Goal: Task Accomplishment & Management: Use online tool/utility

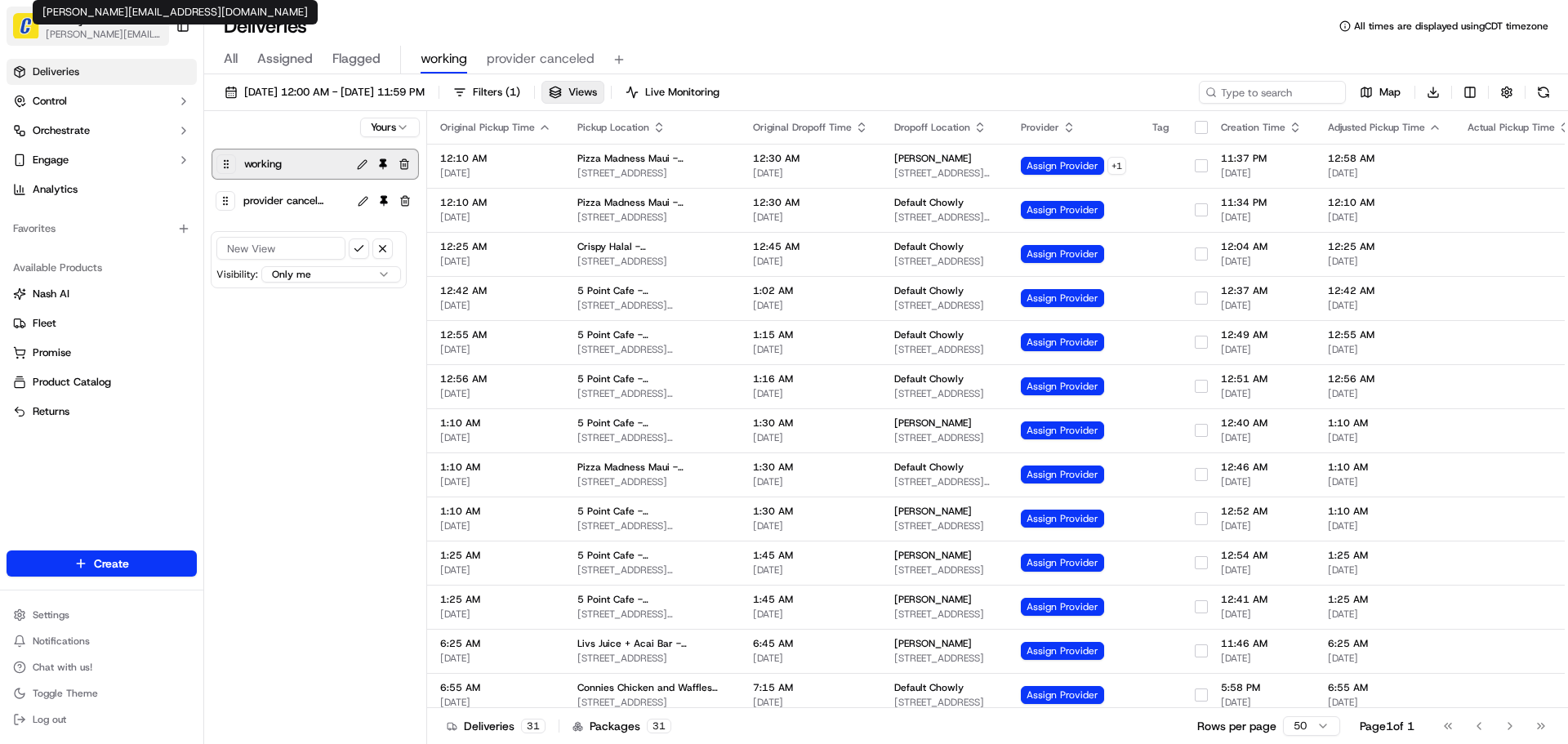
click at [79, 32] on span "[PERSON_NAME][EMAIL_ADDRESS][DOMAIN_NAME]" at bounding box center [104, 34] width 117 height 13
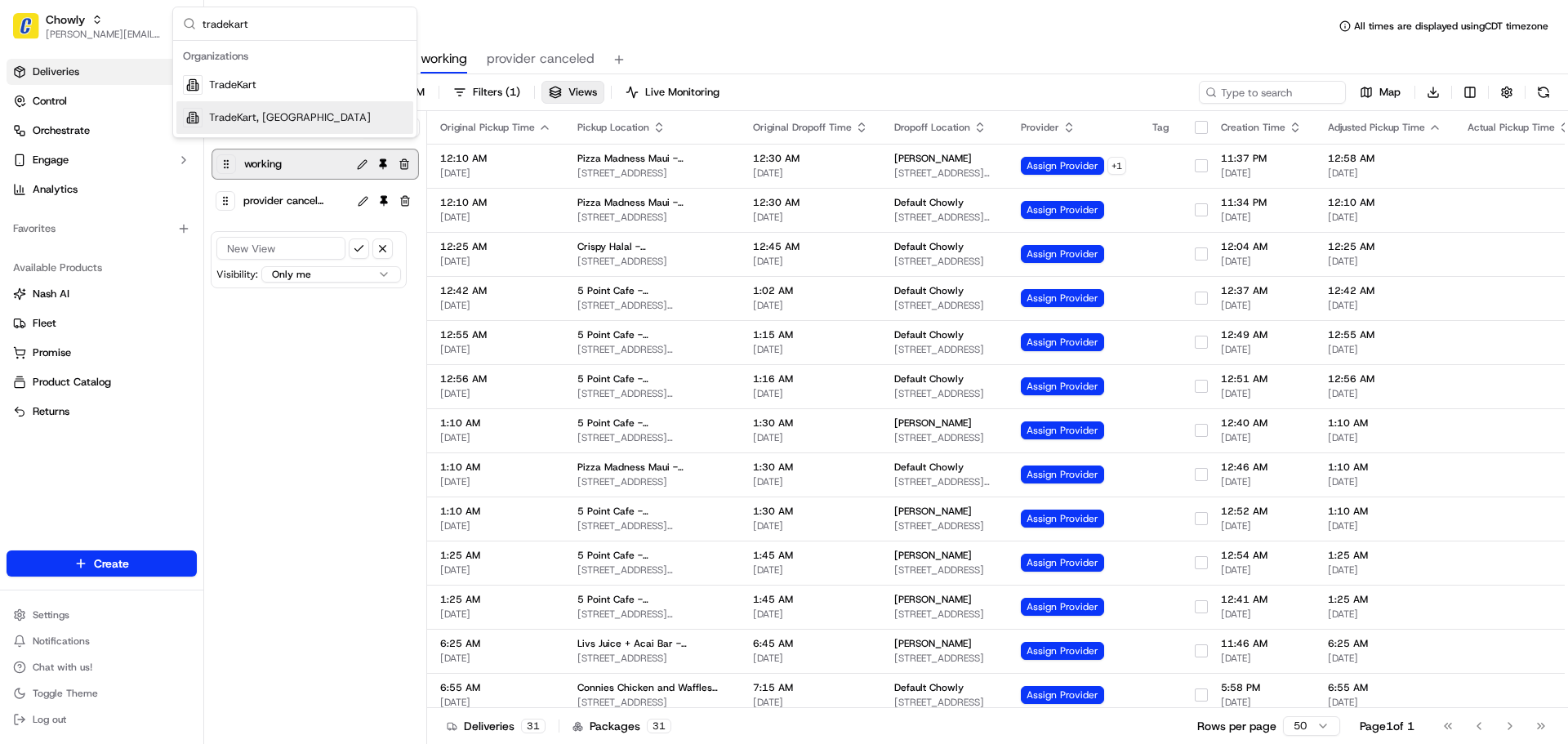
type input "tradekart"
click at [306, 87] on div "TradeKart" at bounding box center [294, 85] width 237 height 32
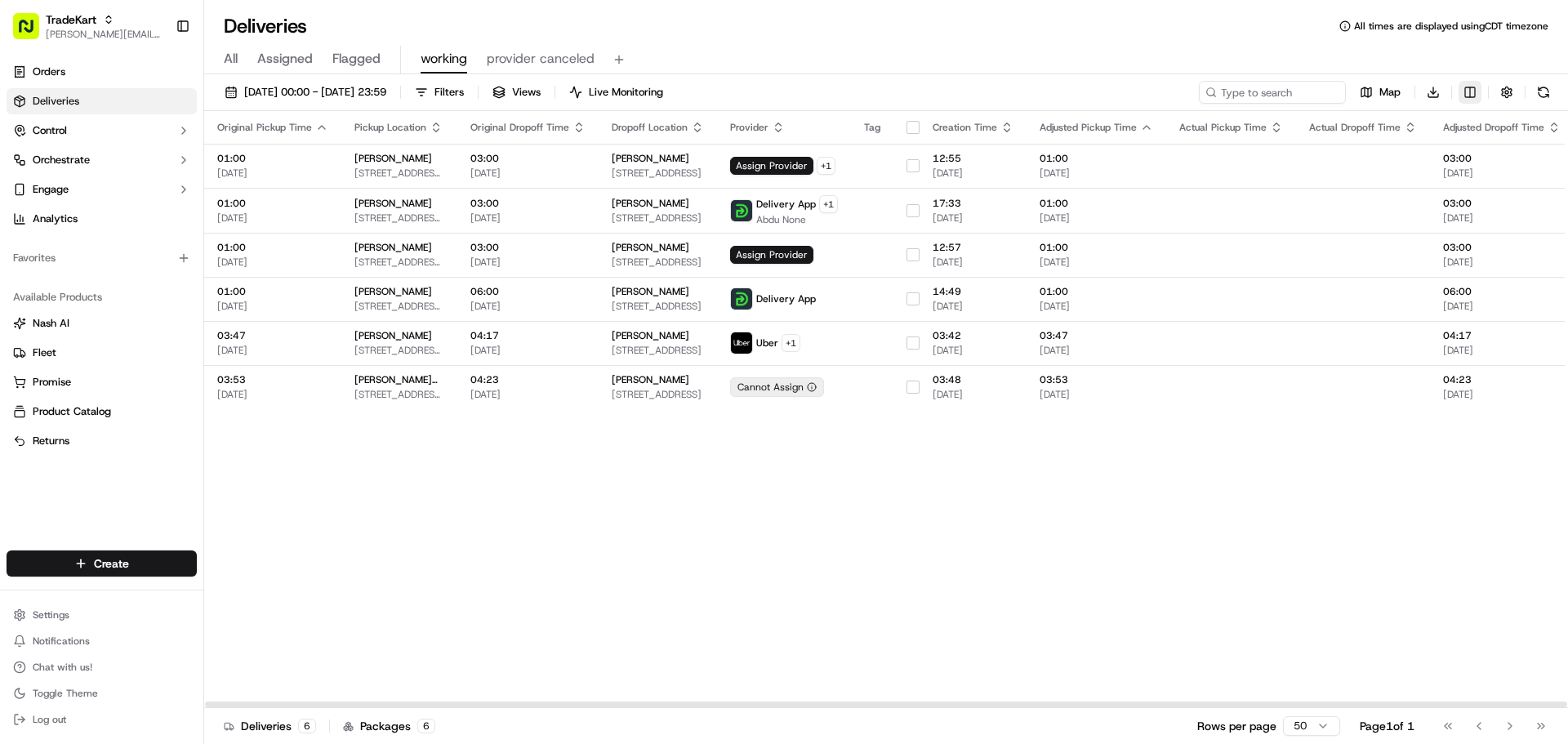
click at [1468, 96] on html "TradeKart jeff@usenash.com Toggle Sidebar Orders Deliveries Control Orchestrate…" at bounding box center [784, 372] width 1568 height 744
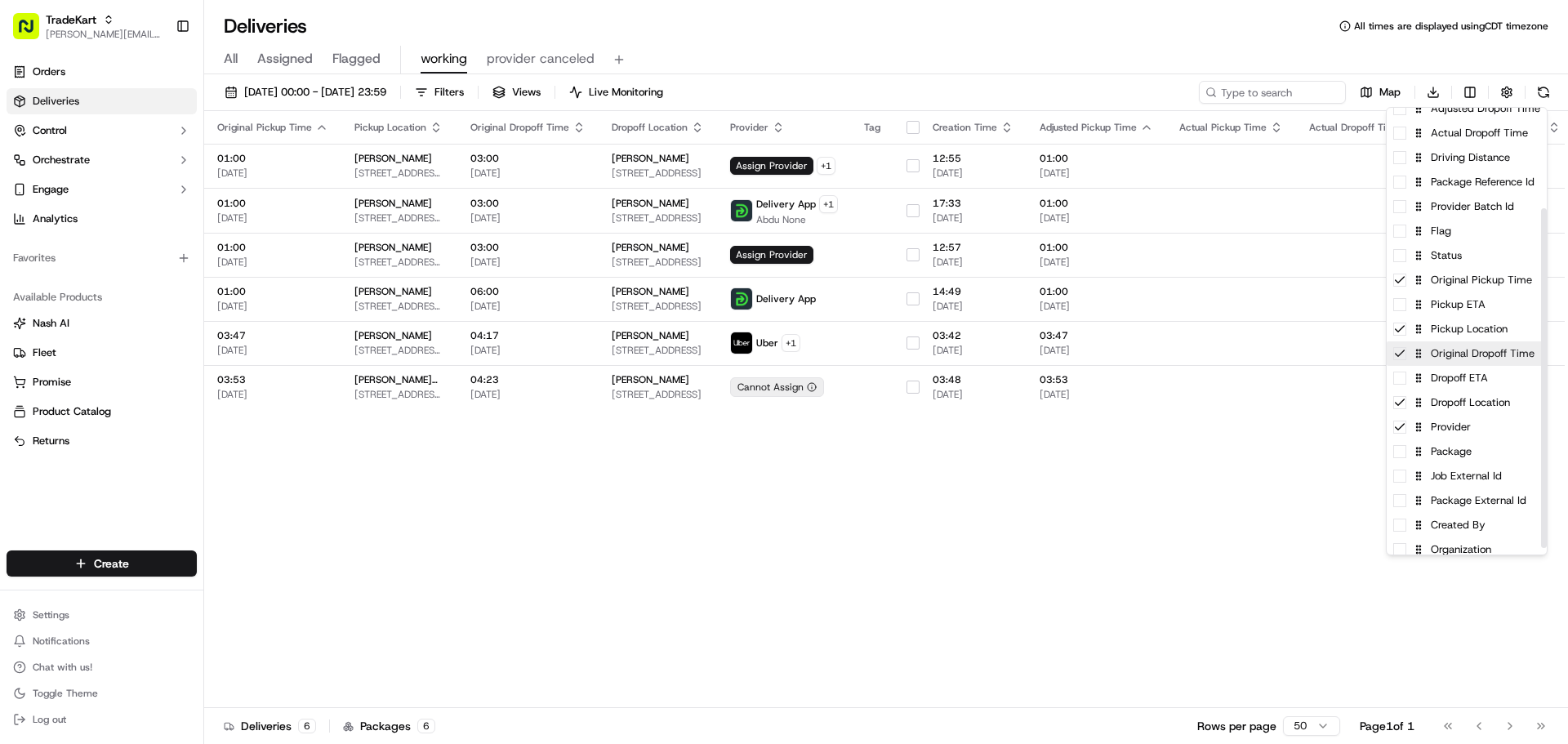
scroll to position [141, 0]
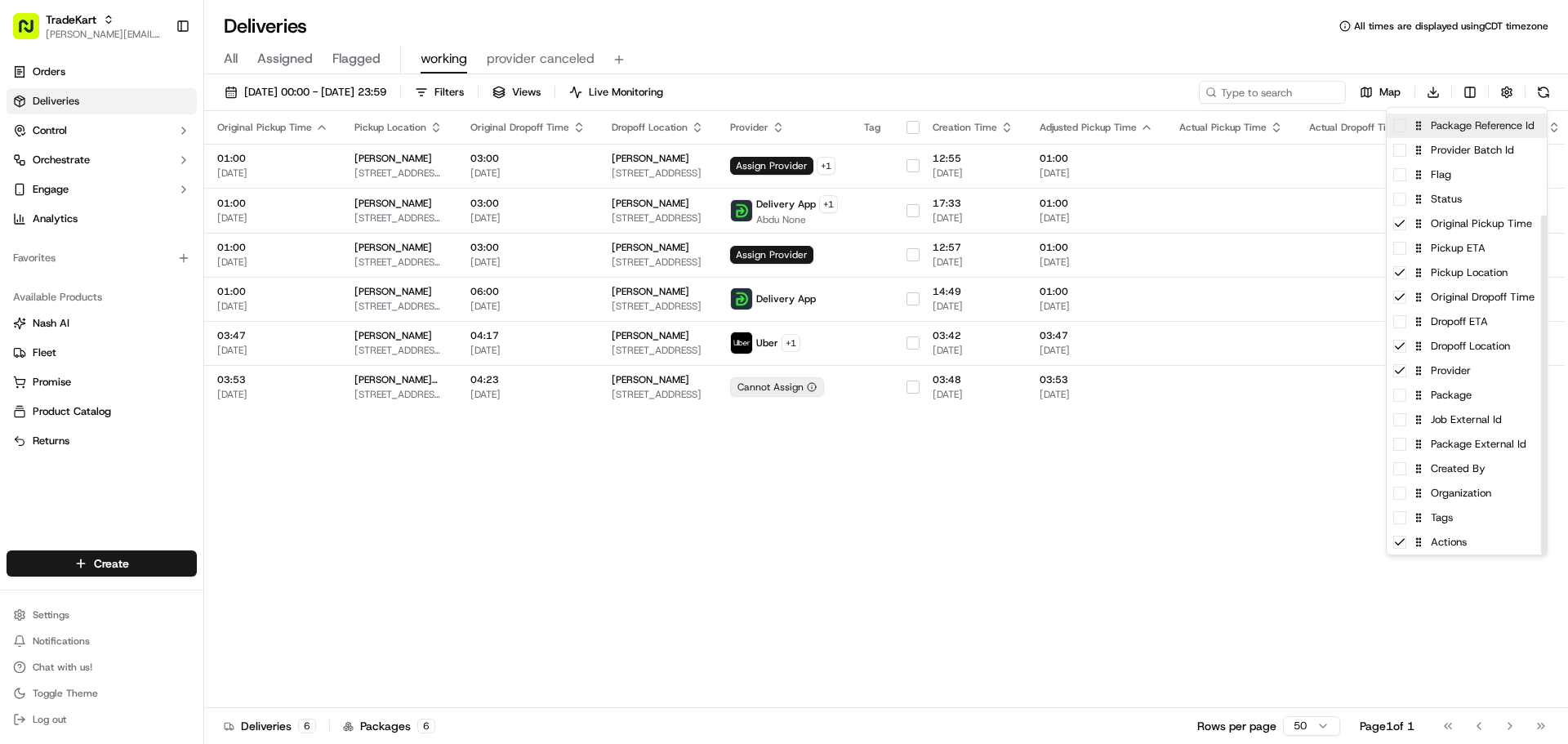
click at [1402, 129] on span at bounding box center [1400, 126] width 13 height 13
click at [1262, 467] on html "TradeKart jeff@usenash.com Toggle Sidebar Orders Deliveries Control Orchestrate…" at bounding box center [784, 372] width 1568 height 744
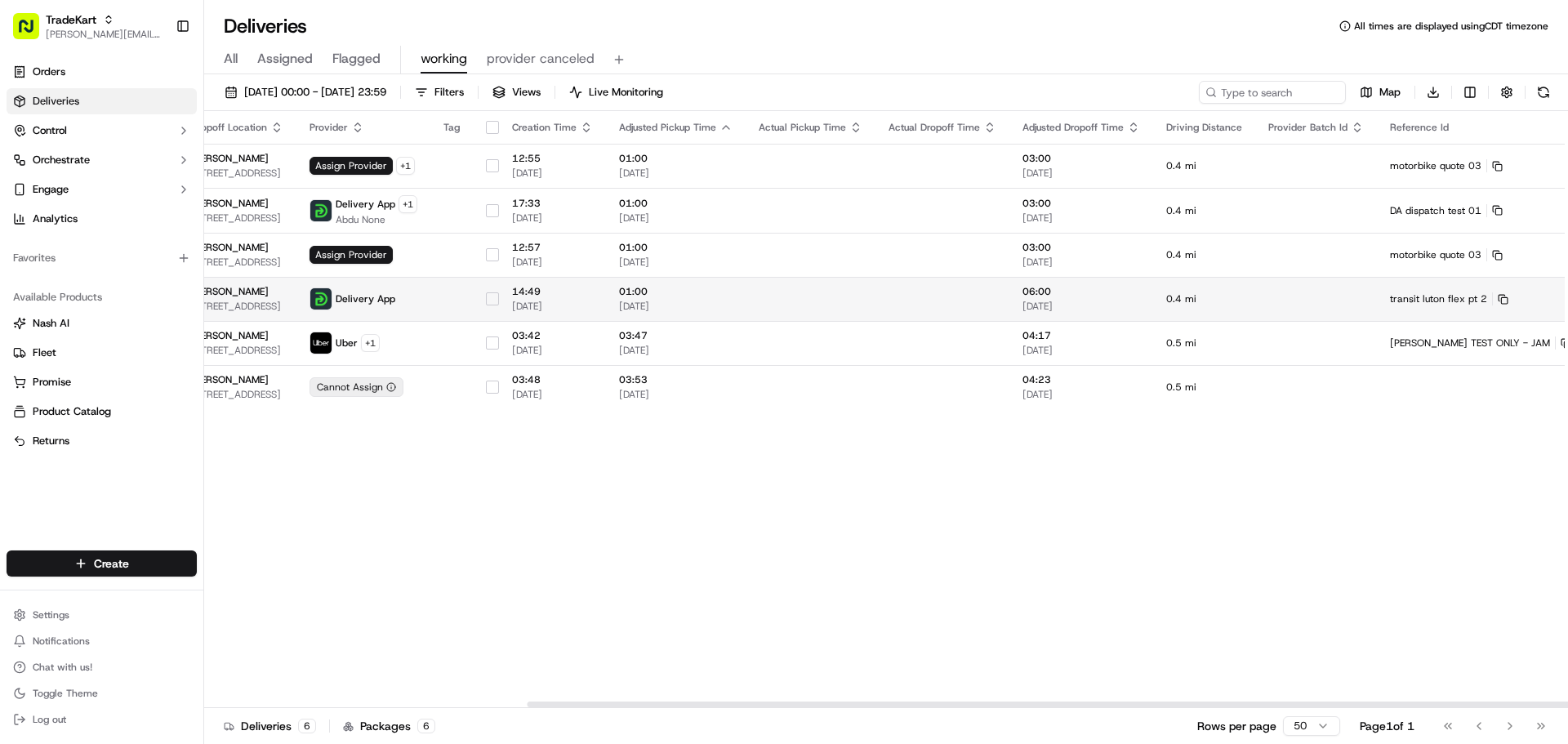
scroll to position [0, 424]
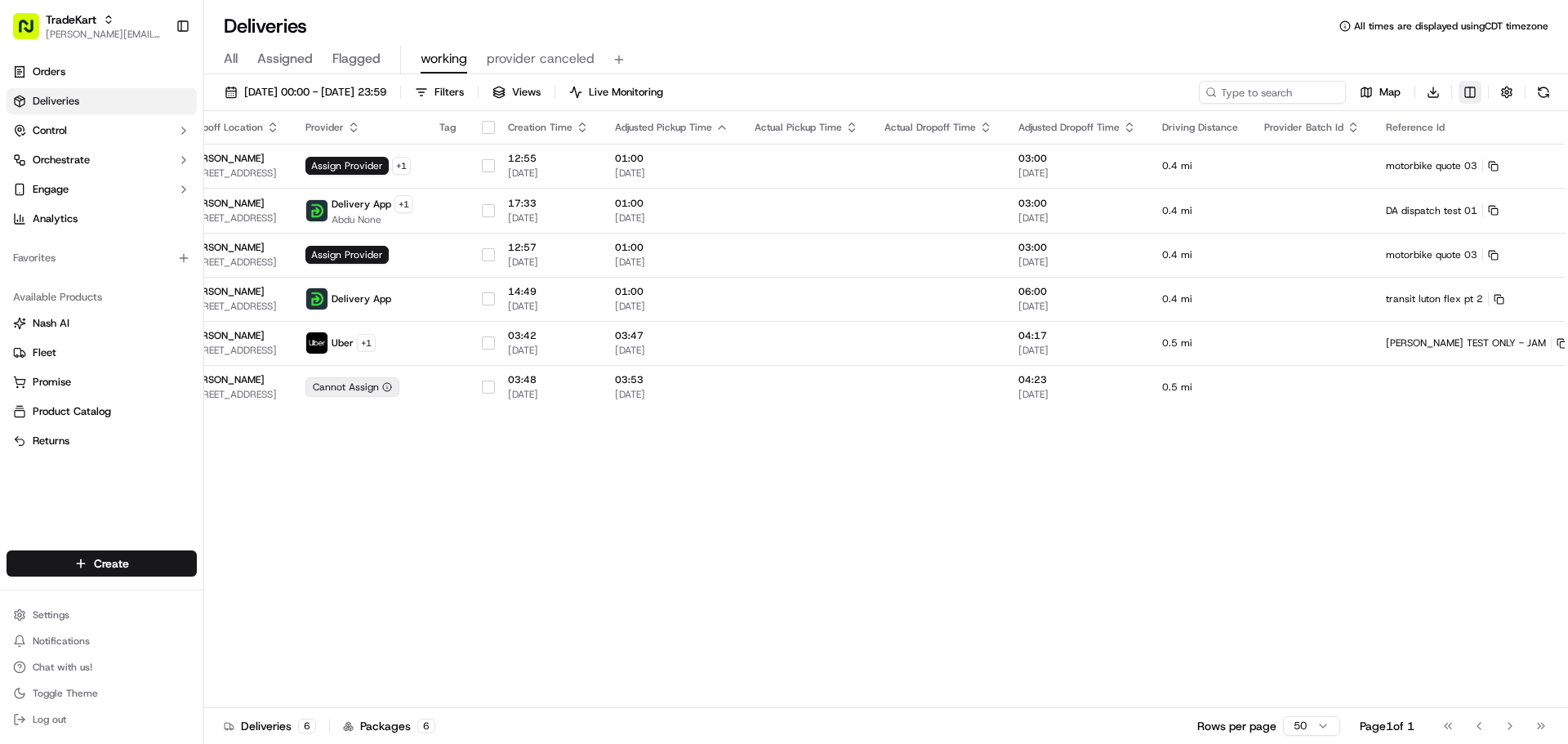
click at [1470, 95] on html "TradeKart jeff@usenash.com Toggle Sidebar Orders Deliveries Control Orchestrate…" at bounding box center [784, 372] width 1568 height 744
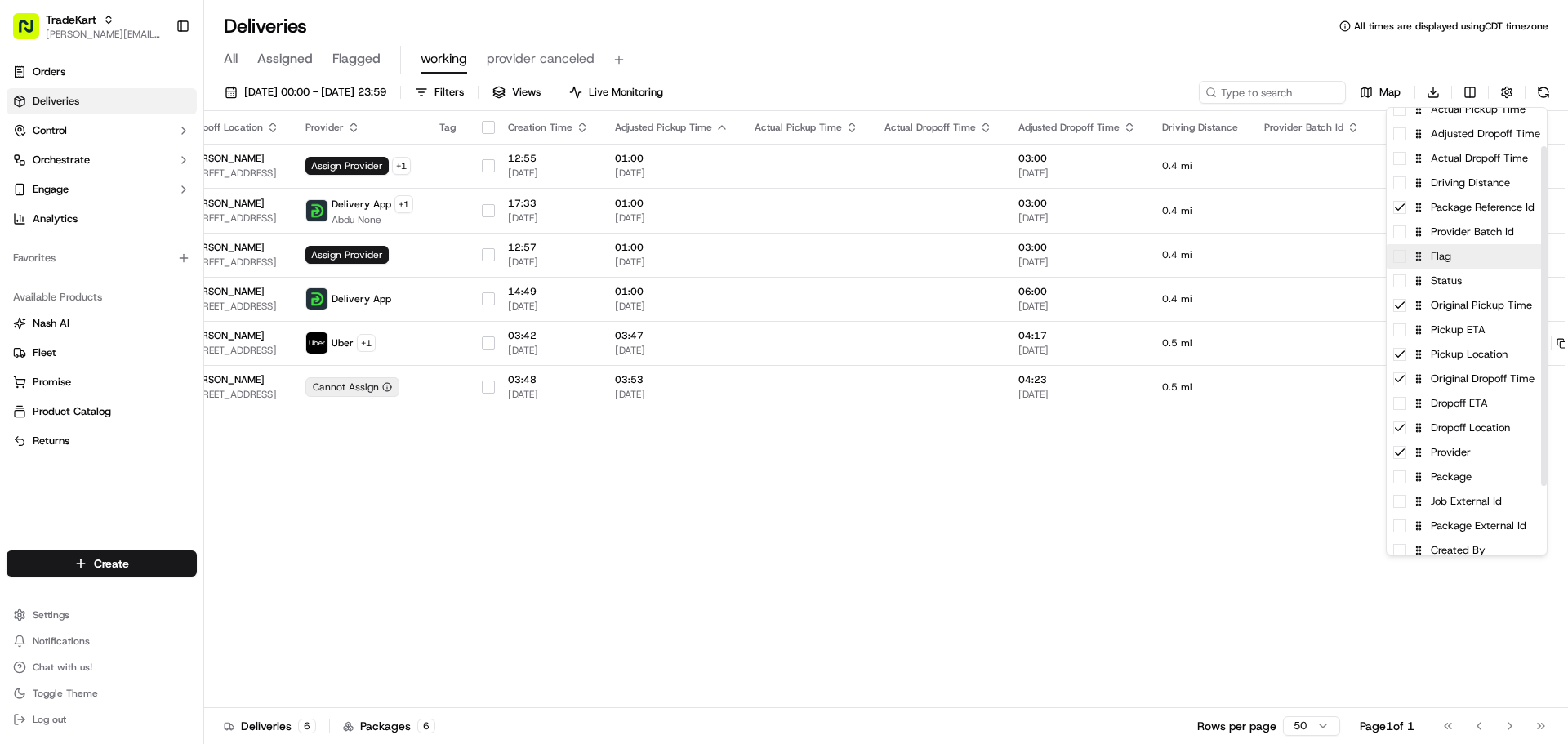
scroll to position [0, 0]
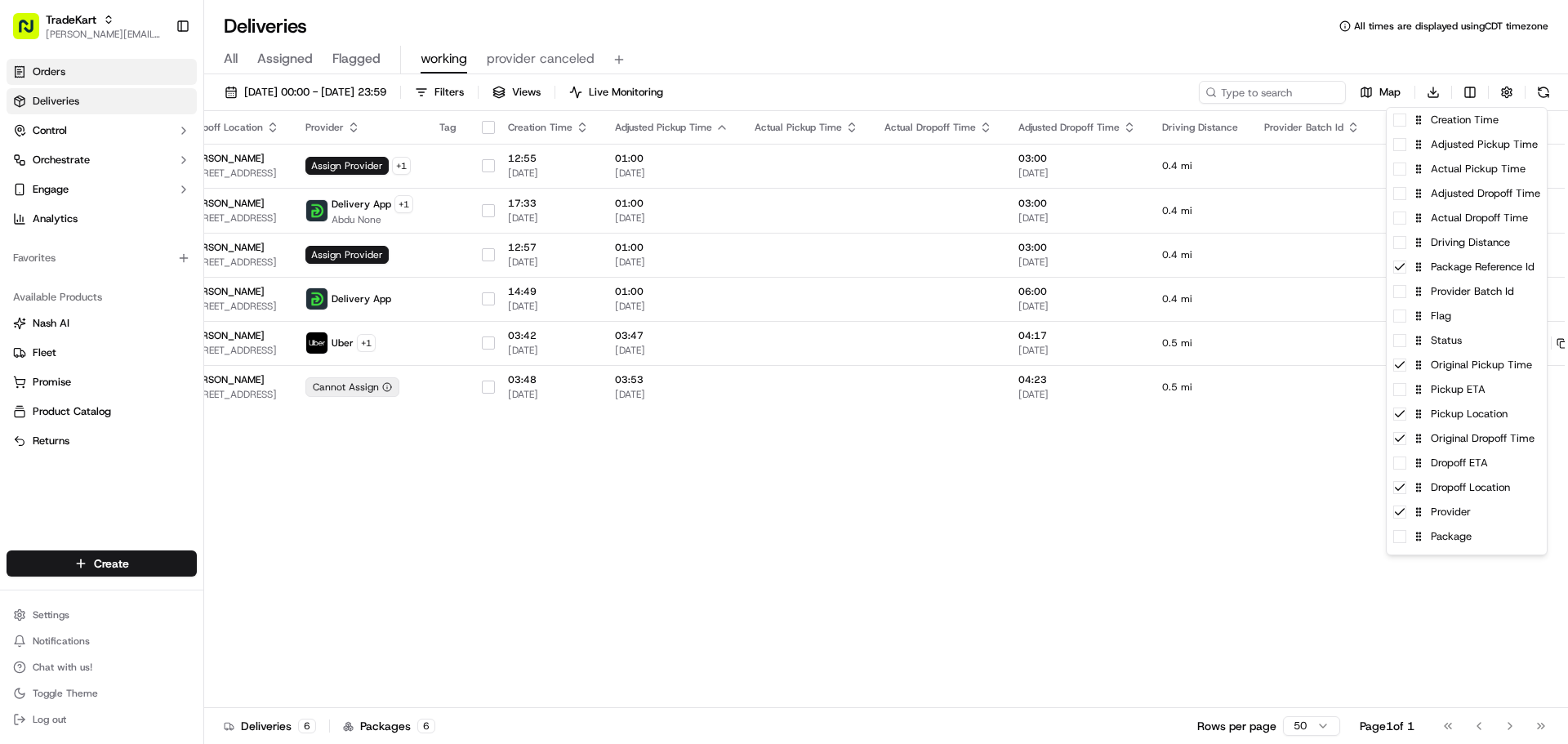
click at [80, 78] on html "TradeKart jeff@usenash.com Toggle Sidebar Orders Deliveries Control Orchestrate…" at bounding box center [784, 372] width 1568 height 744
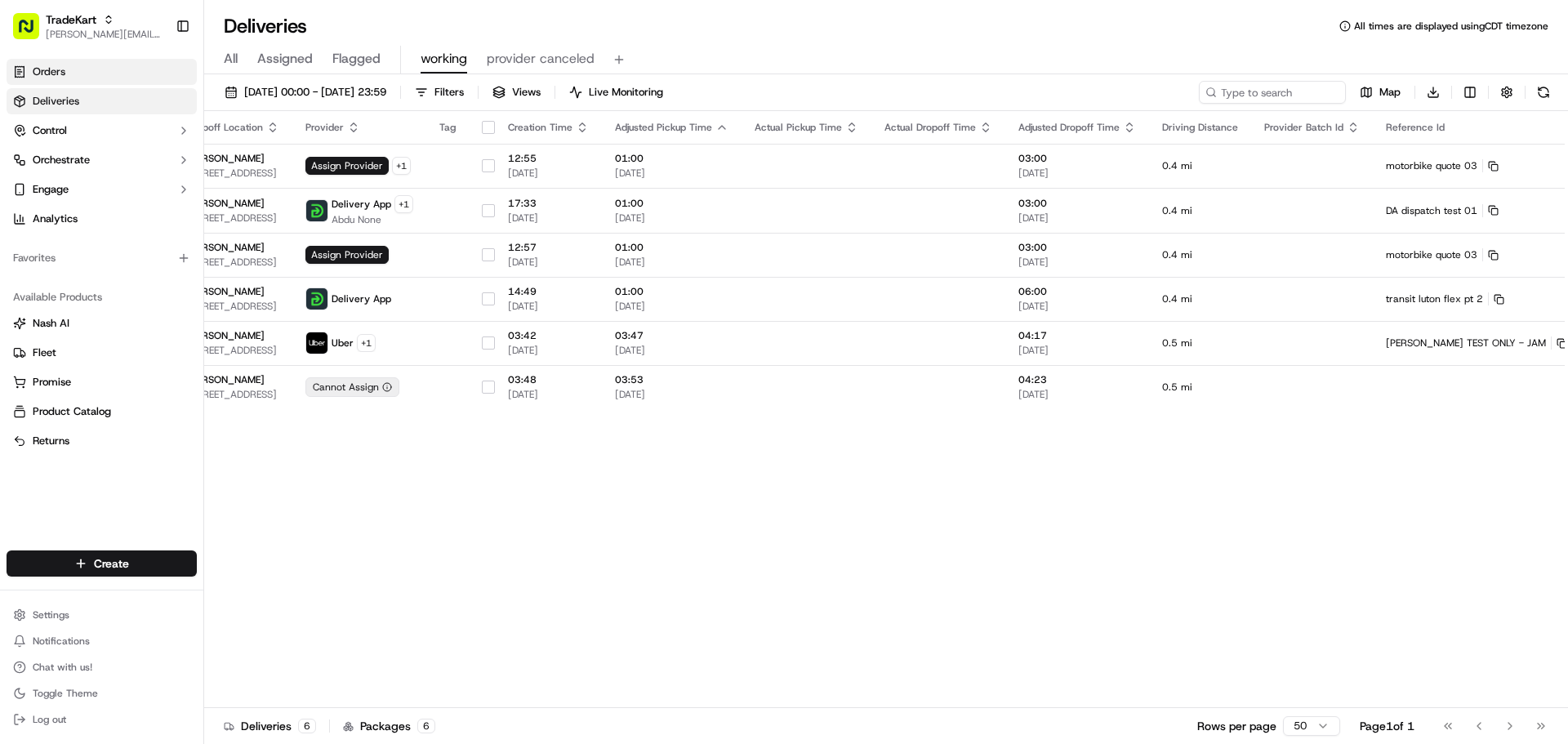
click at [80, 70] on link "Orders" at bounding box center [101, 71] width 190 height 26
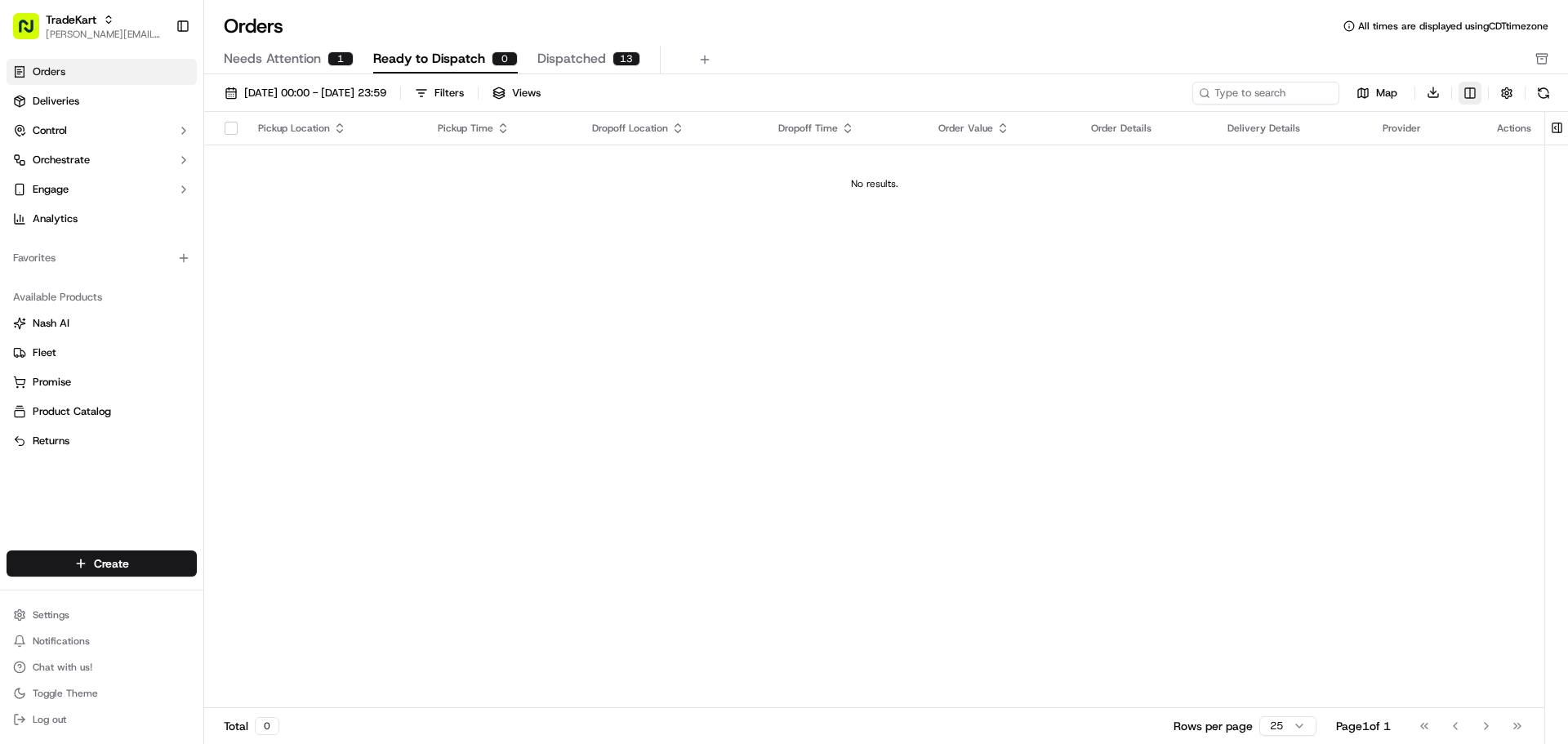
click at [1470, 92] on html "TradeKart jeff@usenash.com Toggle Sidebar Orders Deliveries Control Orchestrate…" at bounding box center [784, 372] width 1568 height 744
click at [84, 28] on html "TradeKart jeff@usenash.com Toggle Sidebar Orders Deliveries Control Orchestrate…" at bounding box center [784, 372] width 1568 height 744
click at [78, 29] on span "[PERSON_NAME][EMAIL_ADDRESS][DOMAIN_NAME]" at bounding box center [104, 34] width 117 height 13
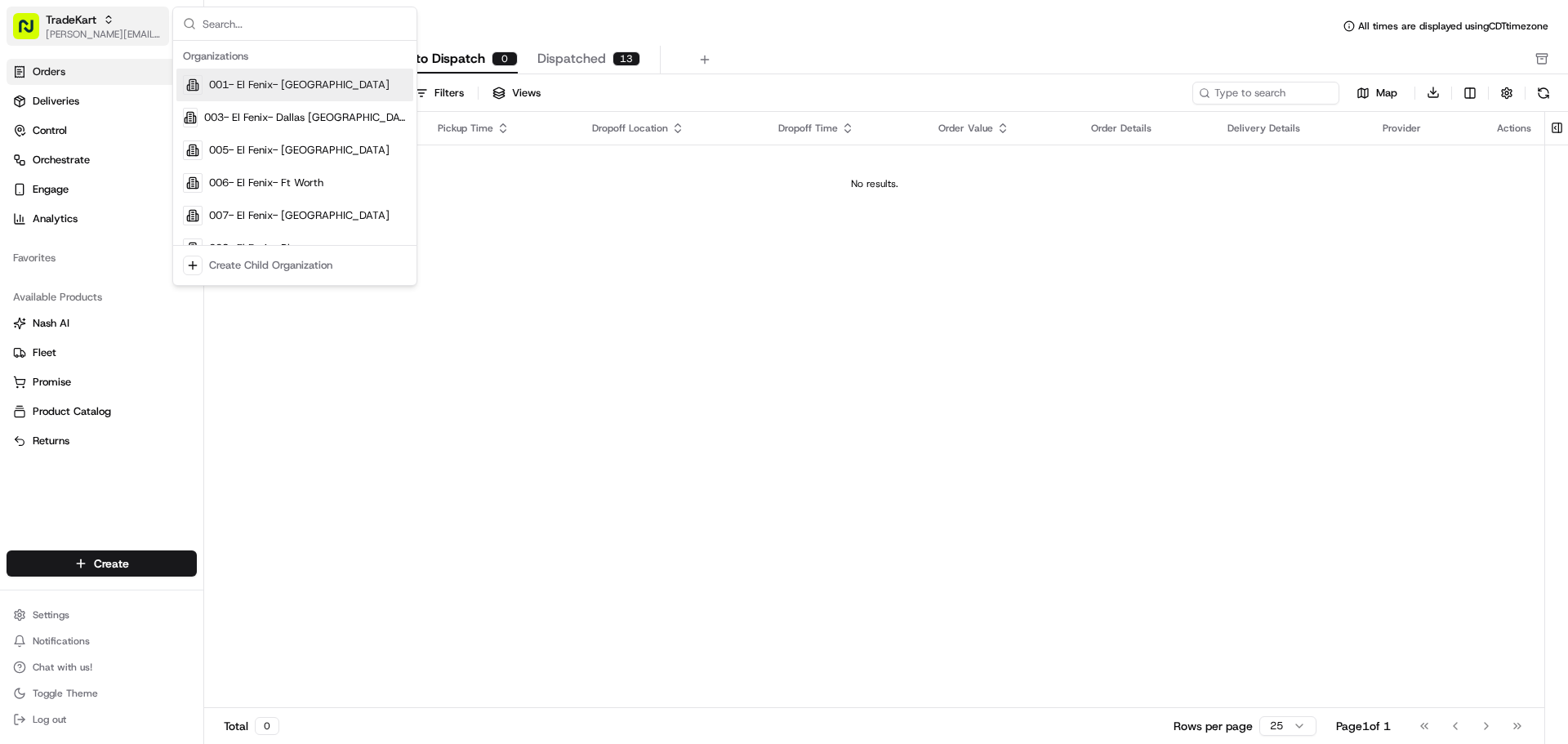
type input "d"
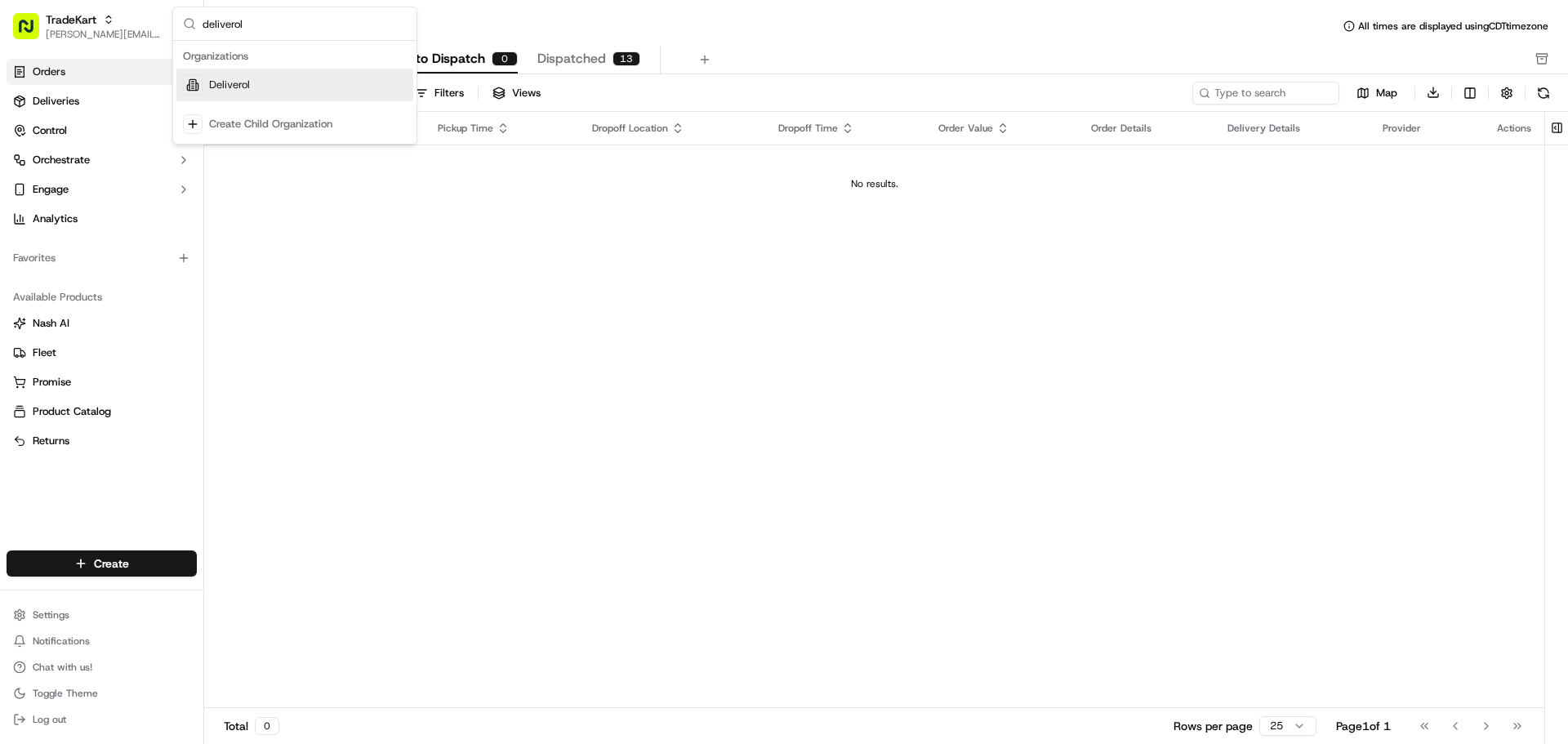
type input "deliverol"
click at [262, 81] on div "Deliverol" at bounding box center [294, 85] width 237 height 32
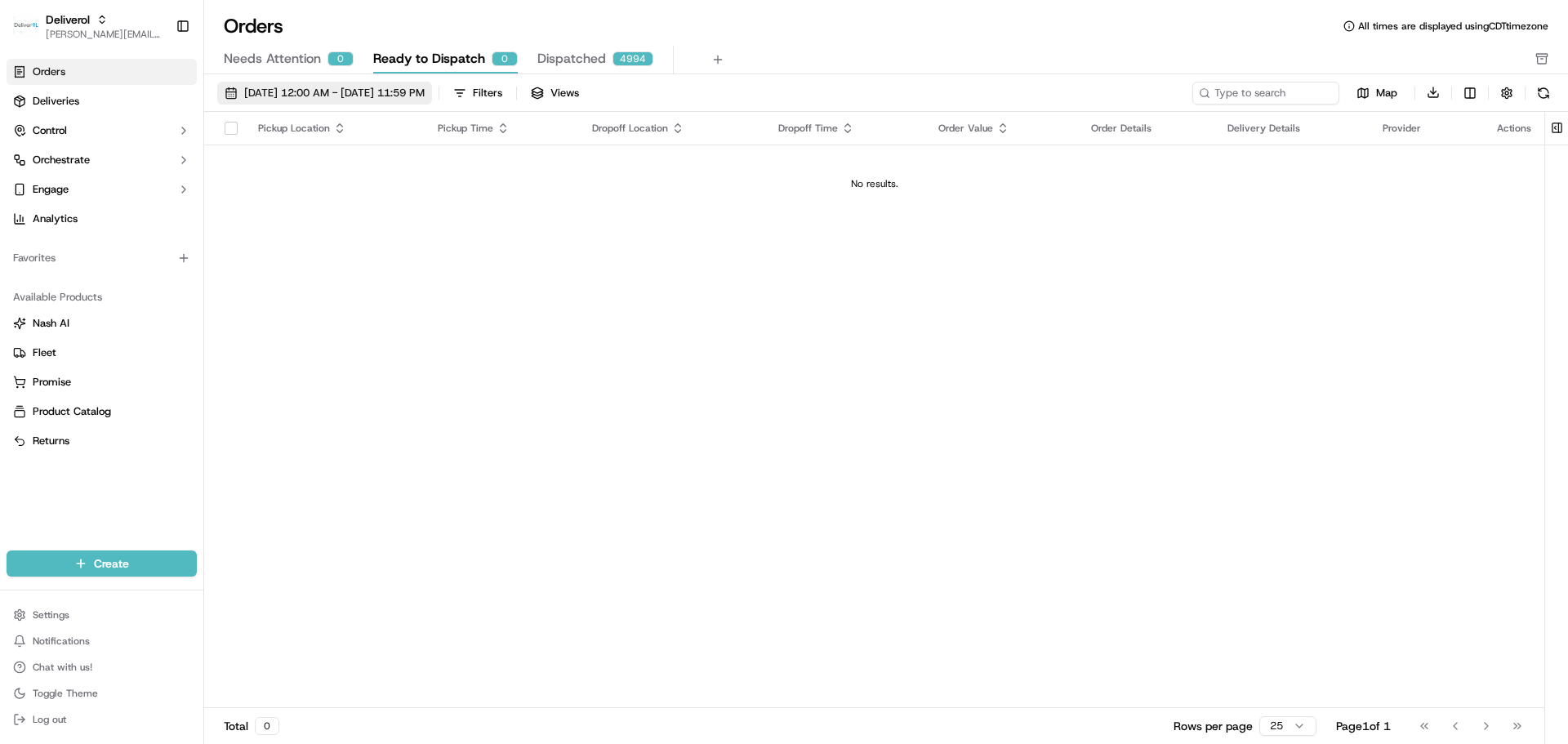
click at [358, 98] on span "09/01/2025 12:00 AM - 09/30/2025 11:59 PM" at bounding box center [334, 93] width 180 height 15
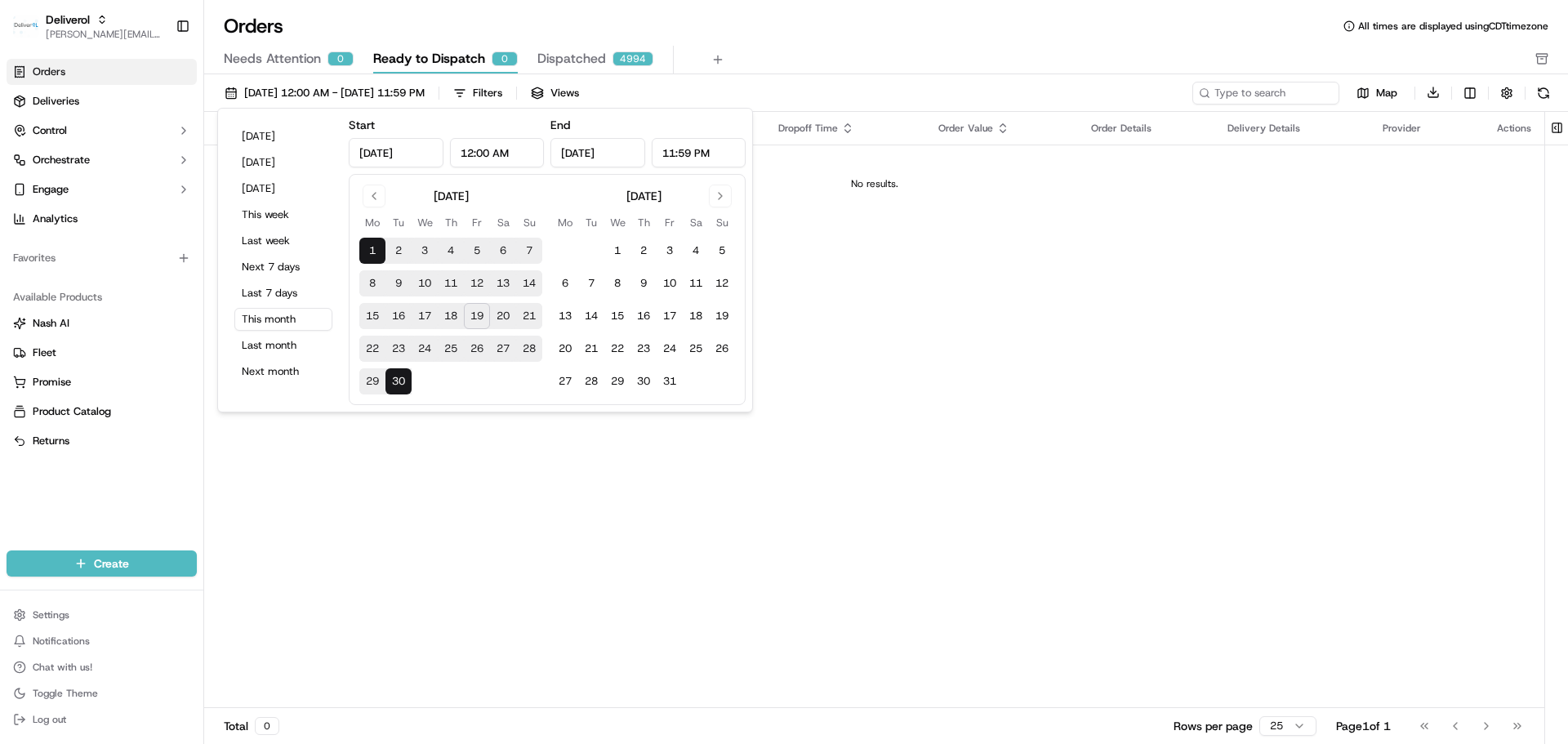
drag, startPoint x: 1002, startPoint y: 466, endPoint x: 993, endPoint y: 456, distance: 13.5
click at [1001, 463] on div "Pickup Location Pickup Time Dropoff Location Dropoff Time Order Value Order Det…" at bounding box center [875, 410] width 1340 height 597
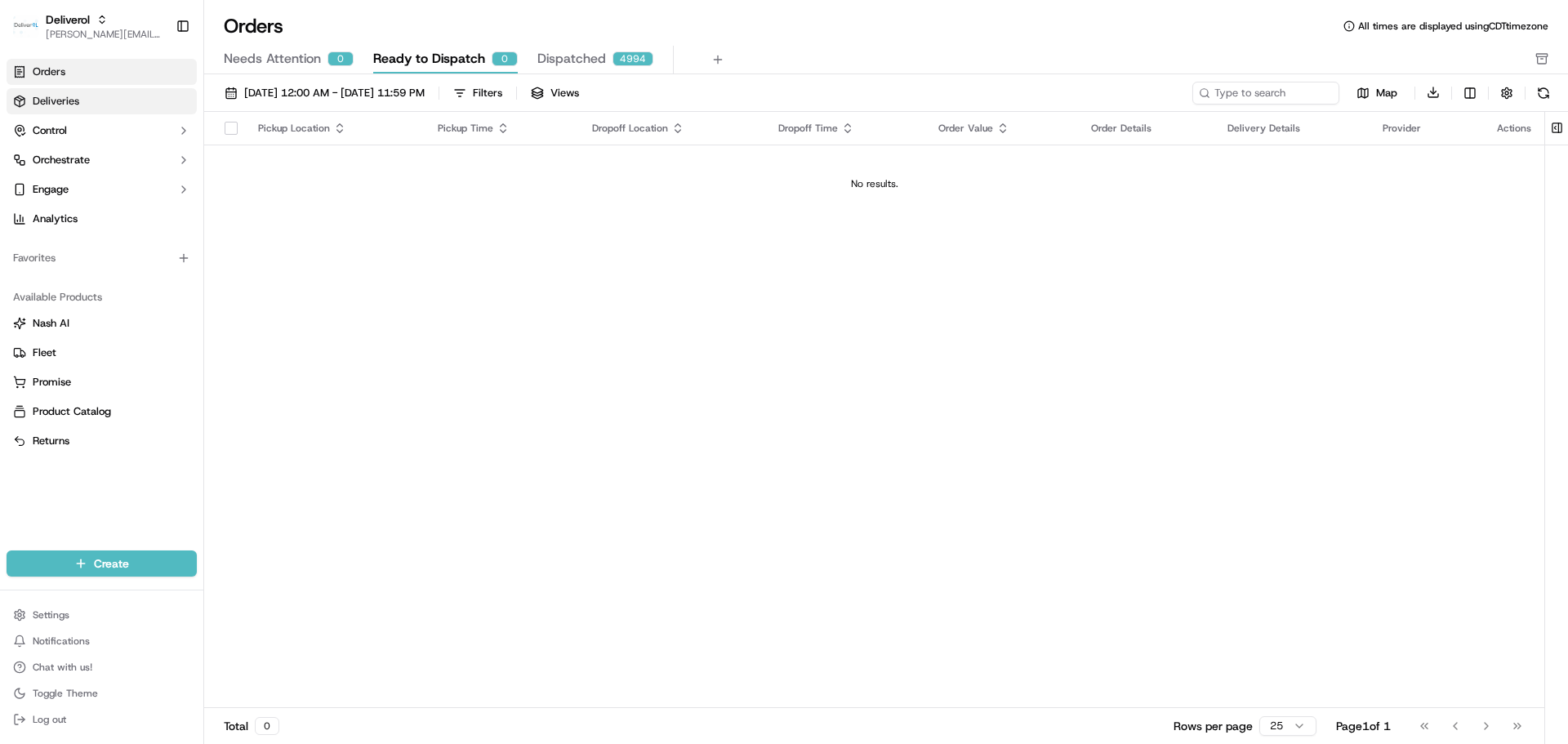
click at [126, 108] on link "Deliveries" at bounding box center [101, 100] width 190 height 26
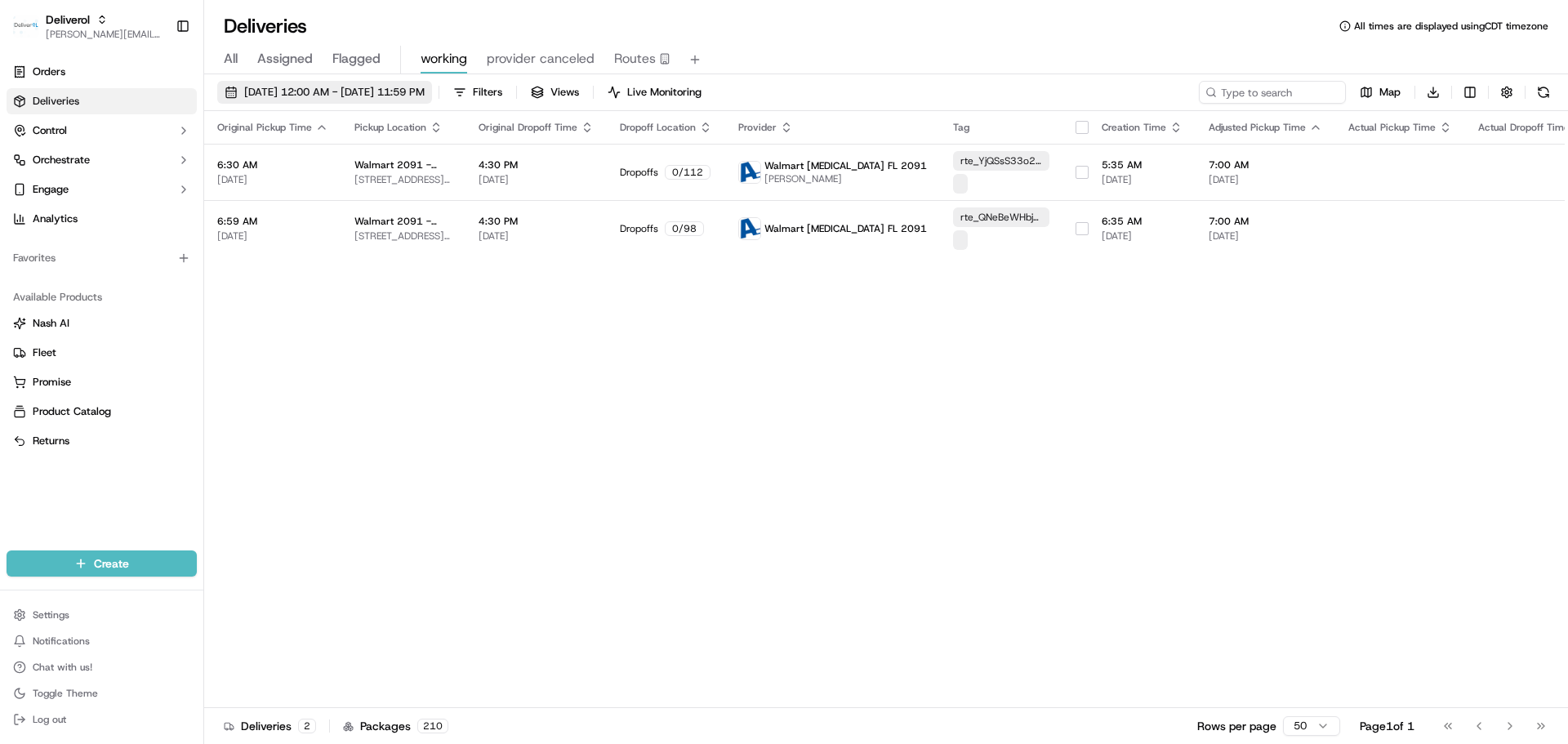
click at [390, 82] on button "09/19/2025 12:00 AM - 09/19/2025 11:59 PM" at bounding box center [325, 92] width 215 height 23
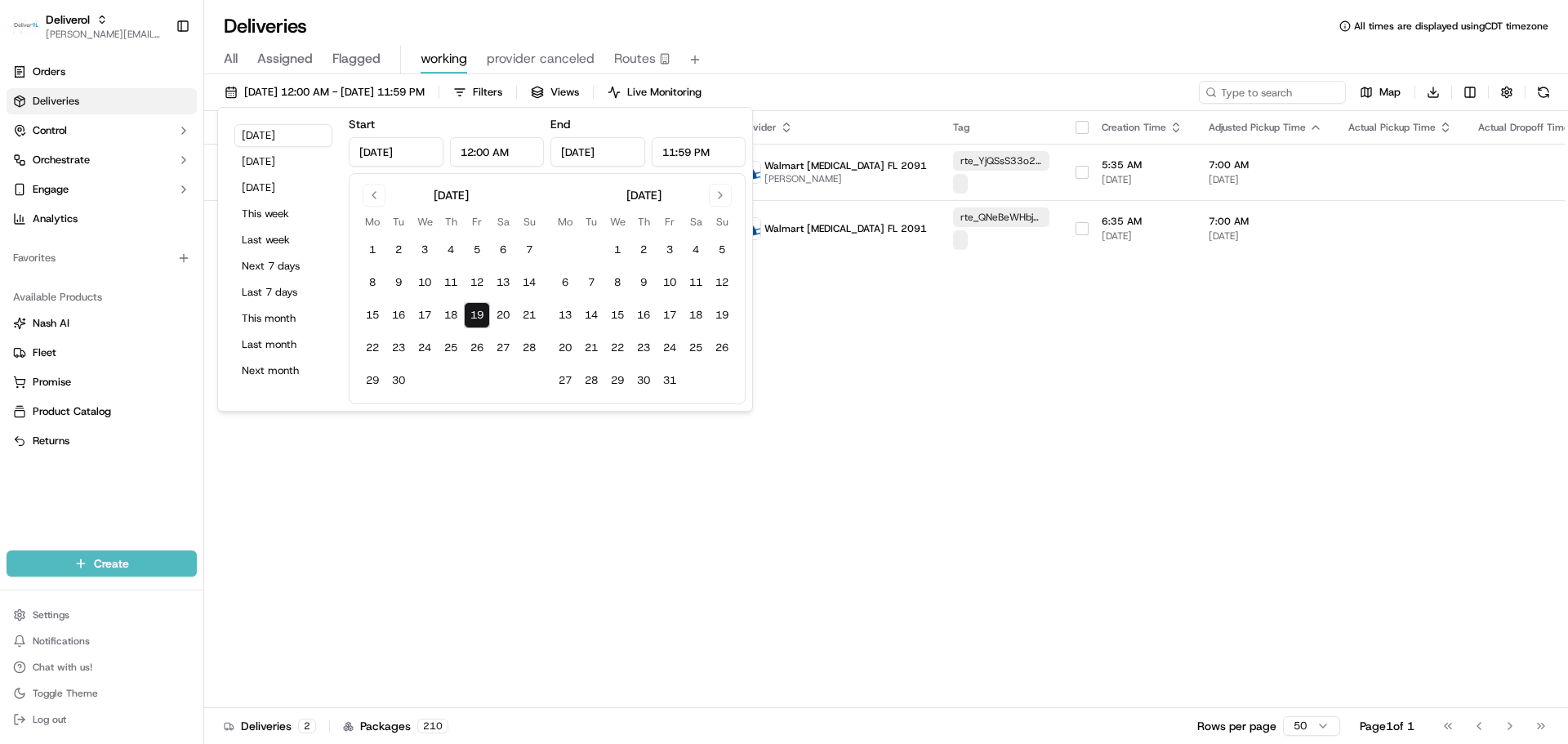
click at [255, 149] on div "Today Yesterday Tomorrow This week Last week Next 7 days Last 7 days This month…" at bounding box center [283, 259] width 118 height 290
click at [262, 161] on button "Yesterday" at bounding box center [283, 162] width 98 height 23
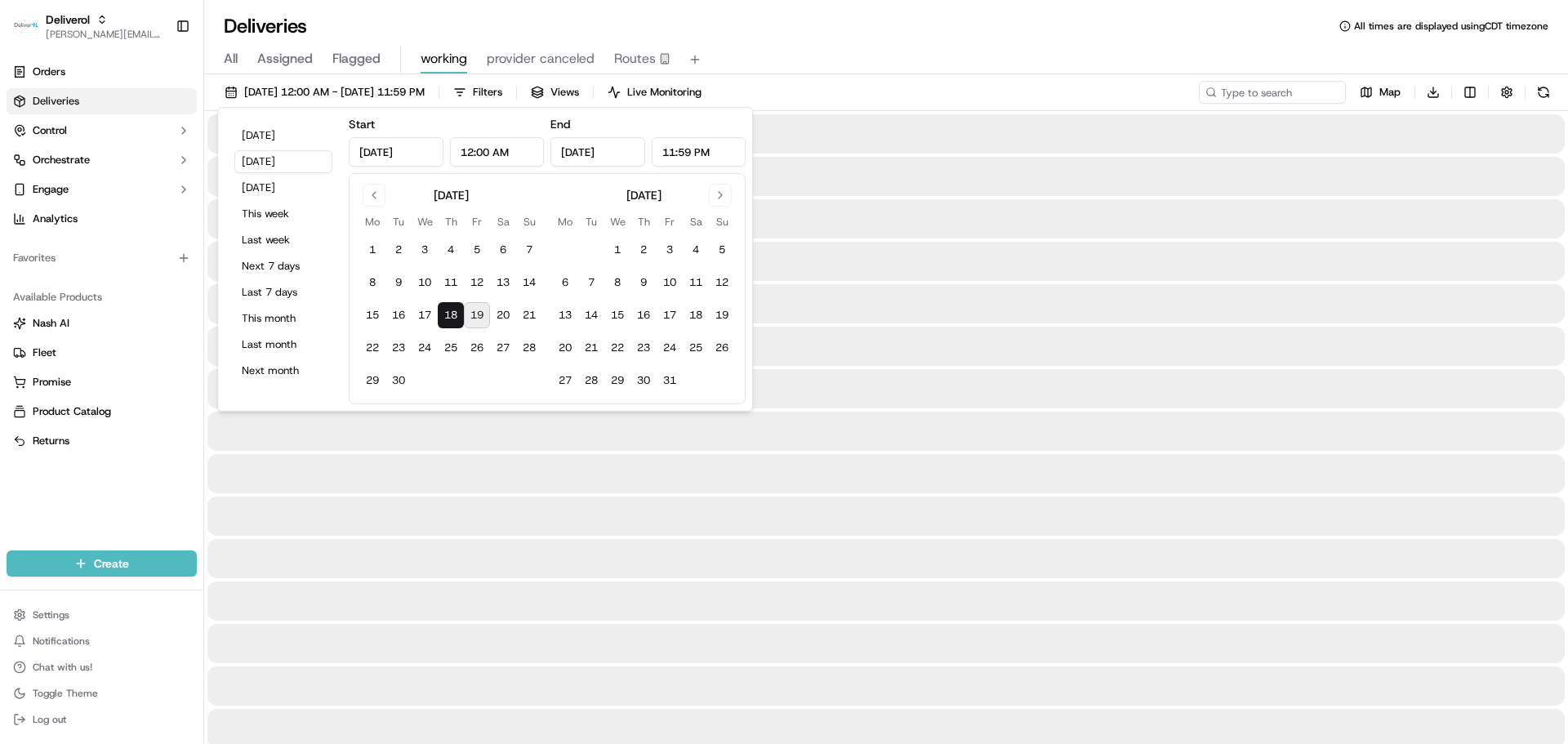
type input "Sep 18, 2025"
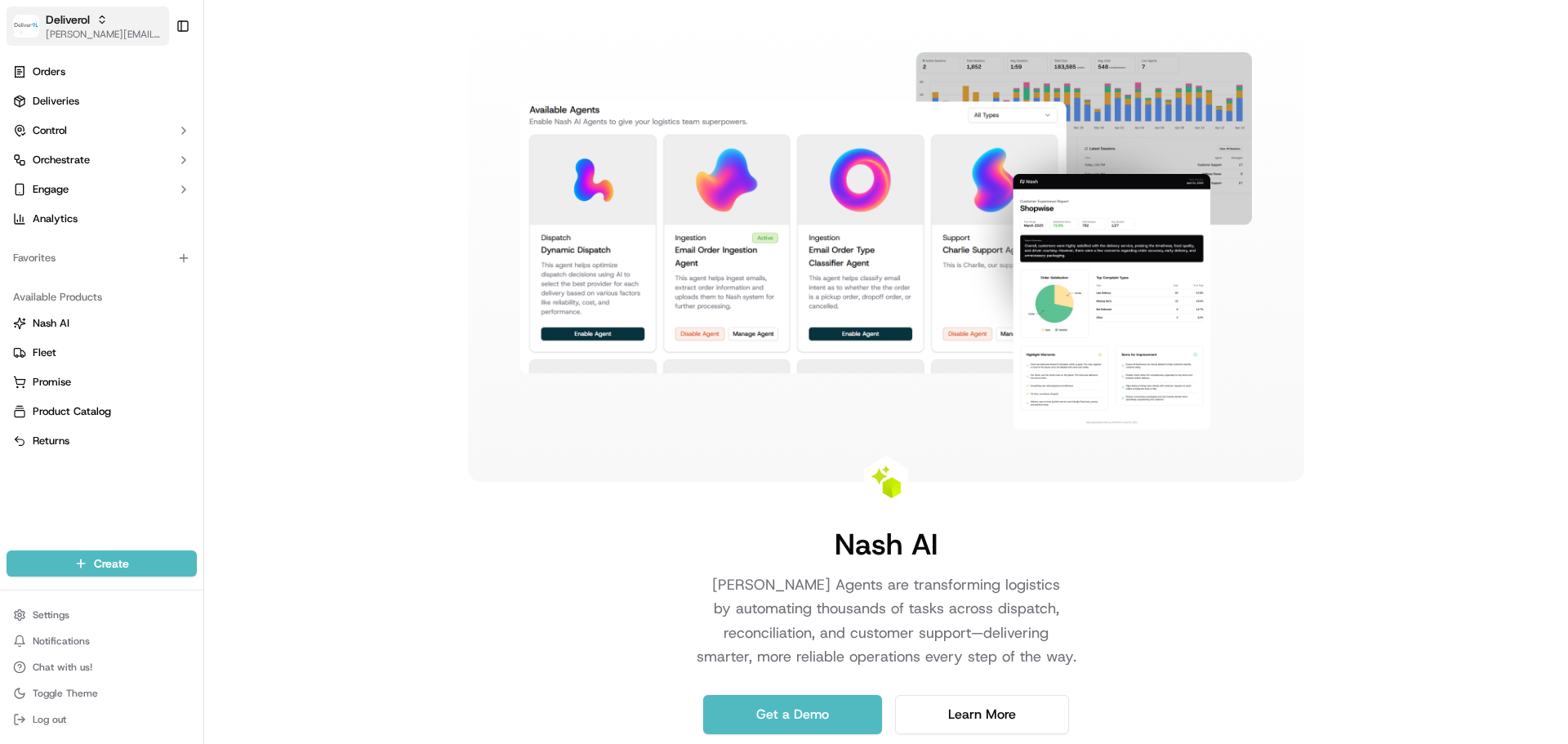
click at [82, 36] on span "[PERSON_NAME][EMAIL_ADDRESS][DOMAIN_NAME]" at bounding box center [104, 34] width 117 height 13
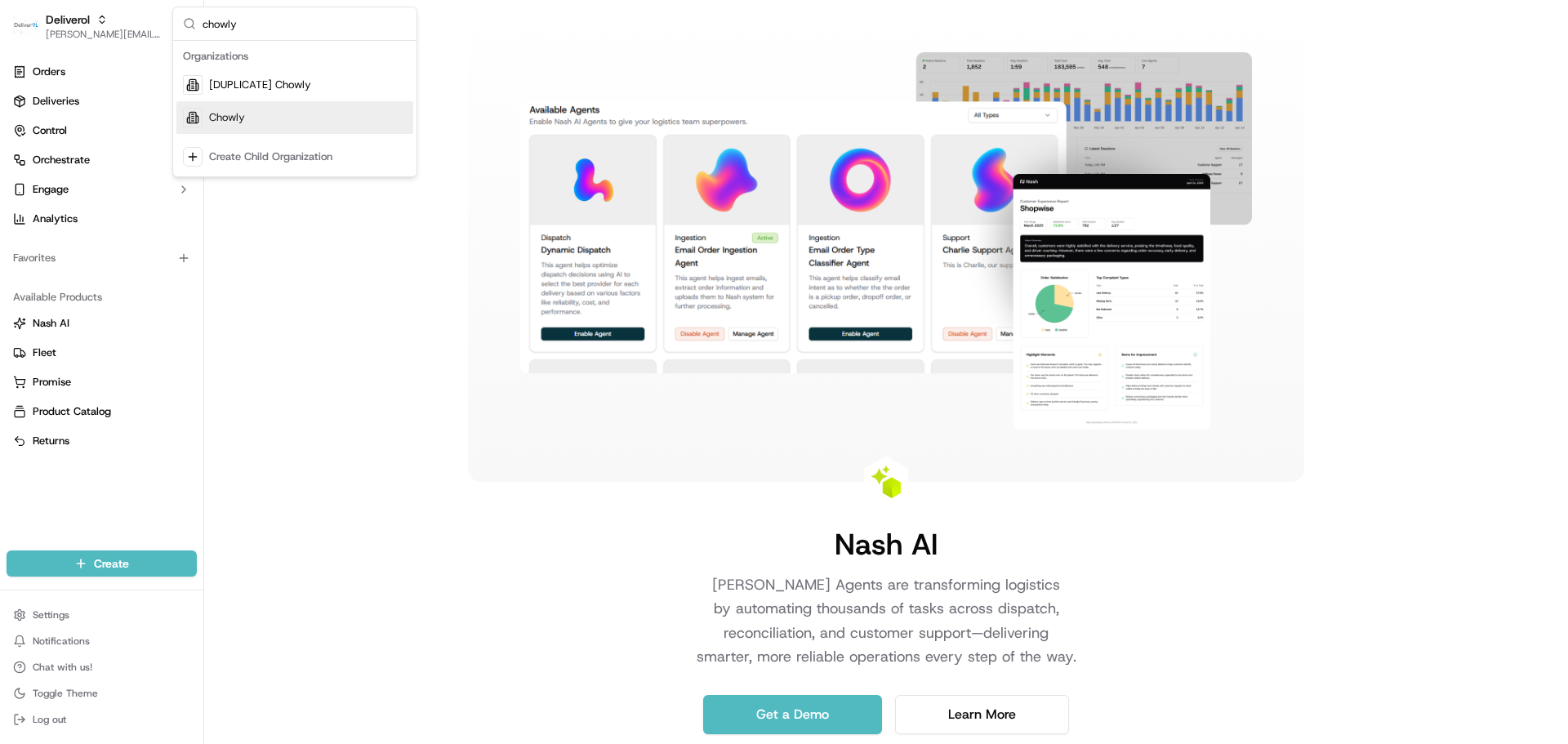
type input "chowly"
click at [293, 115] on div "Chowly" at bounding box center [294, 117] width 237 height 32
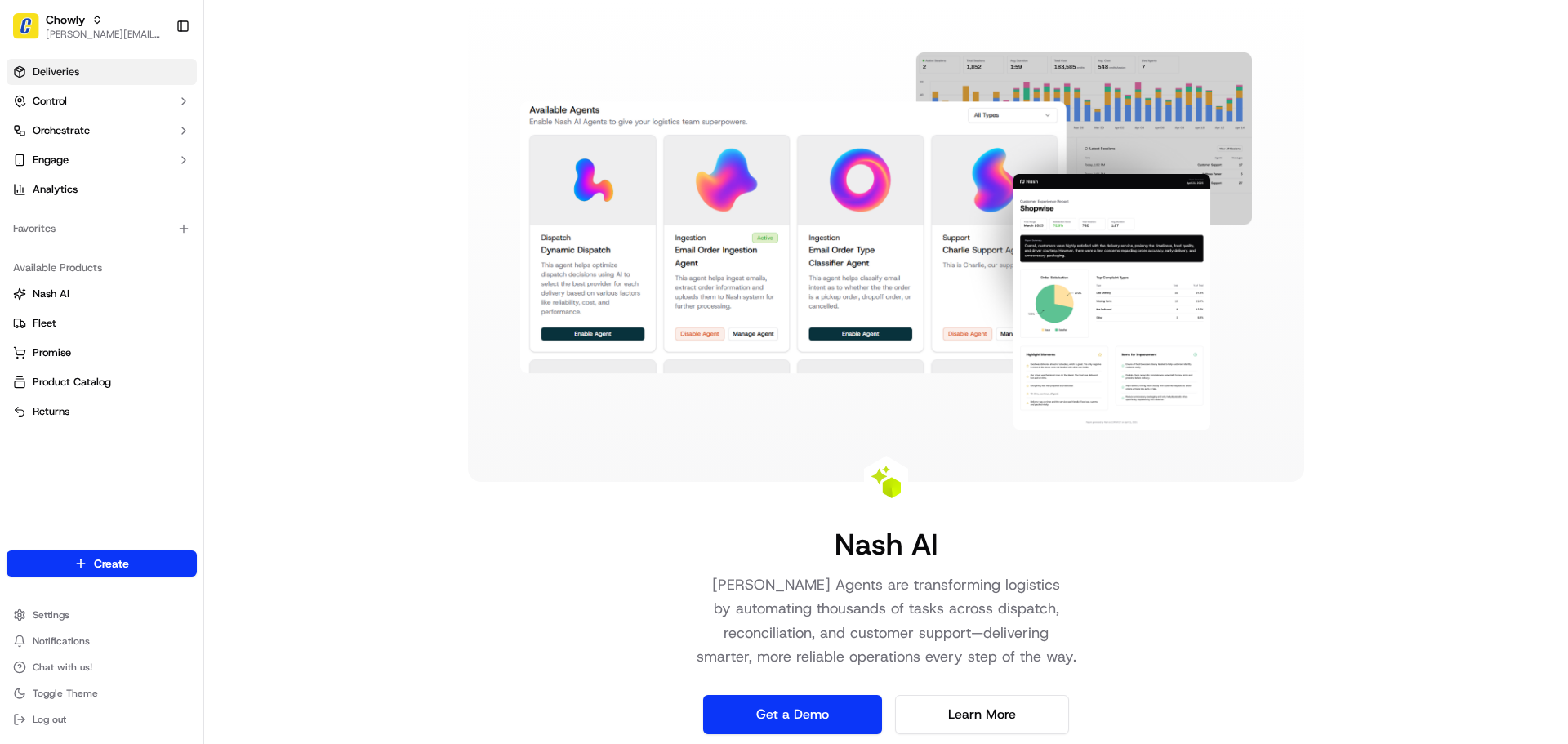
click at [80, 66] on link "Deliveries" at bounding box center [101, 71] width 190 height 26
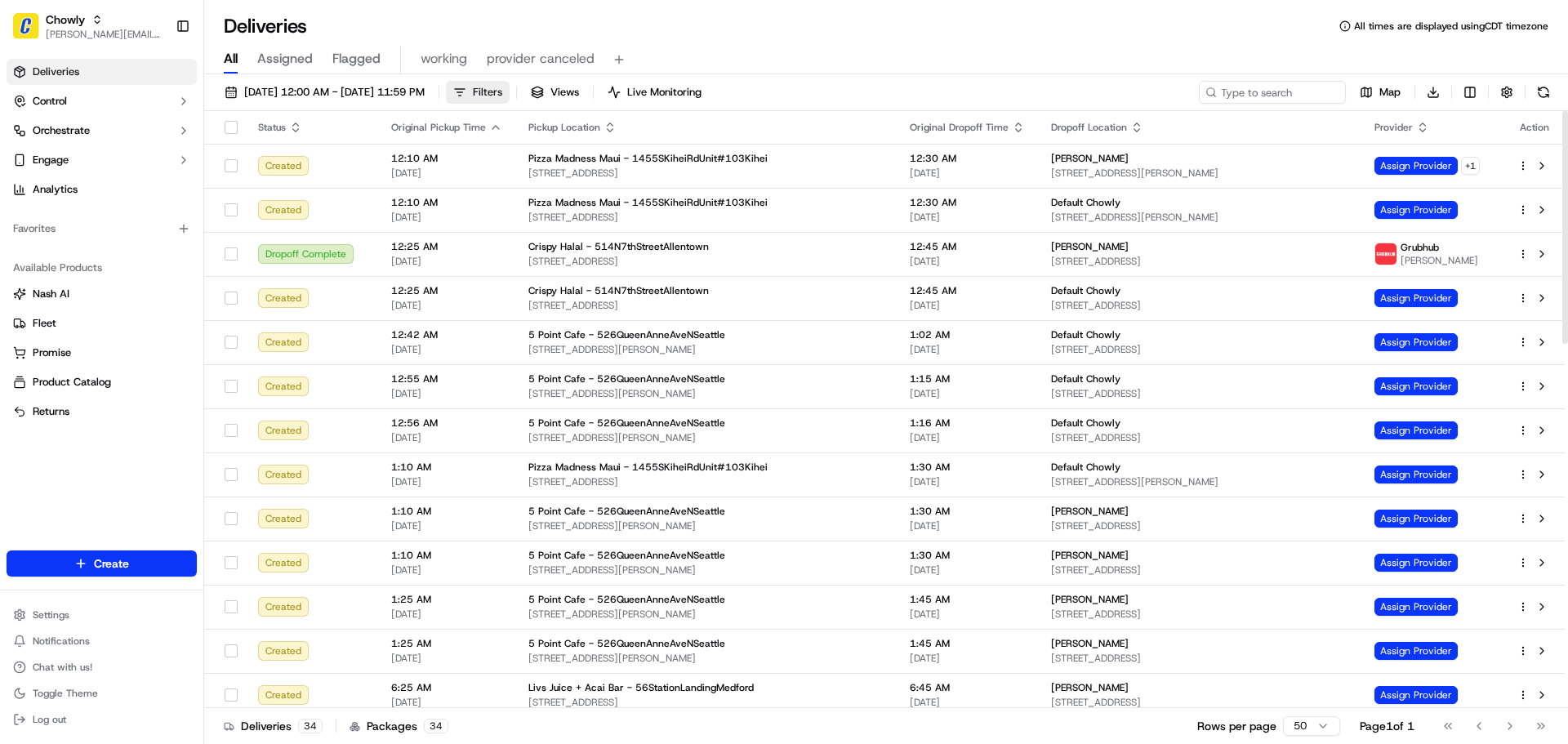
click at [502, 90] on span "Filters" at bounding box center [487, 92] width 29 height 15
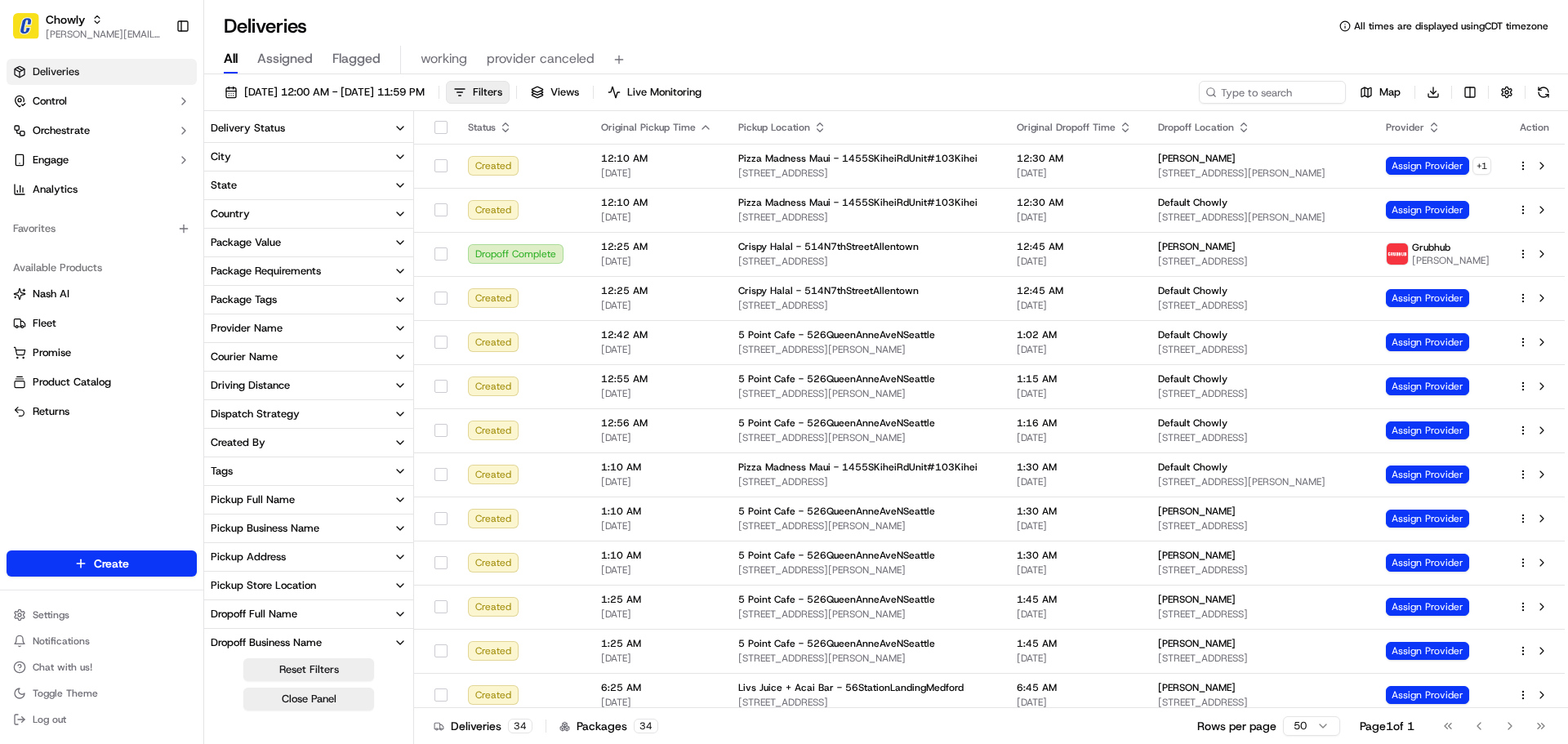
click at [271, 183] on button "State" at bounding box center [309, 185] width 209 height 27
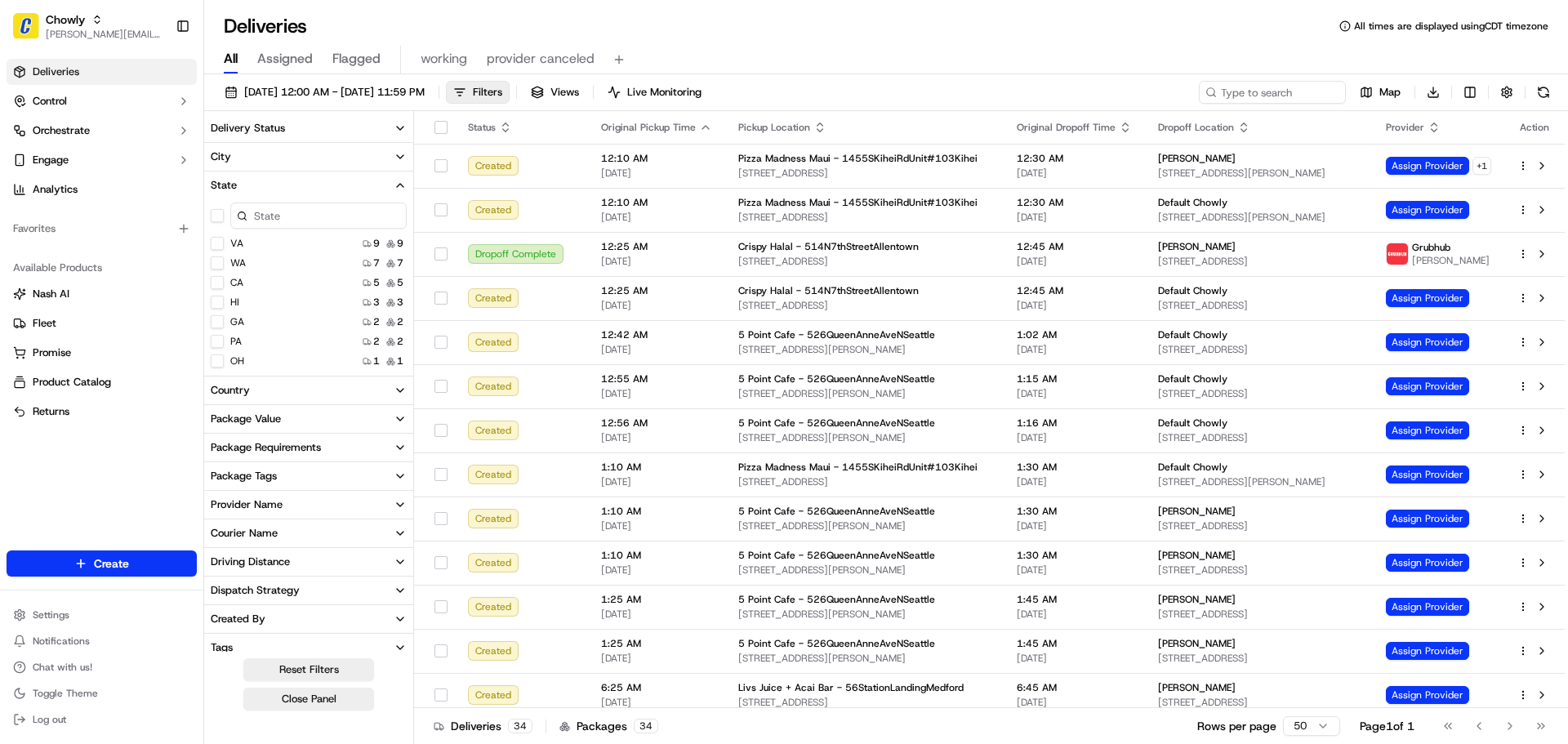
click at [218, 302] on button "HI" at bounding box center [218, 302] width 13 height 13
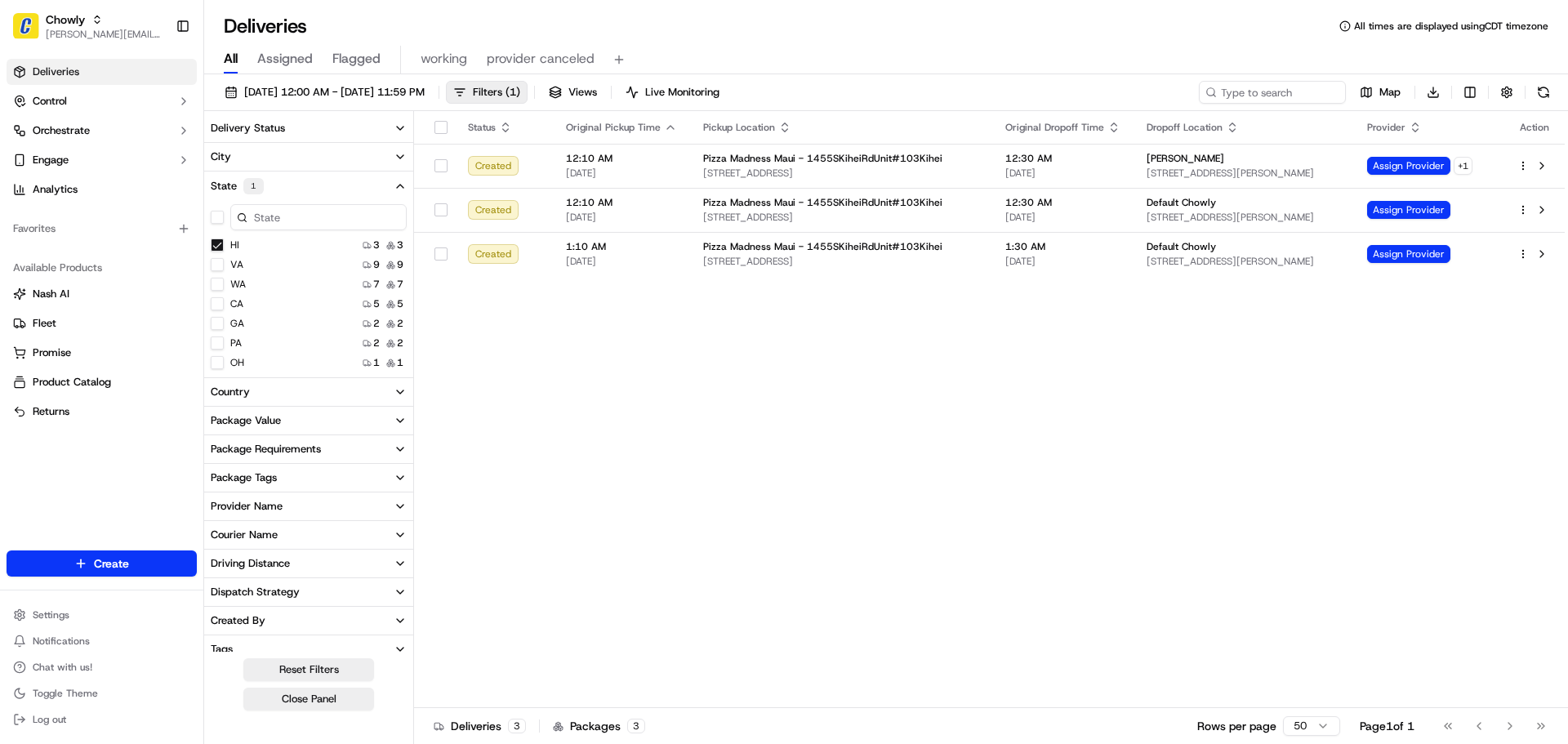
click at [678, 350] on div "Status Original Pickup Time Pickup Location Original Dropoff Time Dropoff Locat…" at bounding box center [990, 409] width 1151 height 597
click at [1545, 165] on button at bounding box center [1542, 166] width 20 height 20
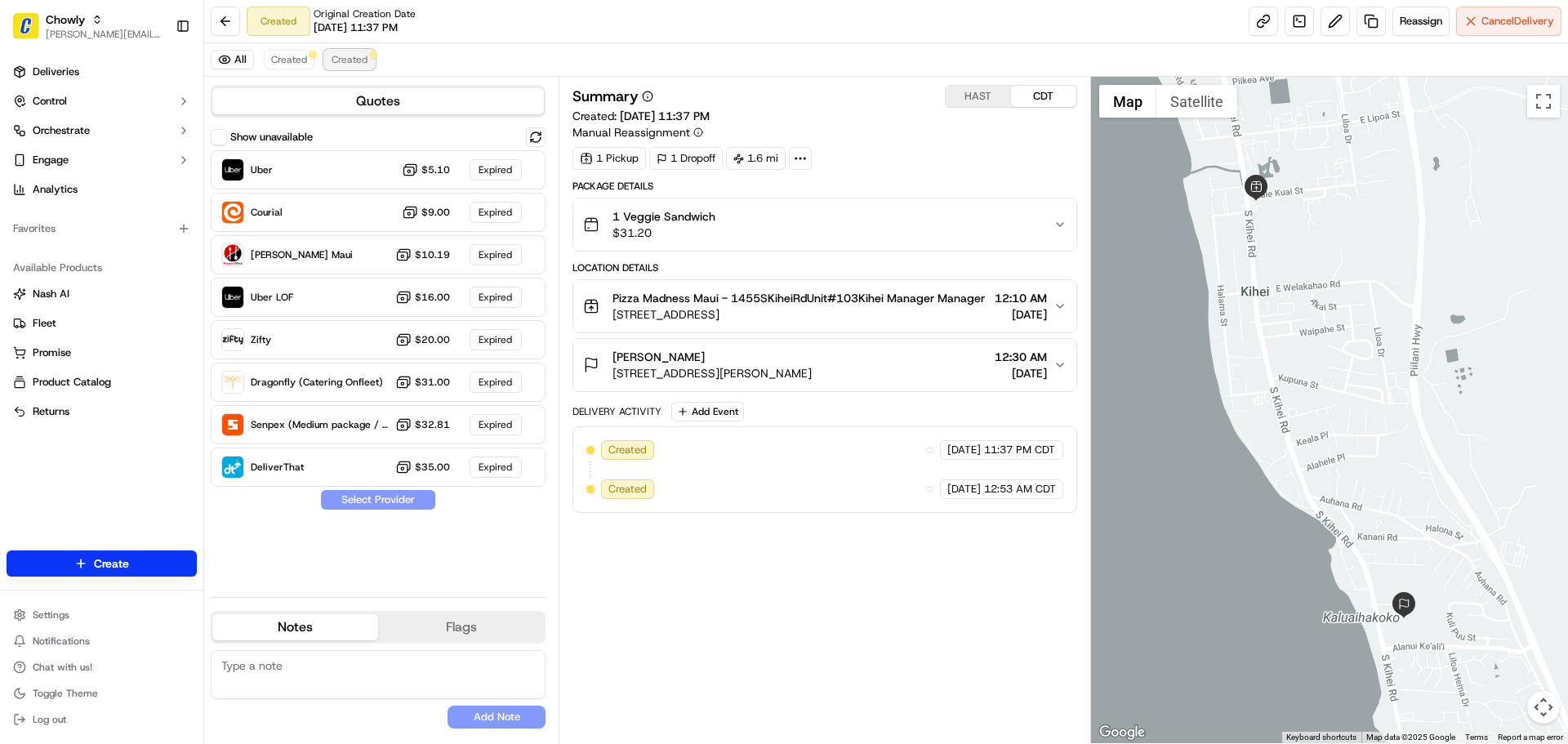
click at [354, 61] on span "Created" at bounding box center [349, 60] width 36 height 13
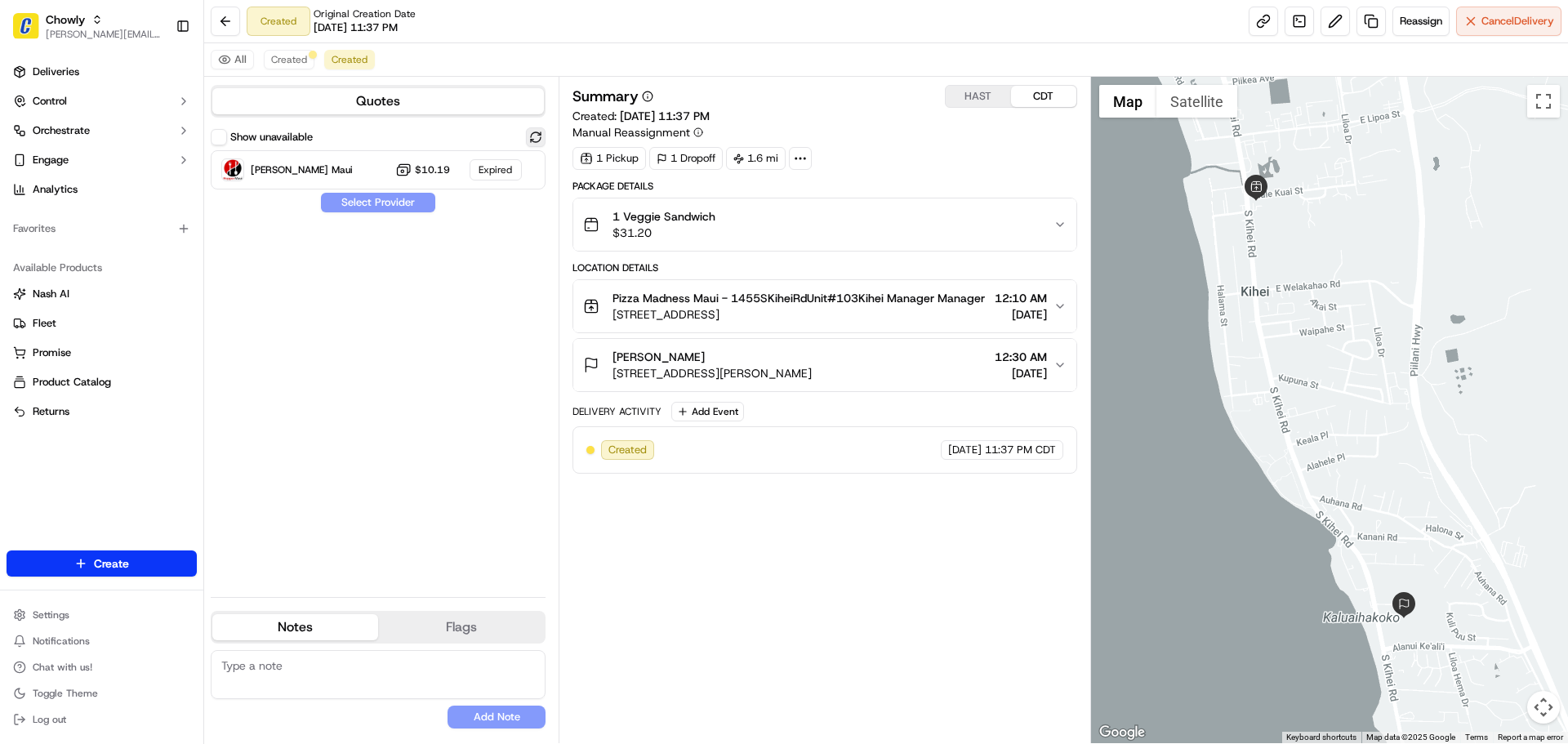
click at [534, 134] on button at bounding box center [536, 137] width 20 height 20
click at [491, 169] on div at bounding box center [496, 170] width 20 height 20
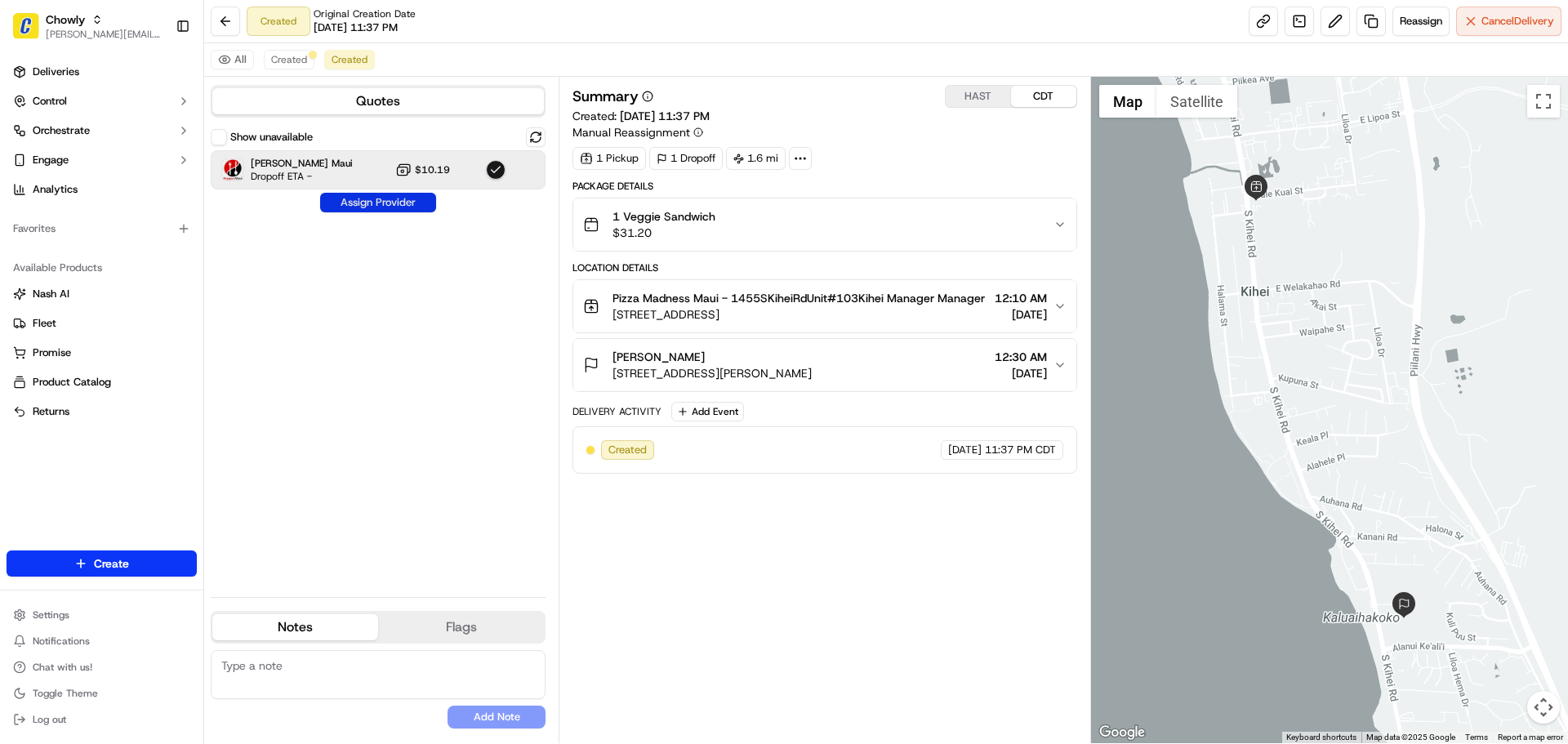
click at [395, 204] on button "Assign Provider" at bounding box center [378, 203] width 116 height 20
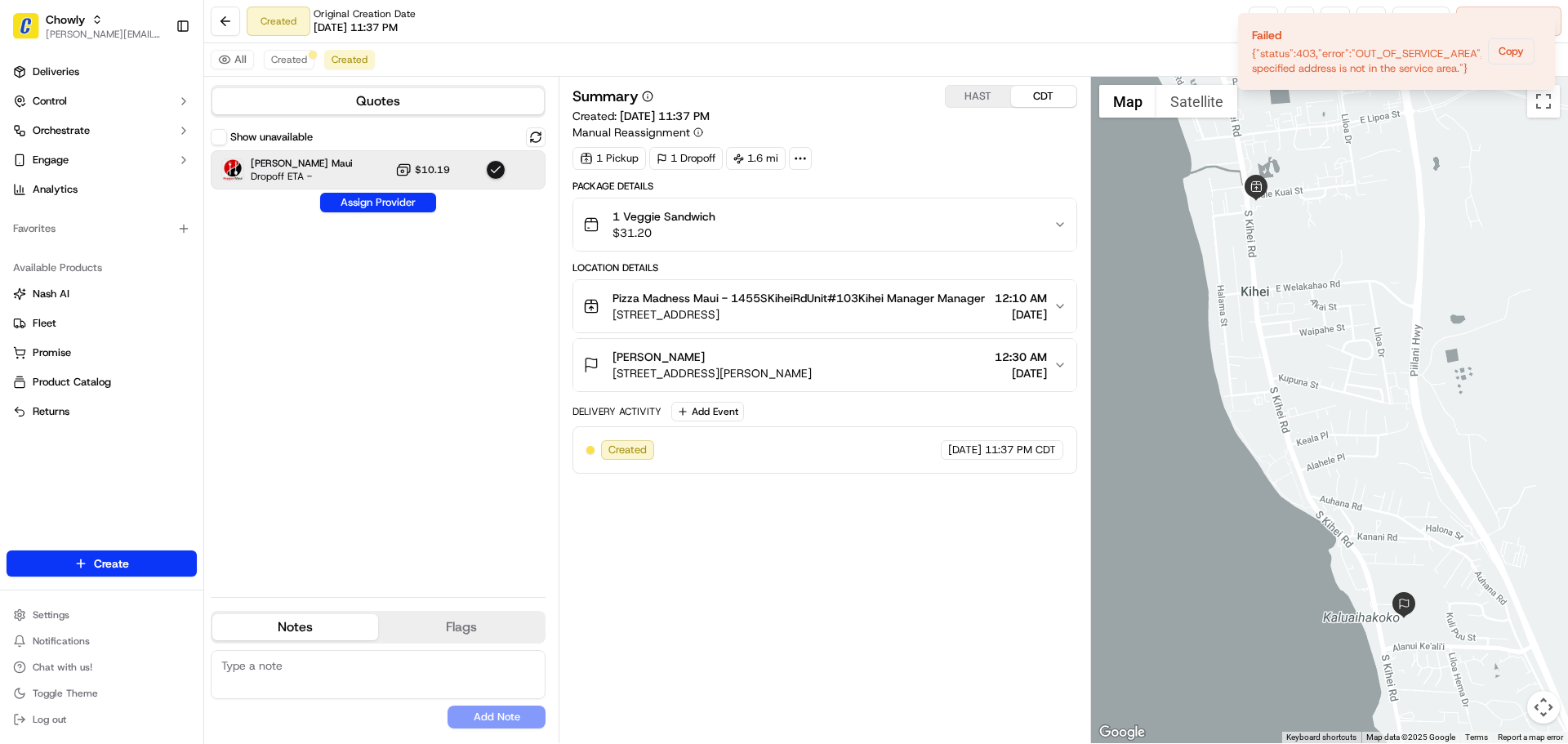
click at [978, 100] on button "HAST" at bounding box center [978, 96] width 66 height 22
click at [1544, 24] on icon "Notifications (F8)" at bounding box center [1541, 27] width 13 height 13
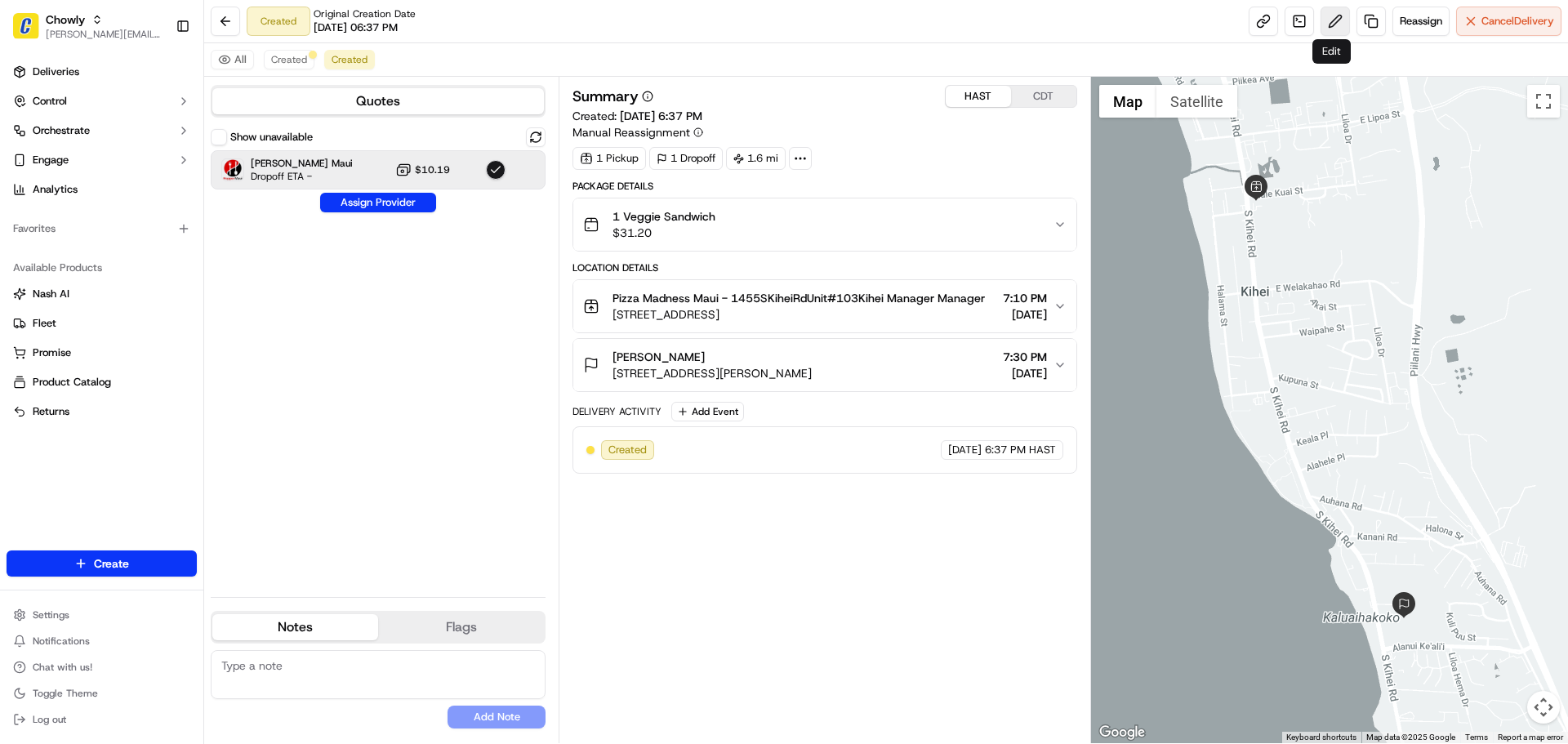
click at [1334, 17] on button at bounding box center [1335, 21] width 29 height 29
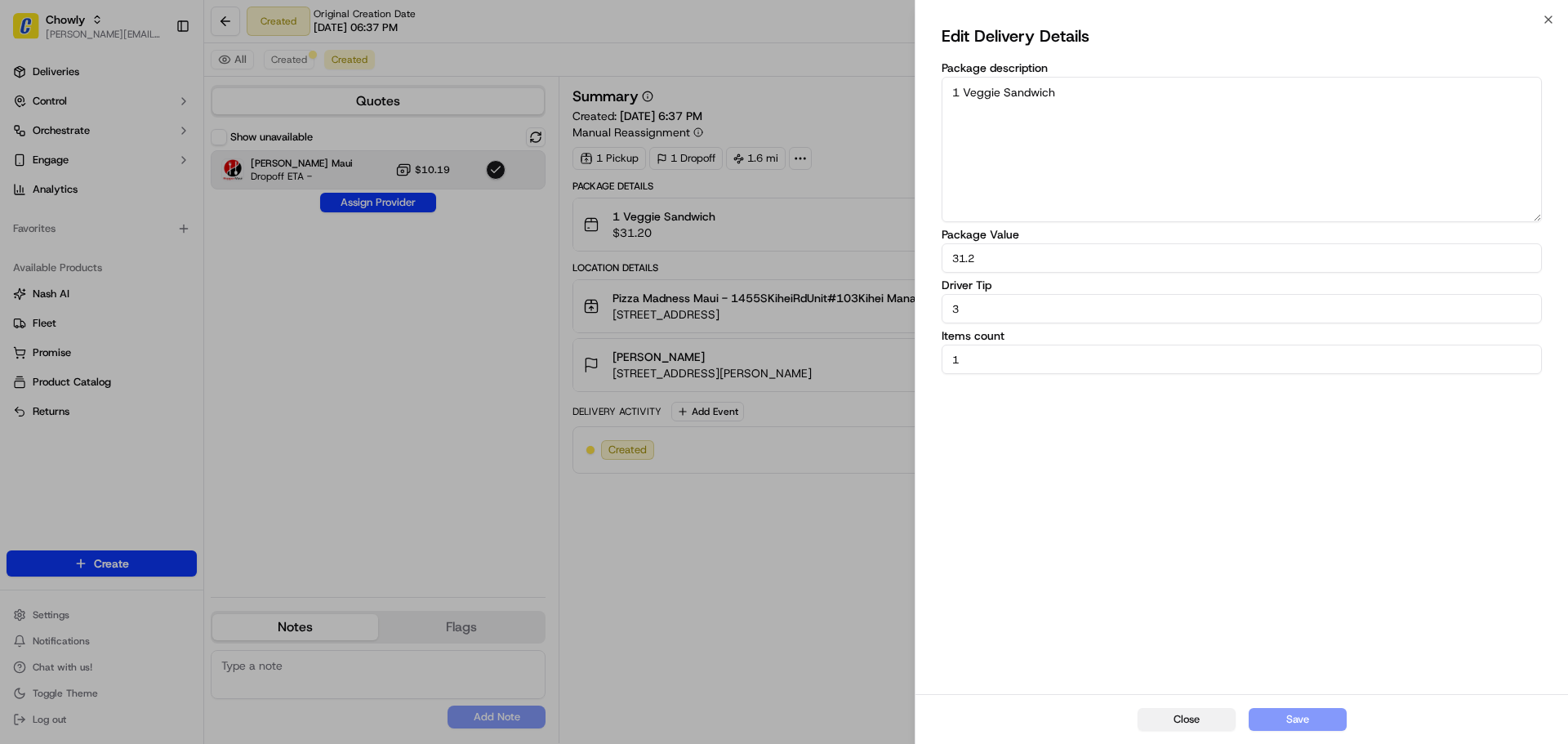
click at [1180, 722] on button "Close" at bounding box center [1187, 720] width 98 height 23
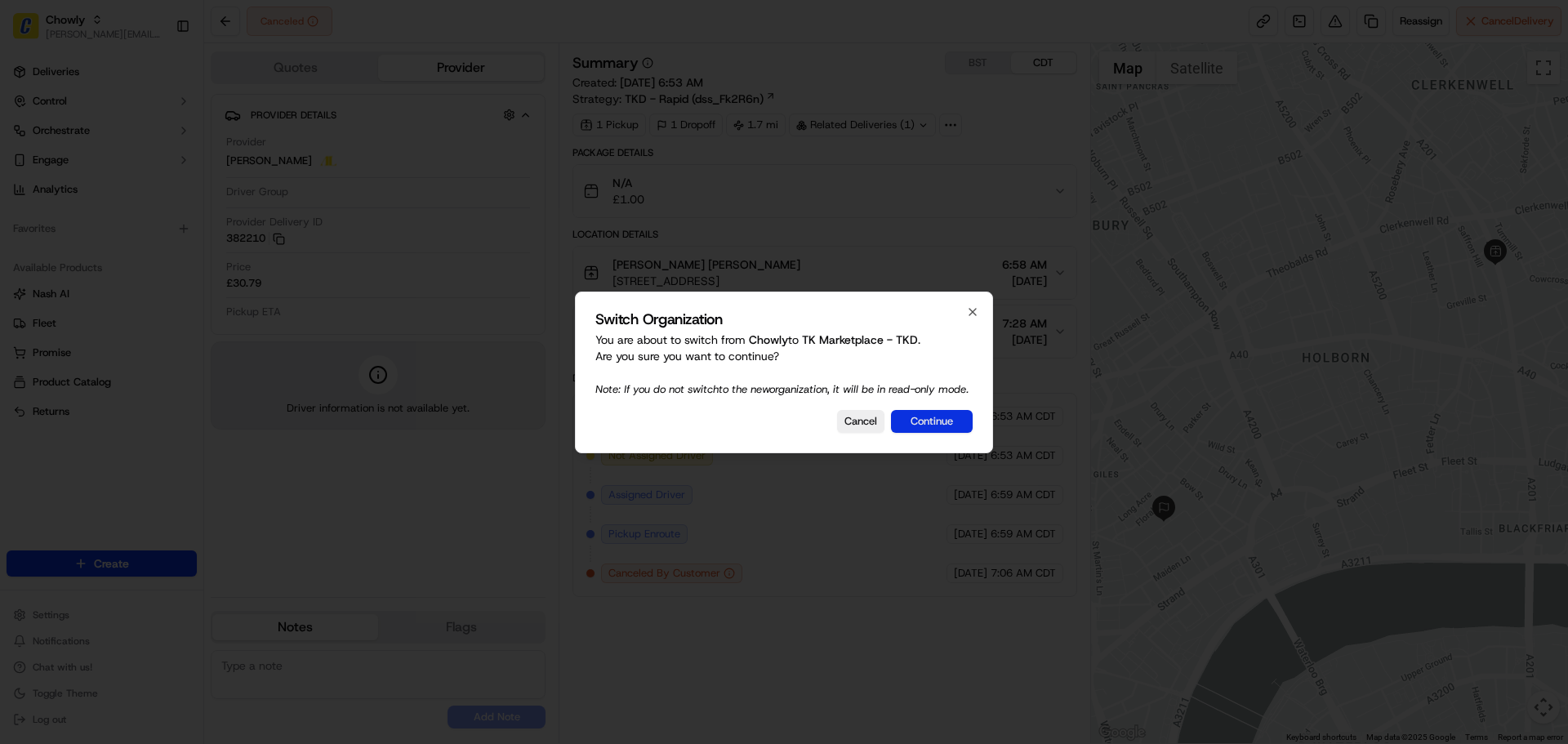
click at [936, 426] on button "Continue" at bounding box center [932, 422] width 81 height 23
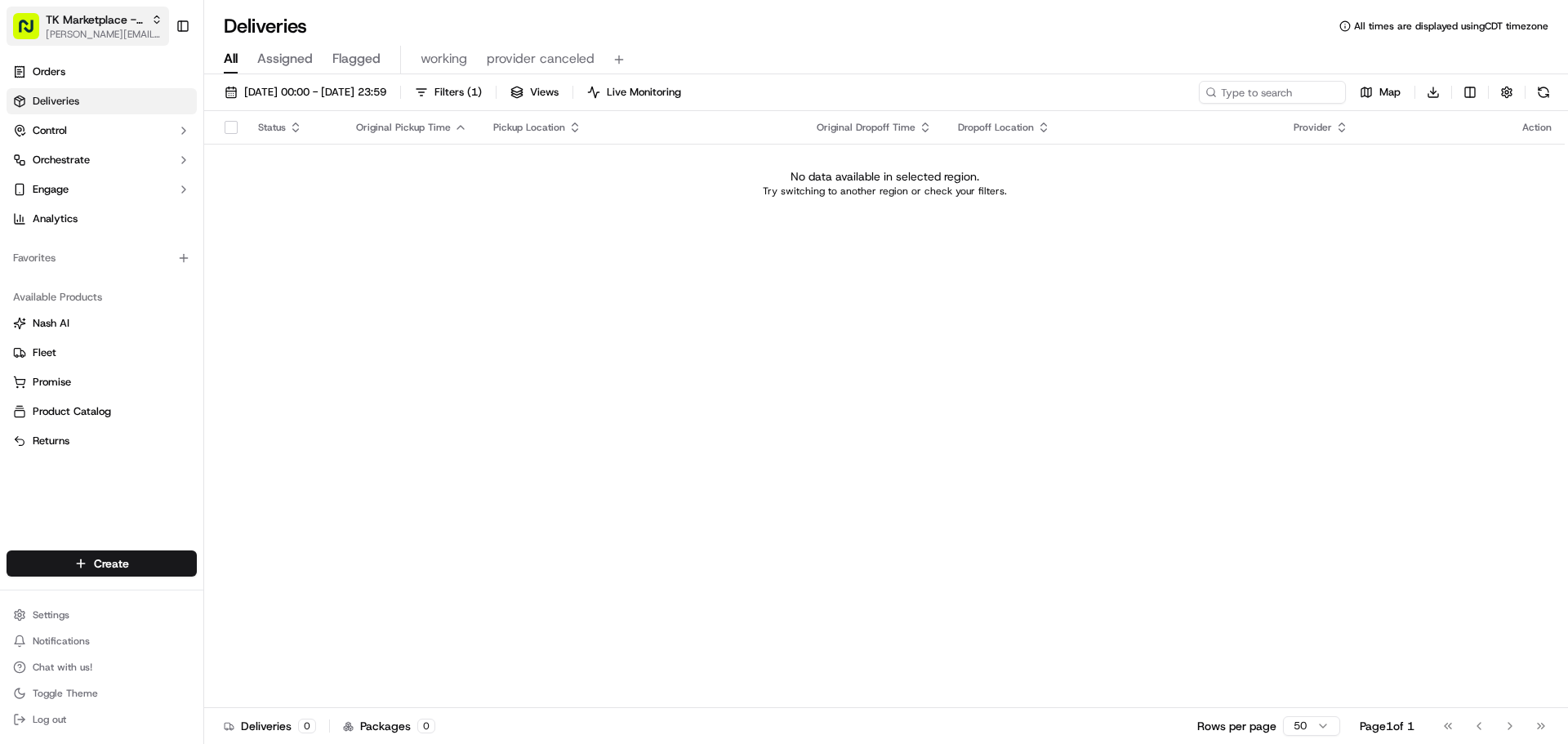
click at [84, 43] on button "TK Marketplace - TKD jeff@usenash.com" at bounding box center [88, 26] width 163 height 39
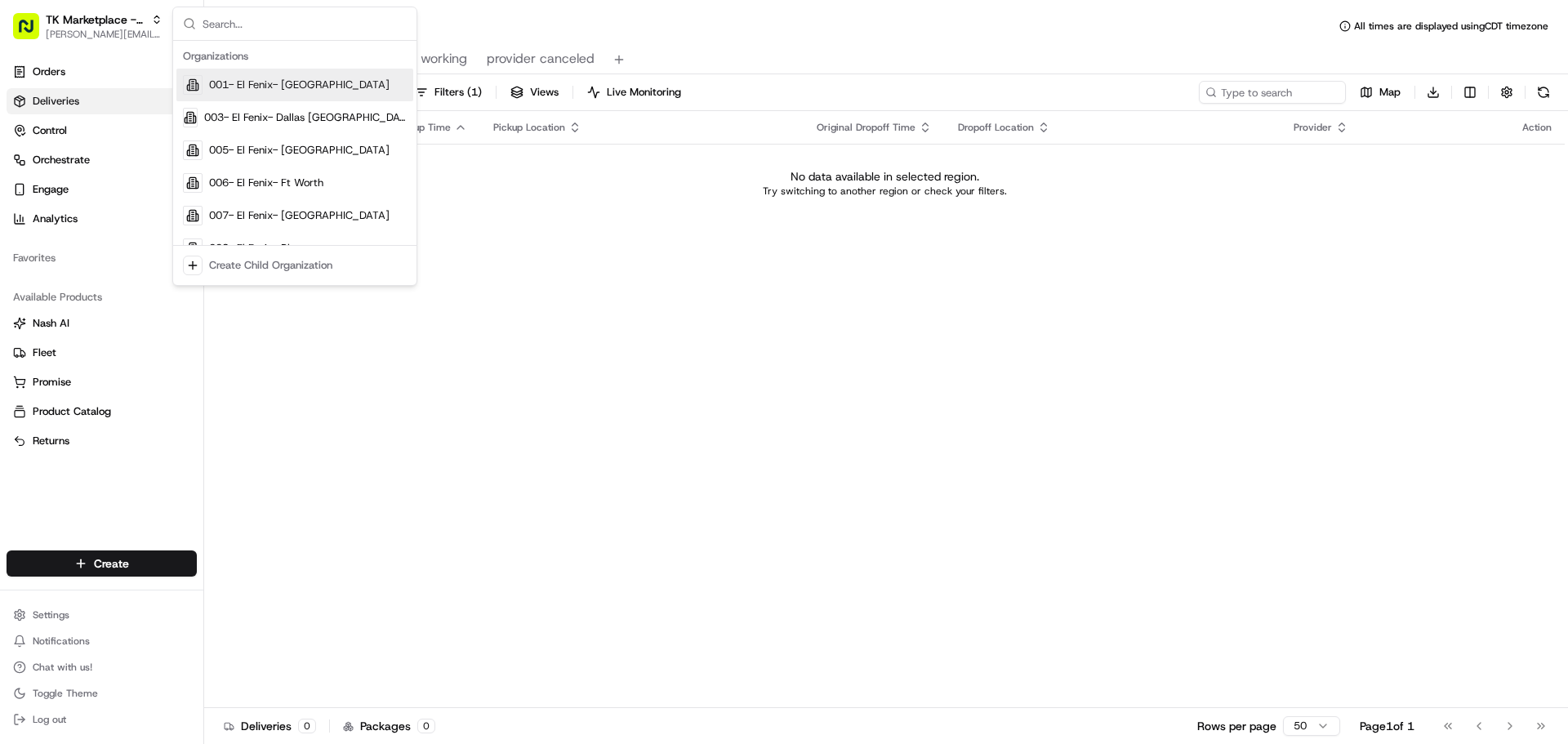
click at [525, 257] on div "Status Original Pickup Time Pickup Location Original Dropoff Time Dropoff Locat…" at bounding box center [884, 409] width 1360 height 597
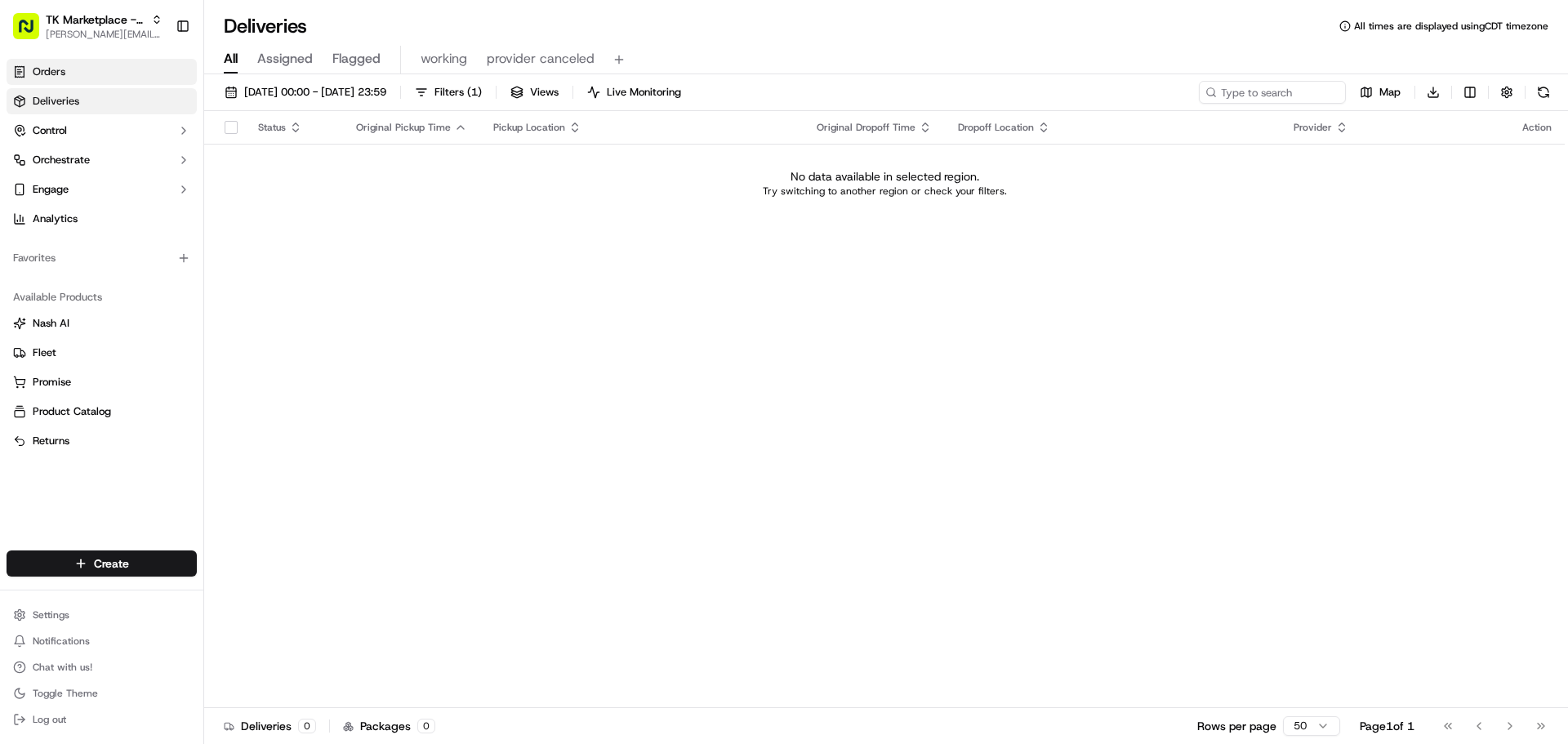
click at [86, 70] on link "Orders" at bounding box center [101, 71] width 190 height 26
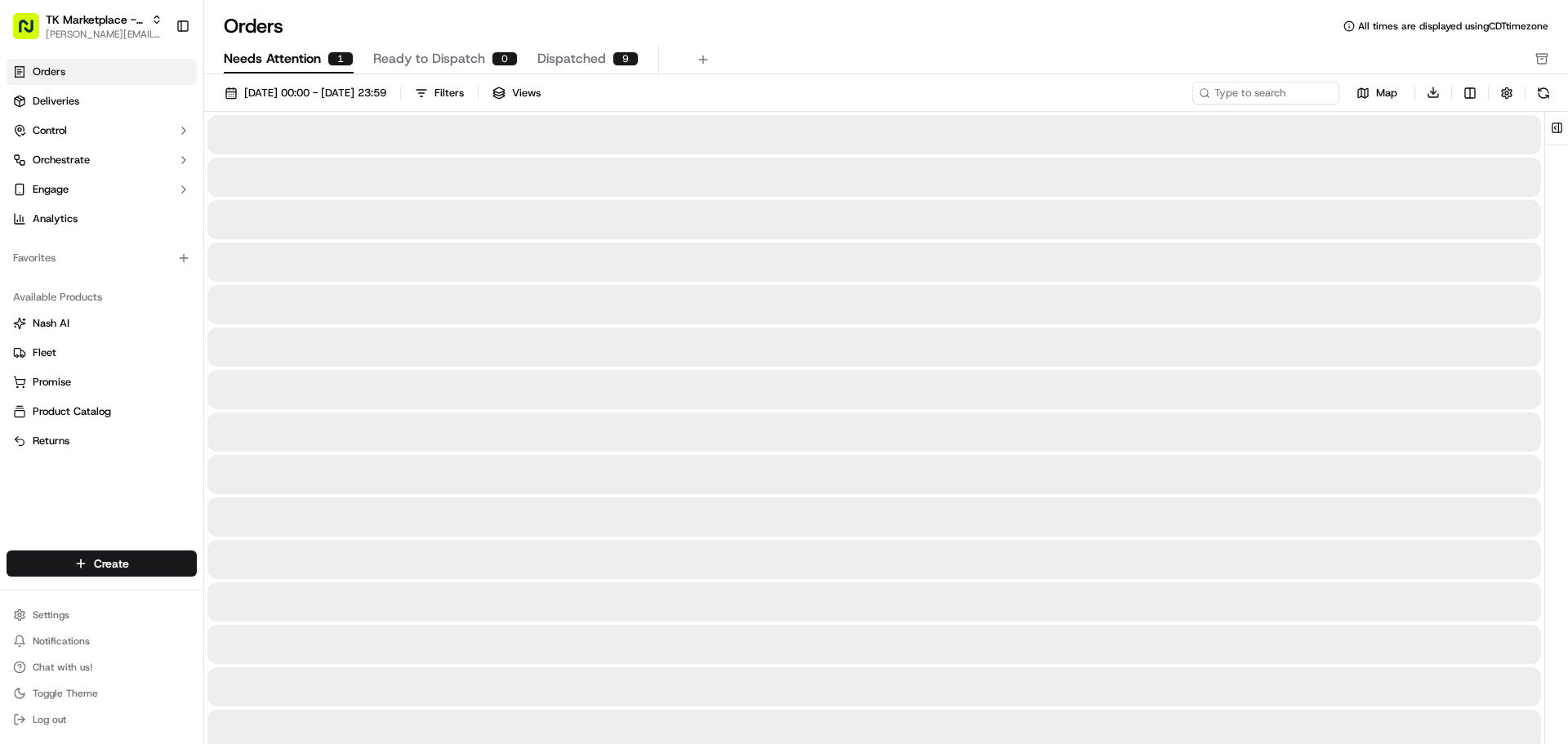
click at [316, 50] on span "Needs Attention" at bounding box center [272, 59] width 97 height 20
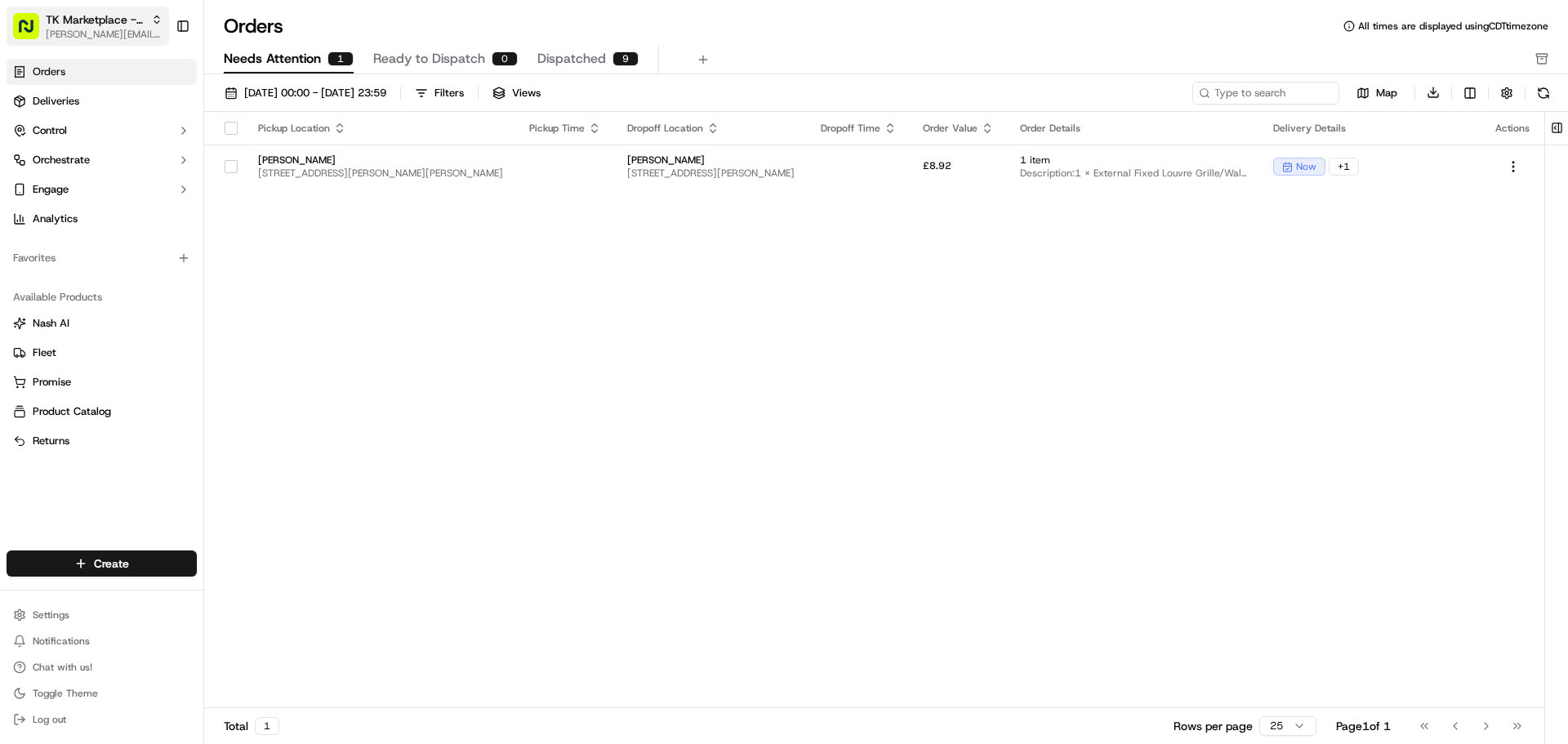
click at [84, 42] on button "TK Marketplace - TKD jeff@usenash.com" at bounding box center [88, 26] width 163 height 39
type input "deliverol"
click at [315, 91] on div "Deliverol" at bounding box center [294, 85] width 237 height 32
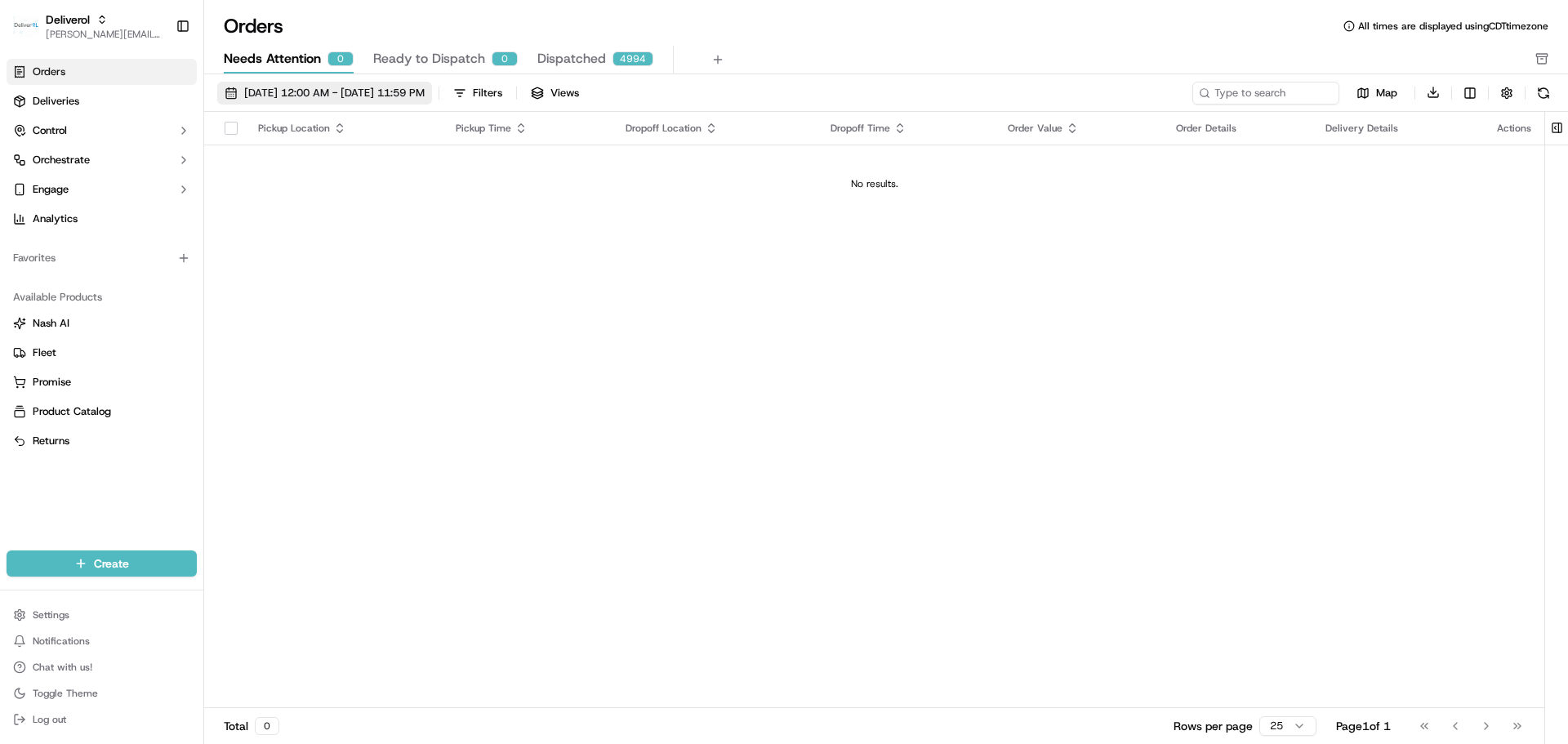
click at [311, 91] on span "09/01/2025 12:00 AM - 09/30/2025 11:59 PM" at bounding box center [334, 93] width 180 height 15
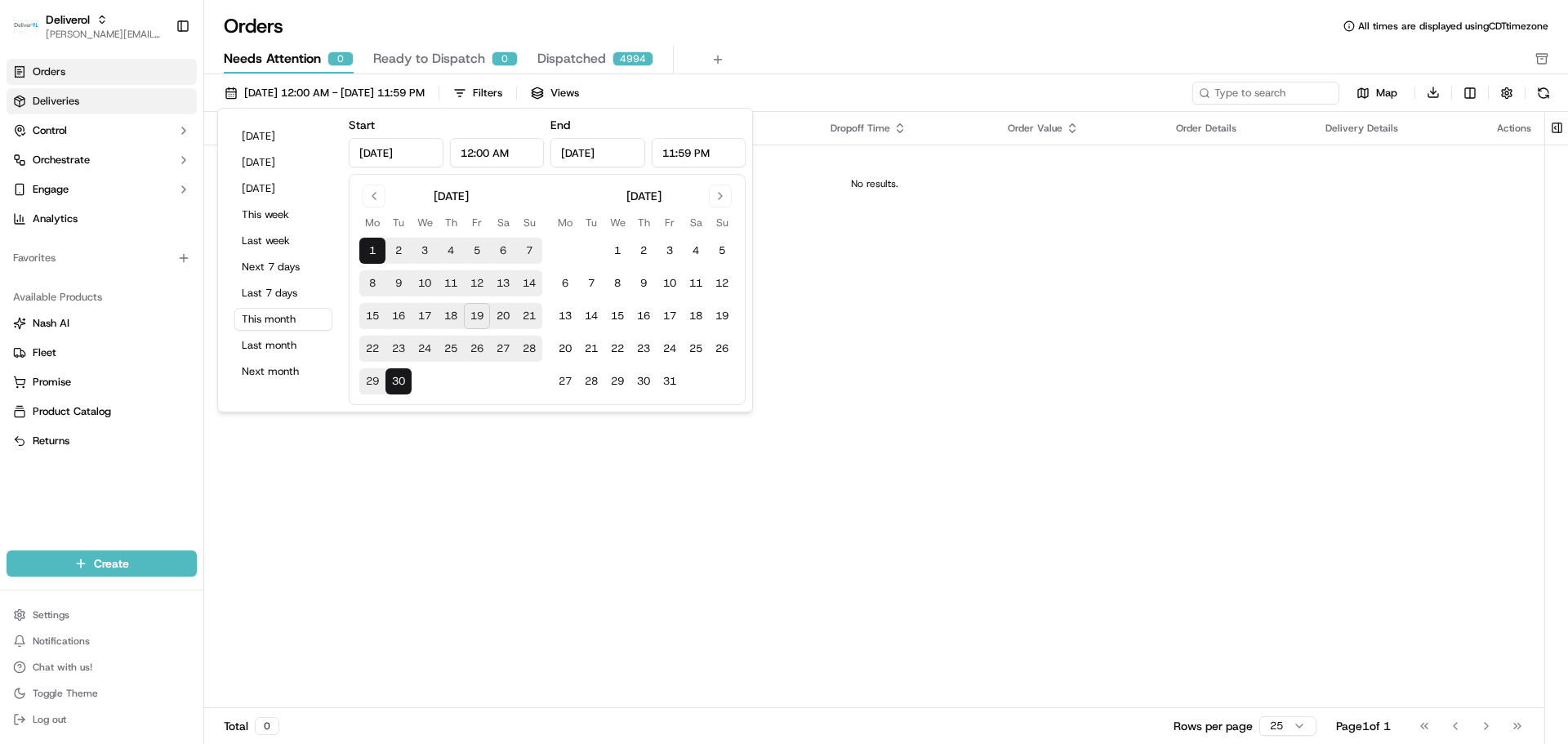
click at [95, 108] on link "Deliveries" at bounding box center [101, 100] width 190 height 26
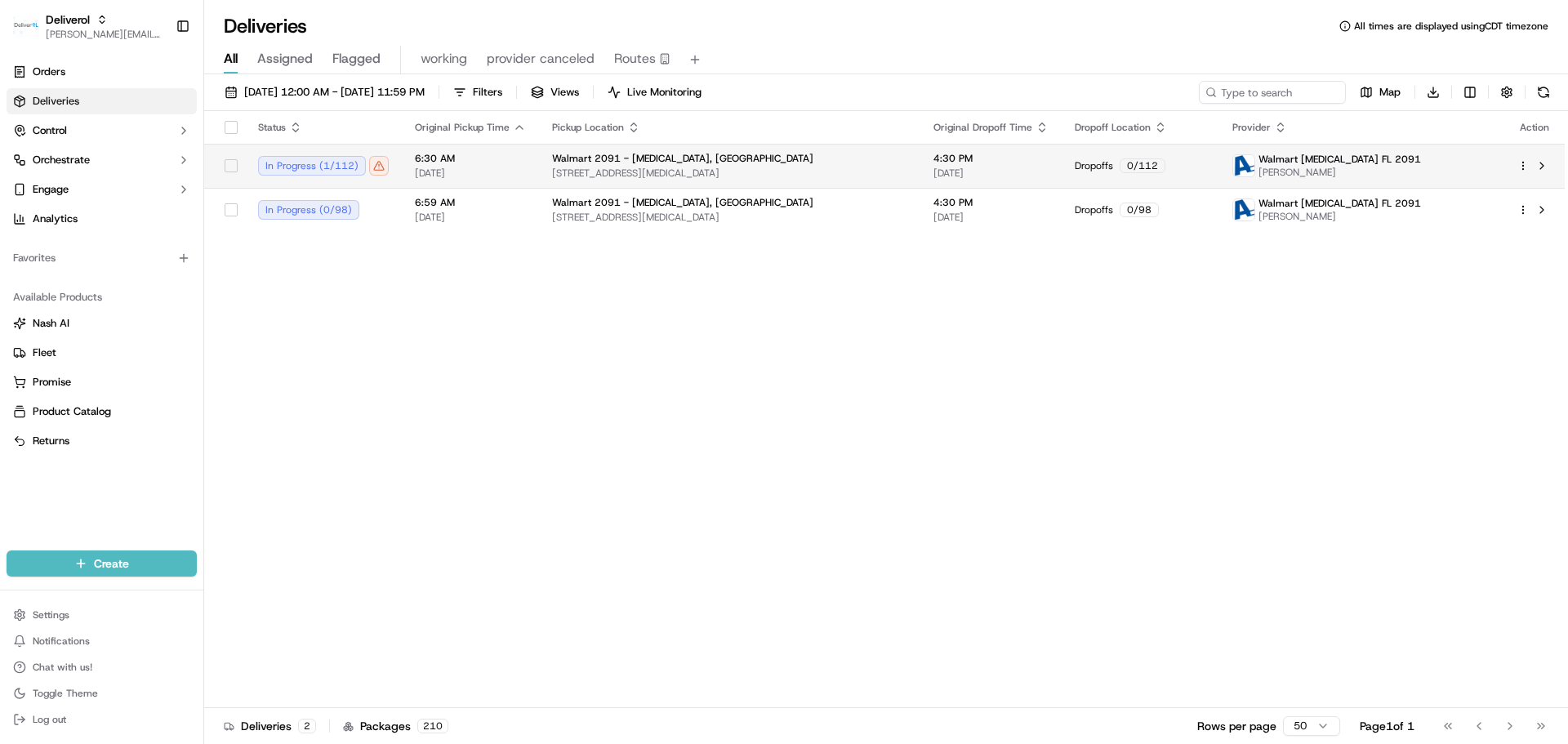
click at [528, 166] on td "6:30 AM 09/19/2025" at bounding box center [470, 165] width 137 height 44
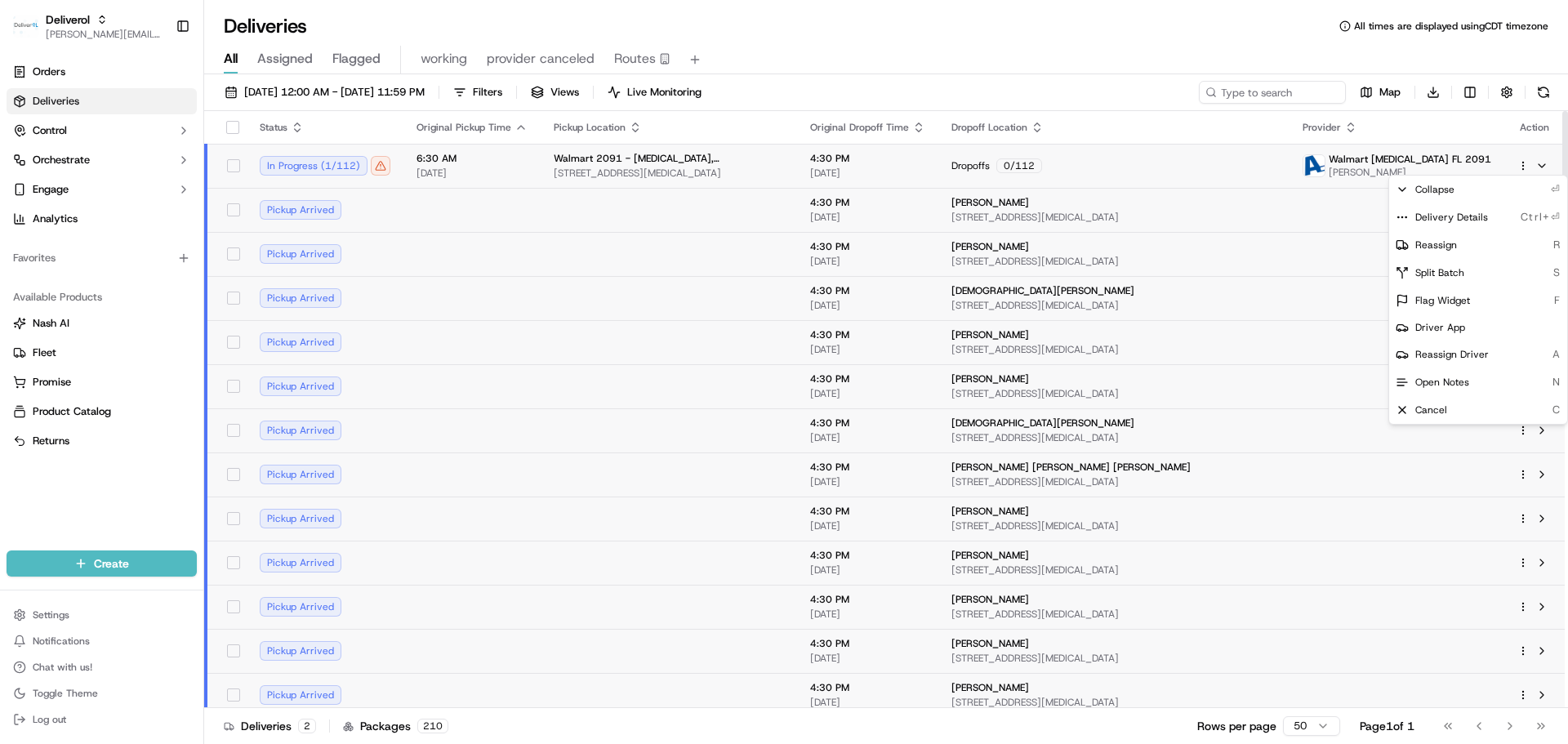
click at [1523, 165] on html "Deliverol jeff@usenash.com Toggle Sidebar Orders Deliveries Control Orchestrate…" at bounding box center [784, 372] width 1568 height 744
click at [1448, 220] on span "Delivery Details" at bounding box center [1452, 218] width 73 height 13
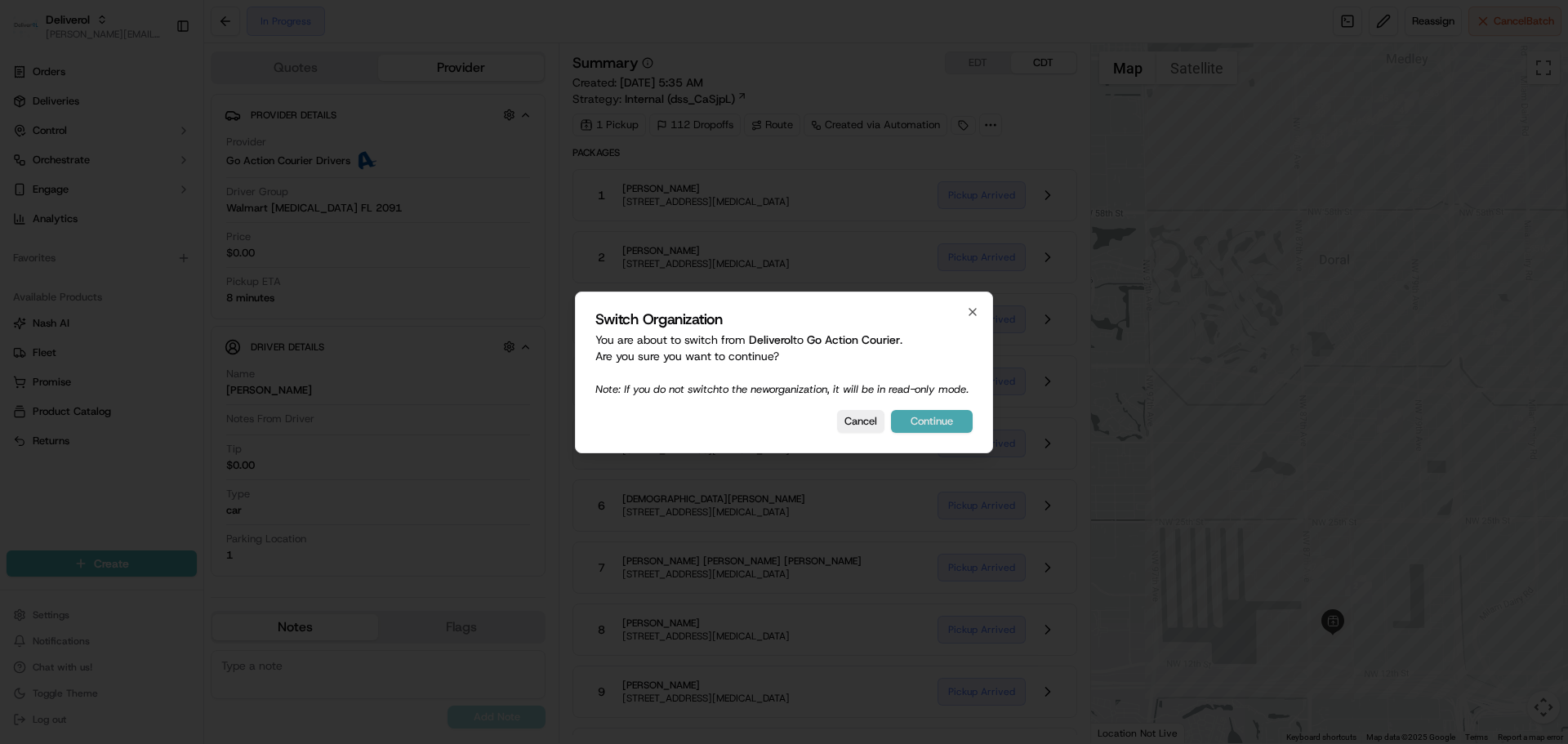
click at [912, 428] on button "Continue" at bounding box center [932, 422] width 81 height 23
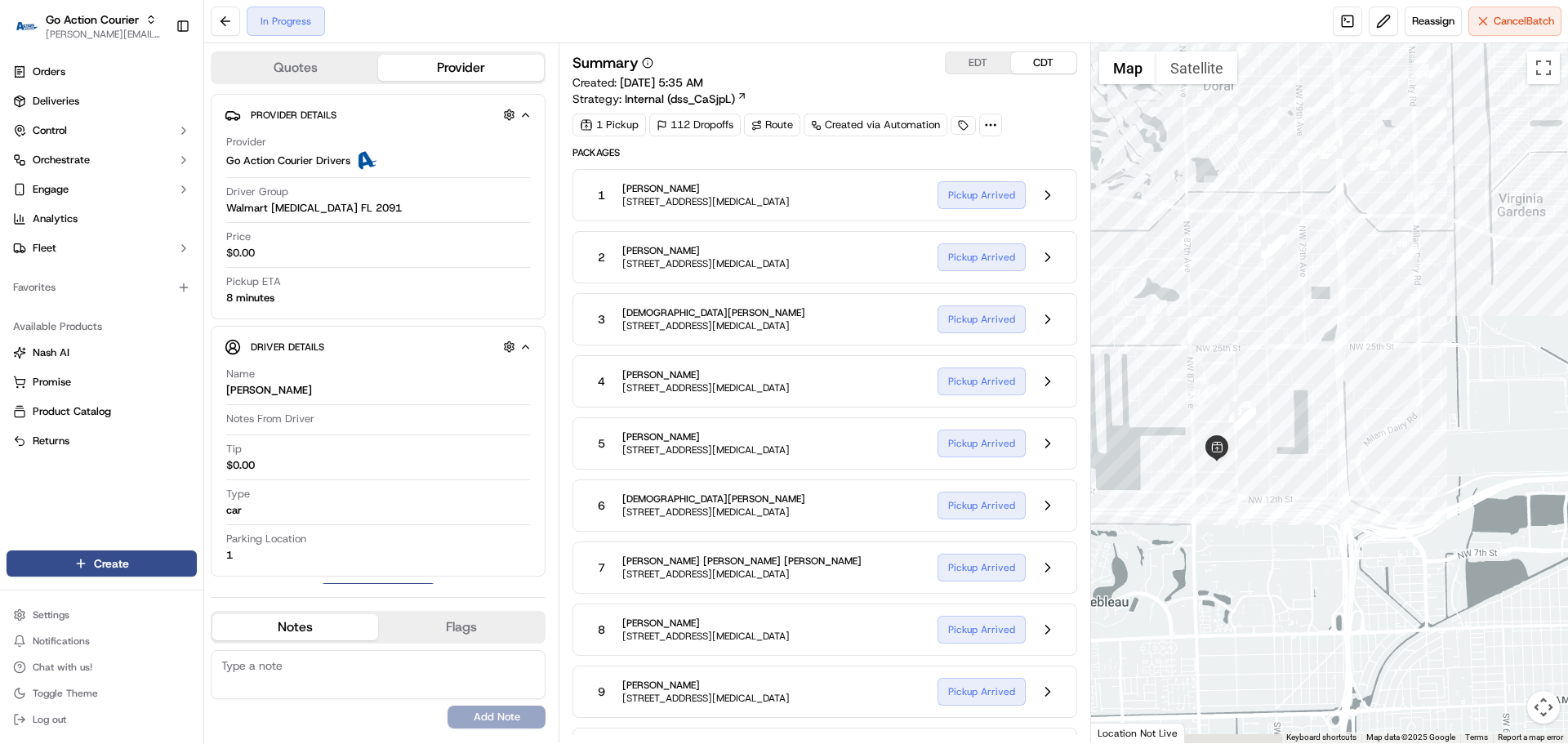
drag, startPoint x: 1388, startPoint y: 576, endPoint x: 1295, endPoint y: 372, distance: 224.2
click at [1295, 372] on div at bounding box center [1330, 393] width 478 height 700
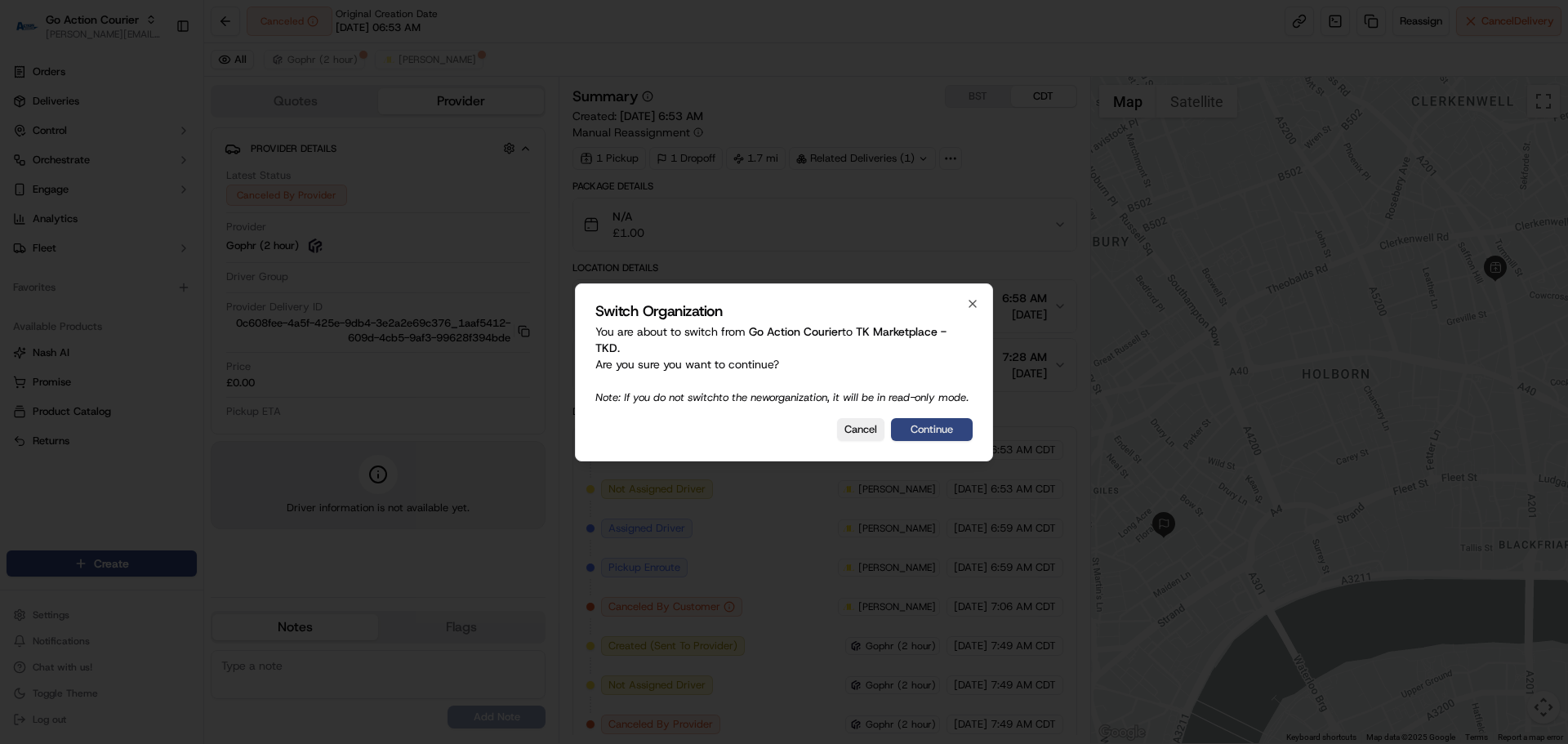
click at [930, 437] on button "Continue" at bounding box center [932, 429] width 81 height 23
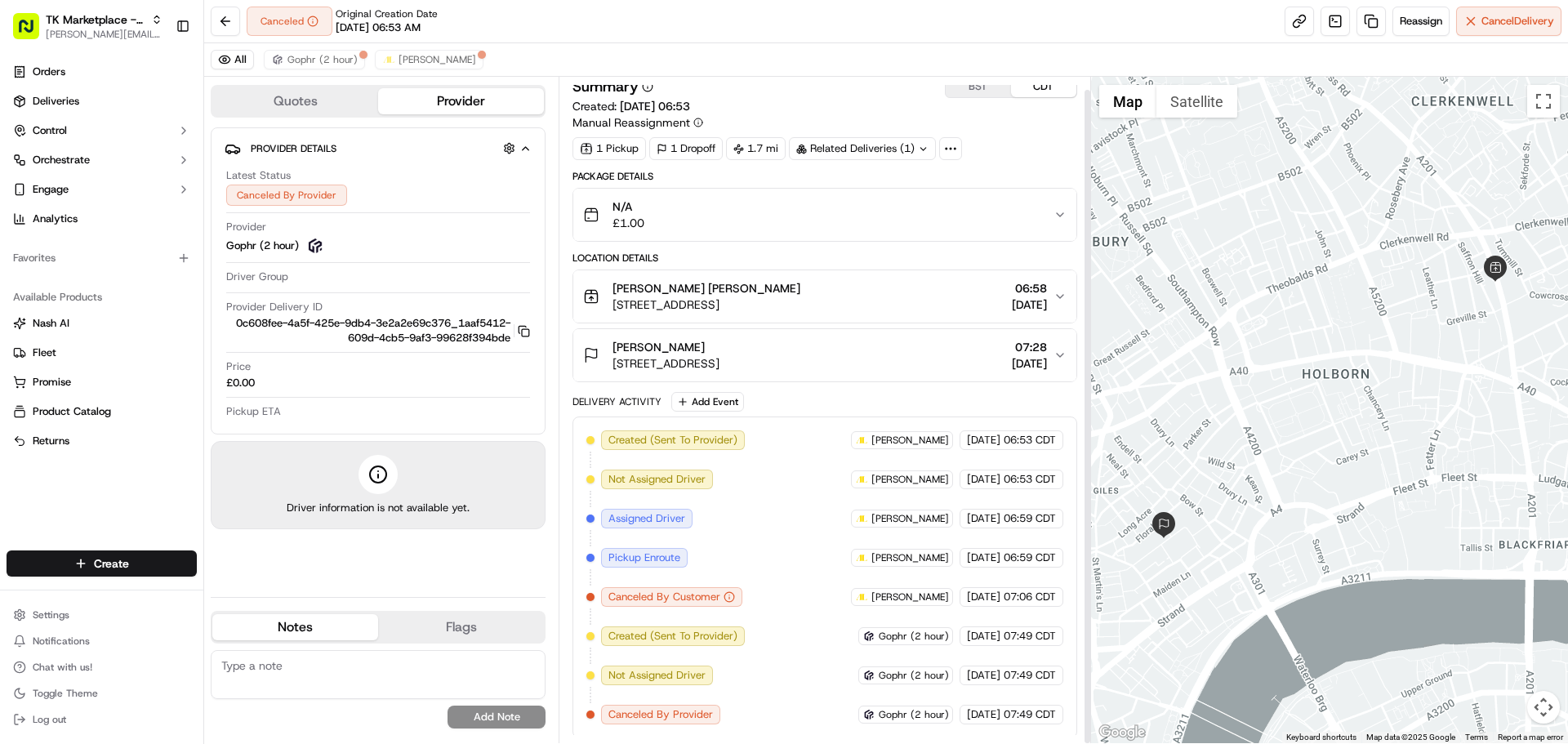
scroll to position [13, 0]
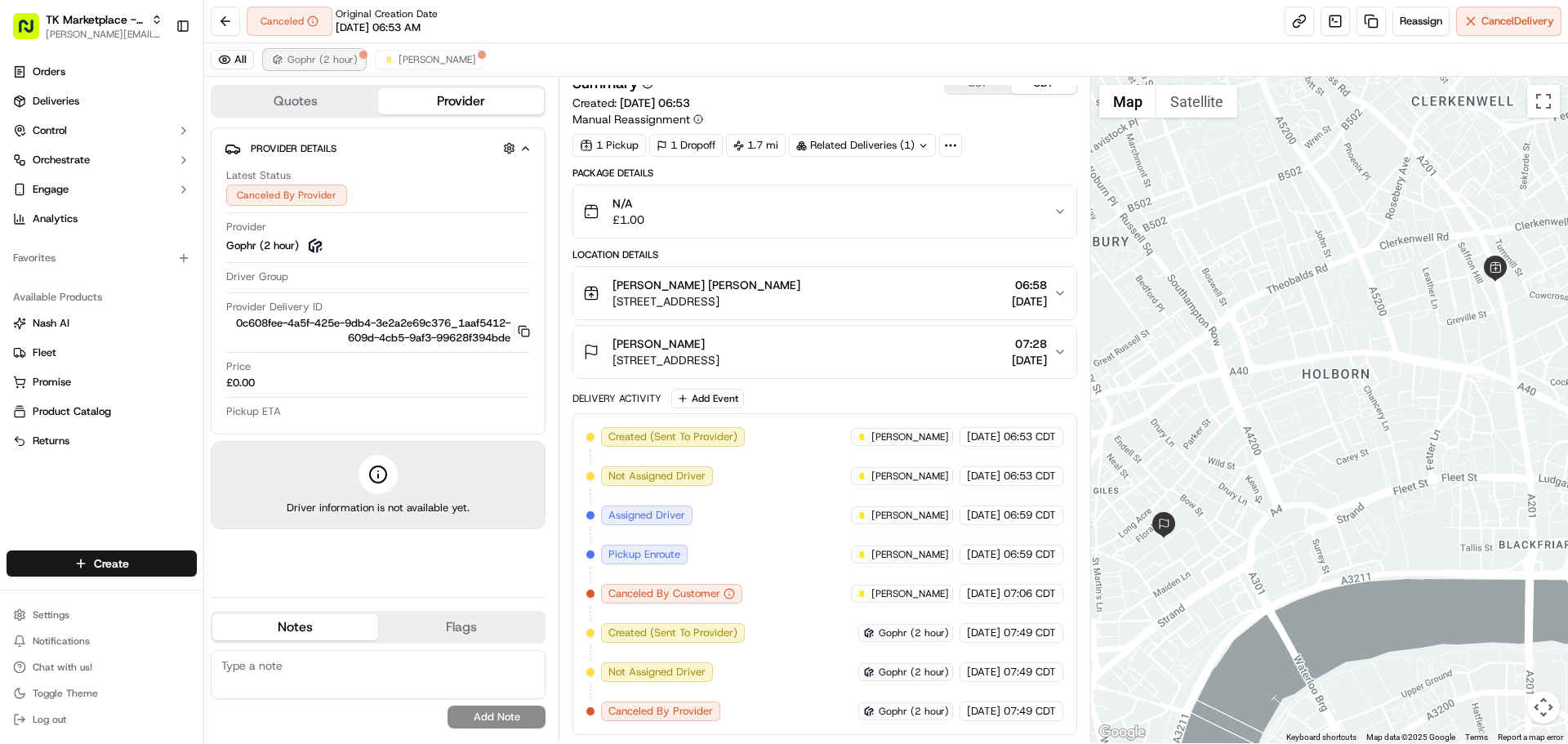
click at [328, 65] on span "Gophr (2 hour)" at bounding box center [322, 60] width 71 height 13
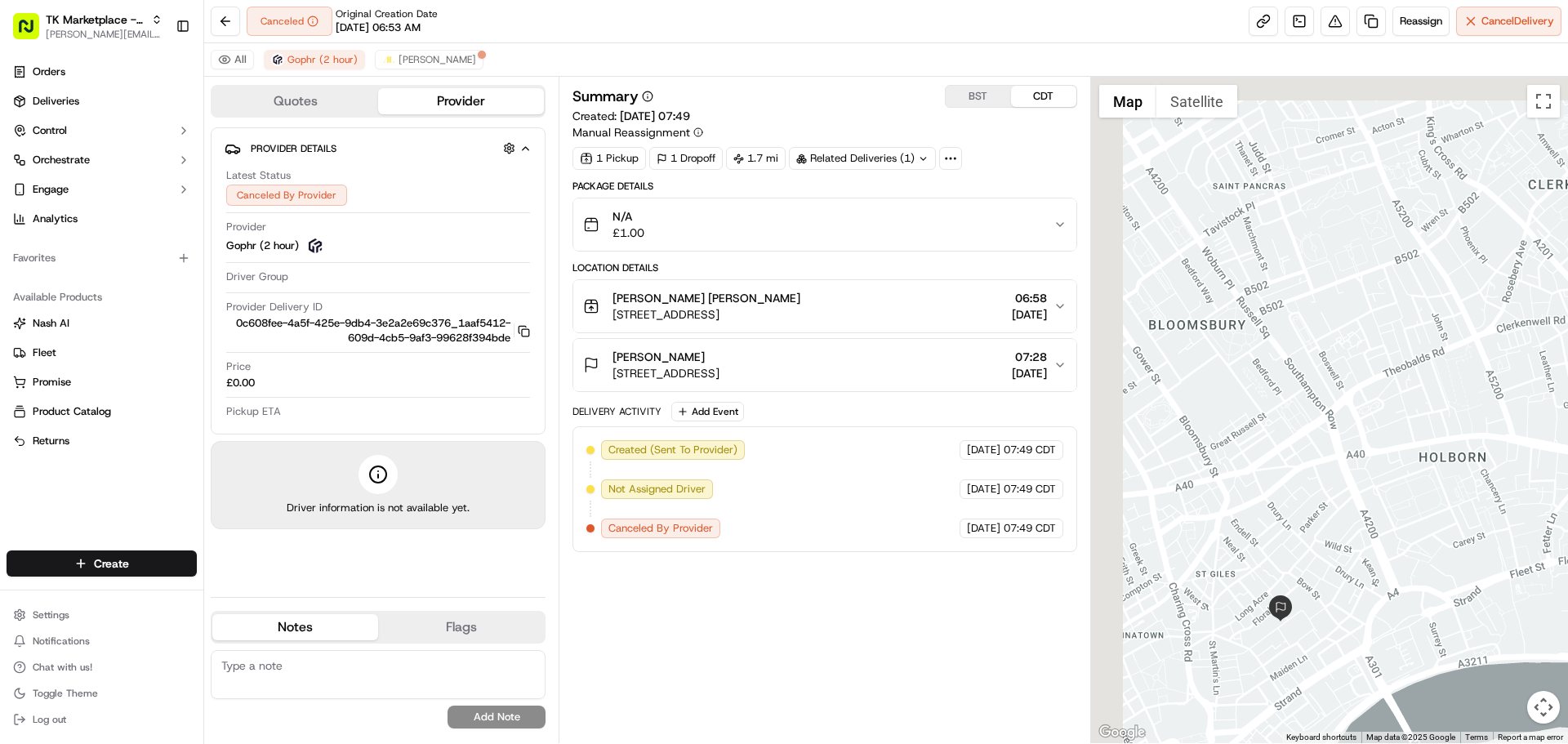
drag, startPoint x: 1271, startPoint y: 460, endPoint x: 1796, endPoint y: 763, distance: 606.2
click at [1567, 743] on html "TK Marketplace - TKD jeff@usenash.com Toggle Sidebar Orders Deliveries Control …" at bounding box center [784, 372] width 1568 height 744
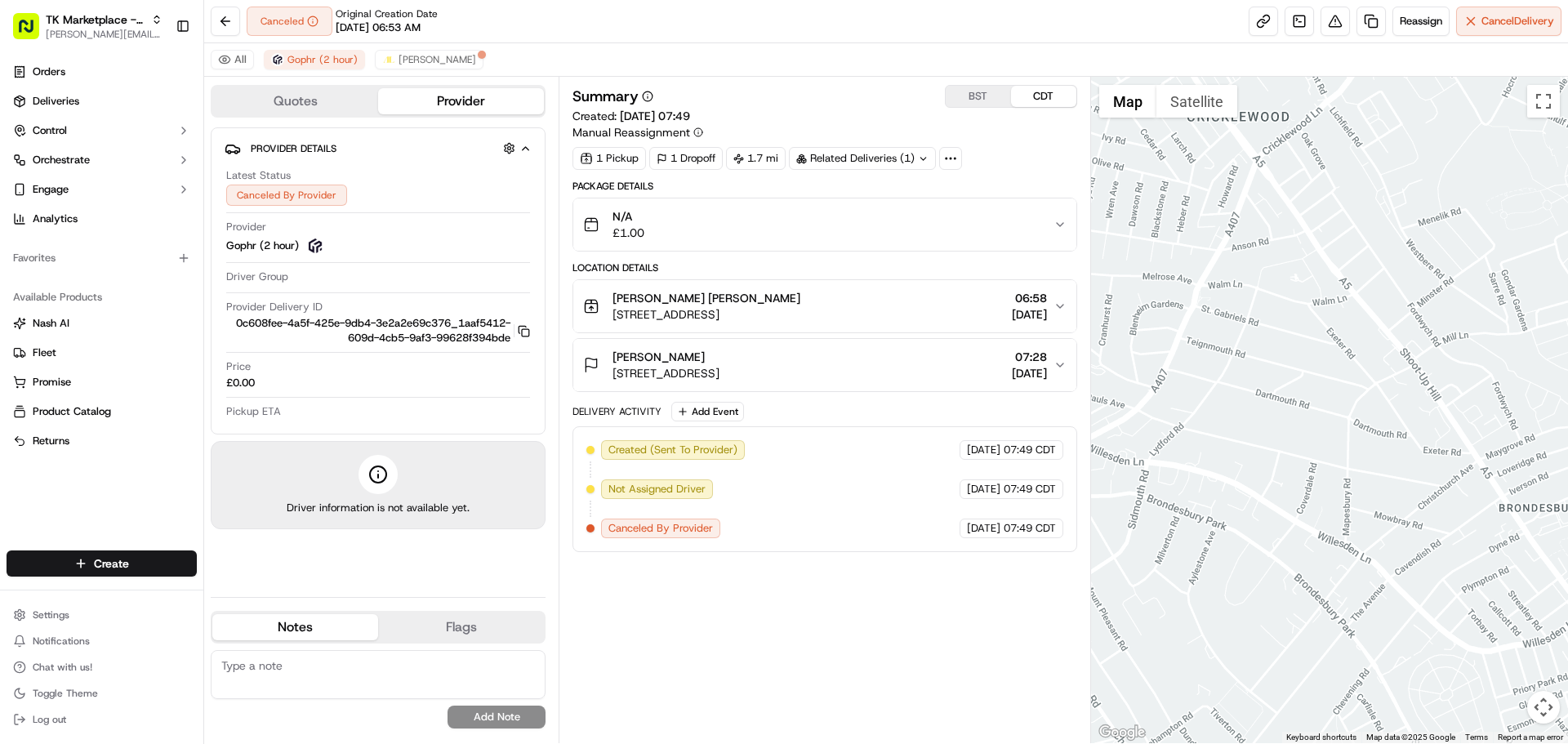
drag, startPoint x: 1381, startPoint y: 531, endPoint x: 1072, endPoint y: 297, distance: 387.6
click at [1086, 304] on div "Quotes Provider Provider Details Hidden ( 2 ) Latest Status Canceled By Provide…" at bounding box center [886, 409] width 1364 height 666
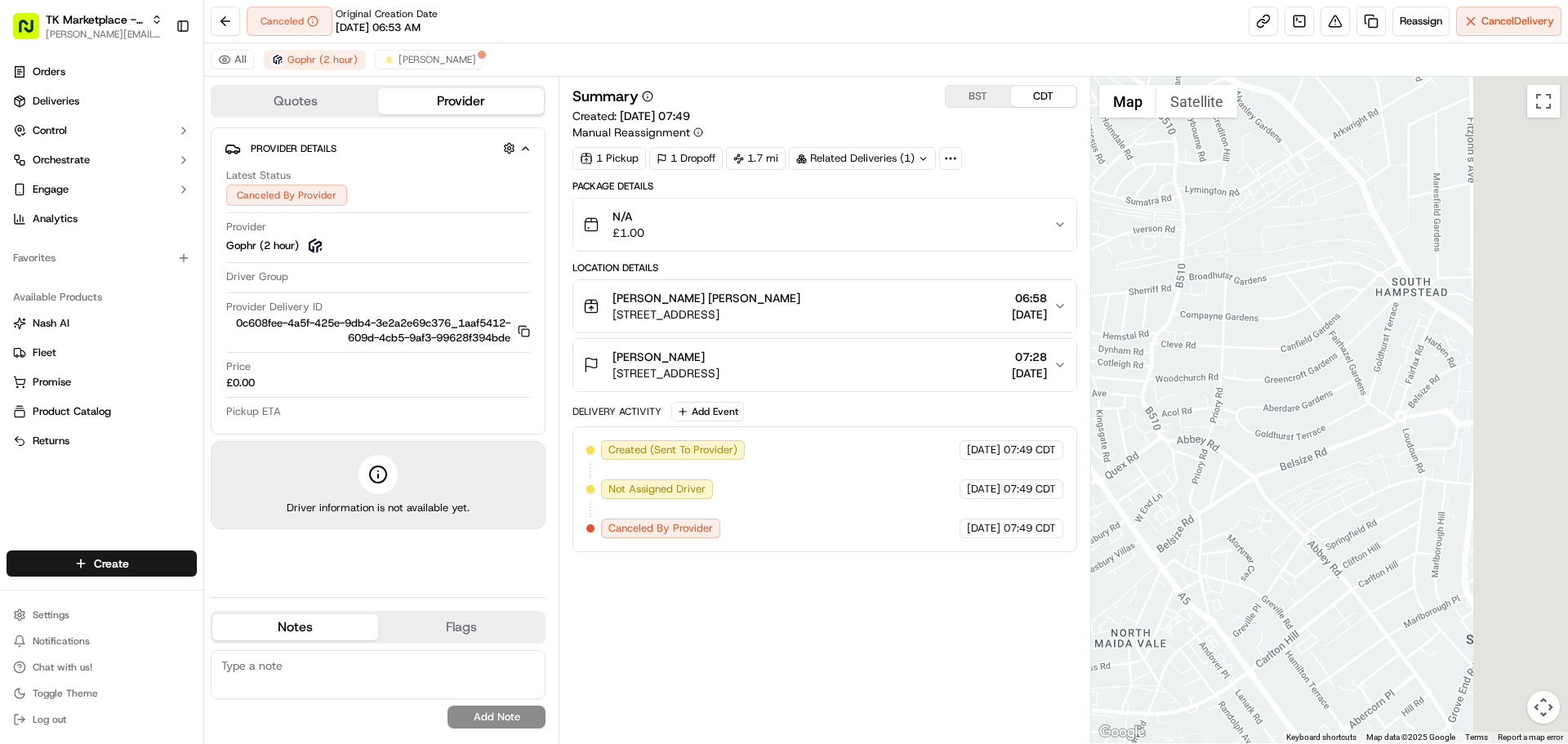
drag, startPoint x: 1402, startPoint y: 456, endPoint x: 971, endPoint y: 372, distance: 439.1
click at [972, 373] on div "Quotes Provider Provider Details Hidden ( 2 ) Latest Status Canceled By Provide…" at bounding box center [886, 409] width 1364 height 666
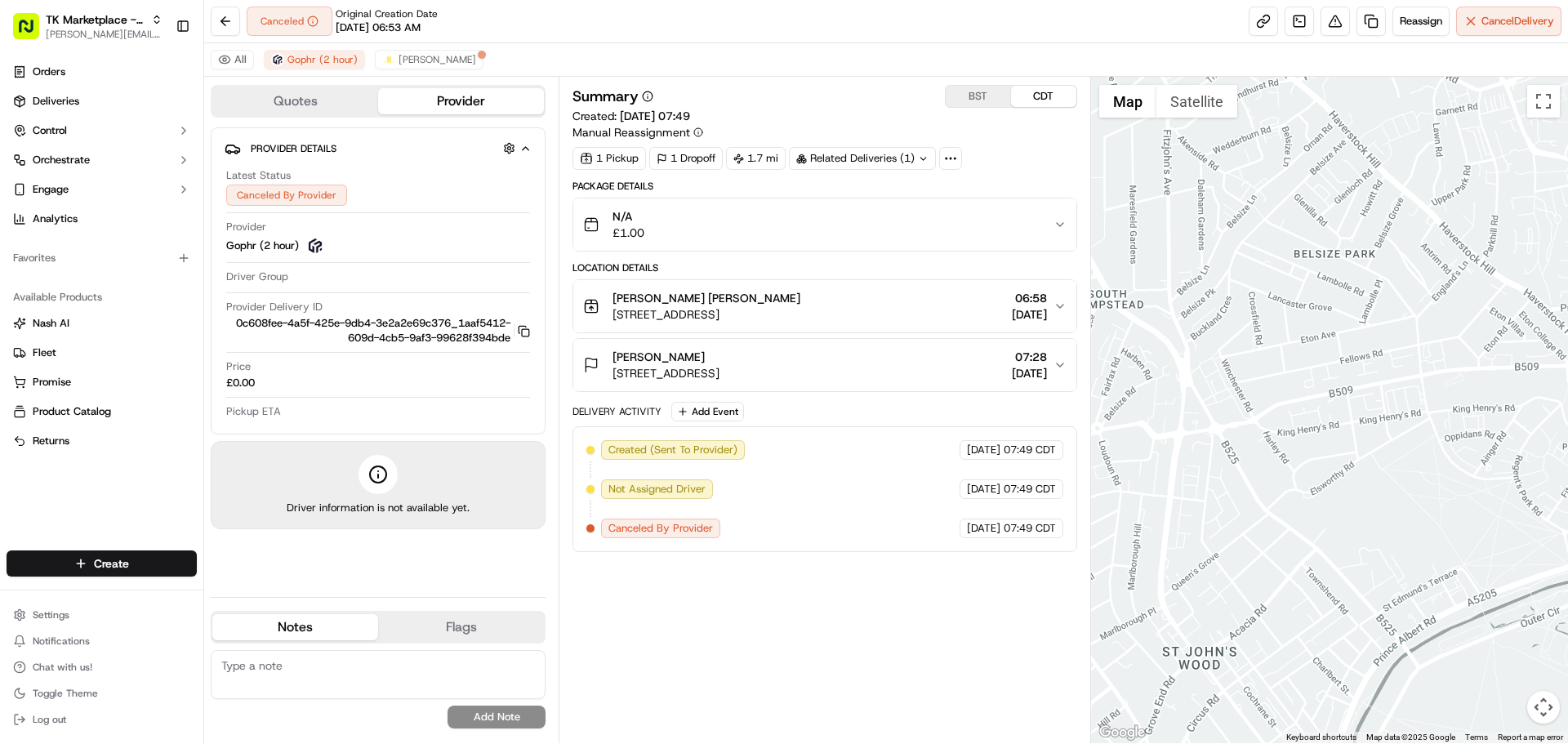
drag, startPoint x: 1321, startPoint y: 458, endPoint x: 980, endPoint y: 448, distance: 341.1
click at [989, 466] on div "Quotes Provider Provider Details Hidden ( 2 ) Latest Status Canceled By Provide…" at bounding box center [886, 409] width 1364 height 666
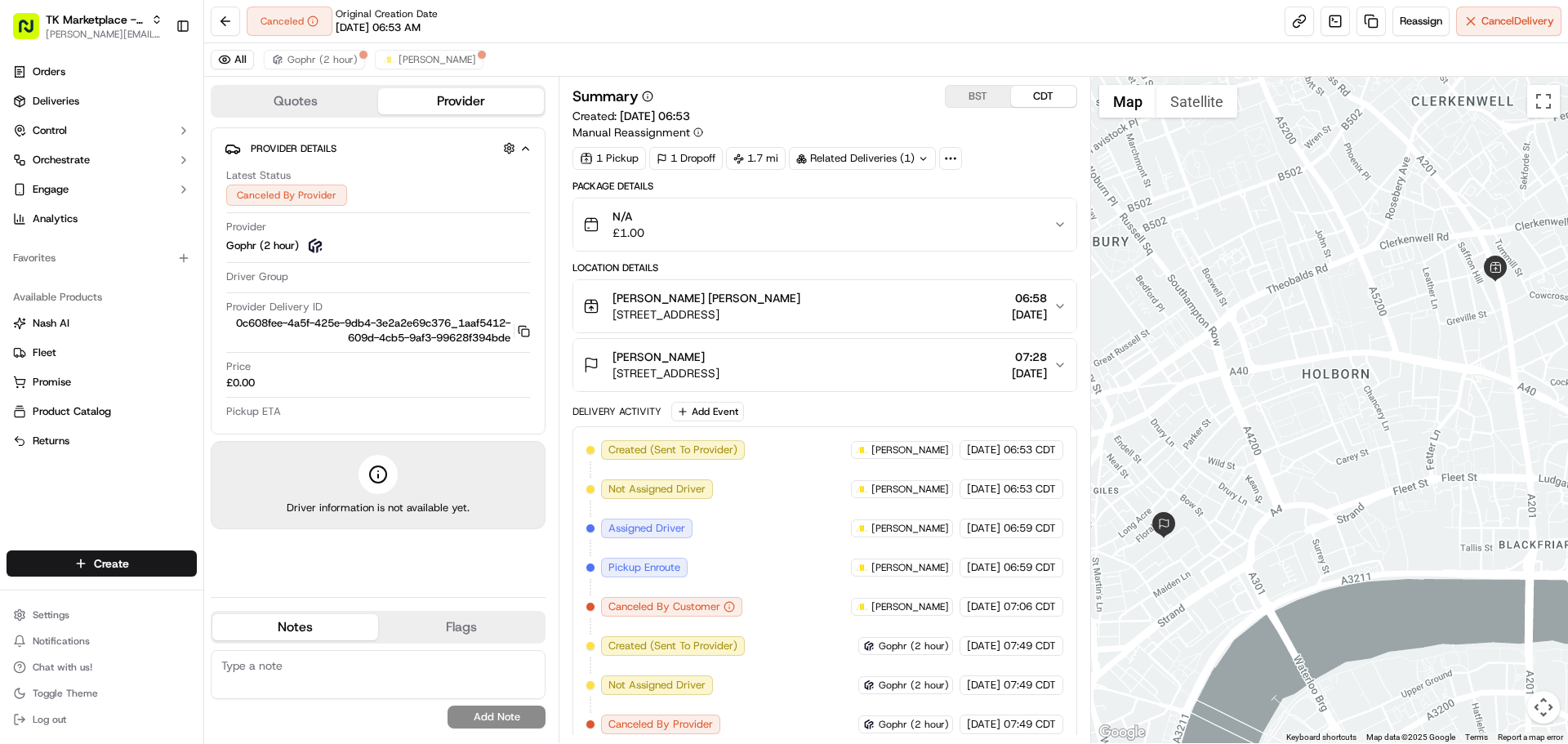
click at [716, 223] on div "N/A £1.00" at bounding box center [817, 224] width 469 height 32
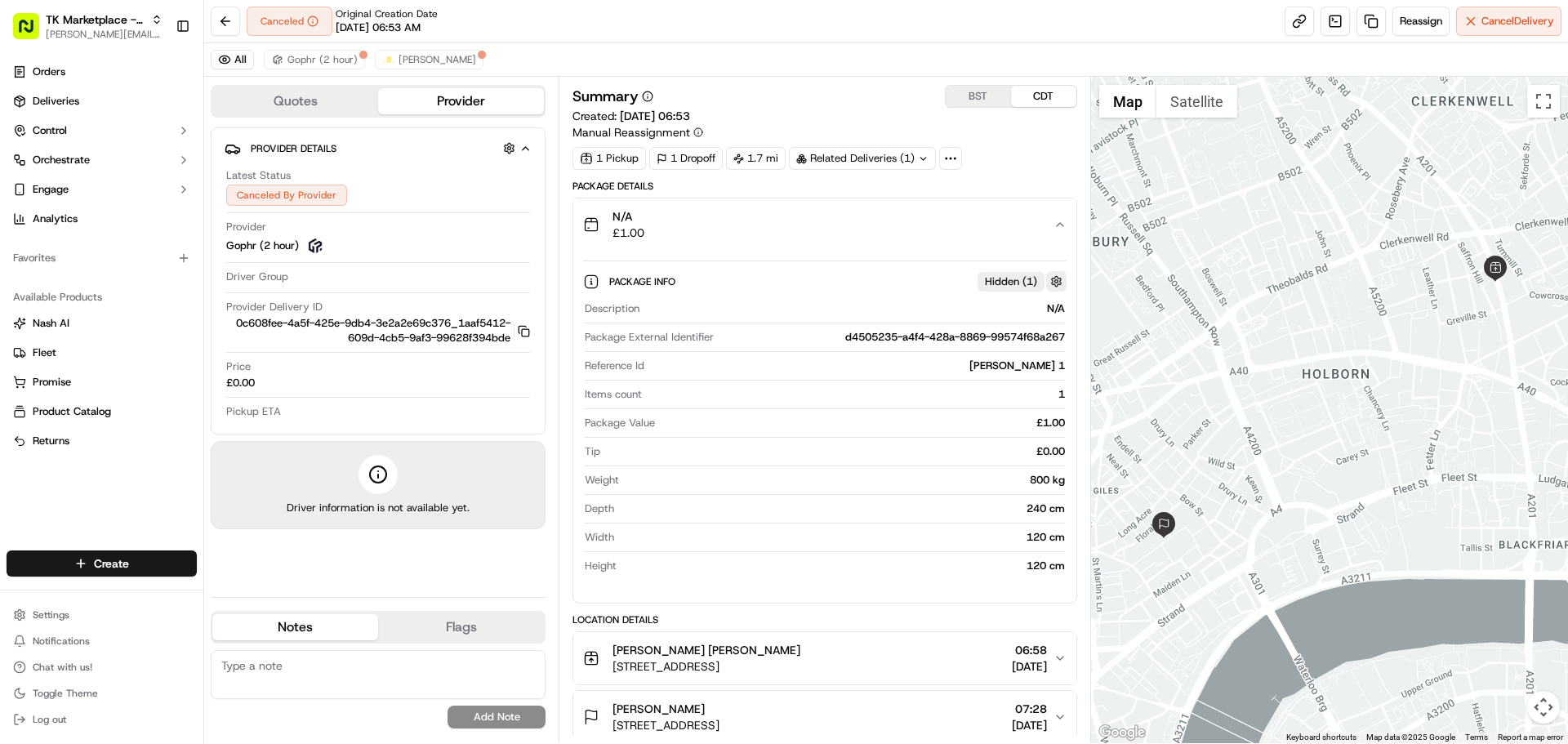
click at [1060, 281] on button "button" at bounding box center [1056, 281] width 21 height 21
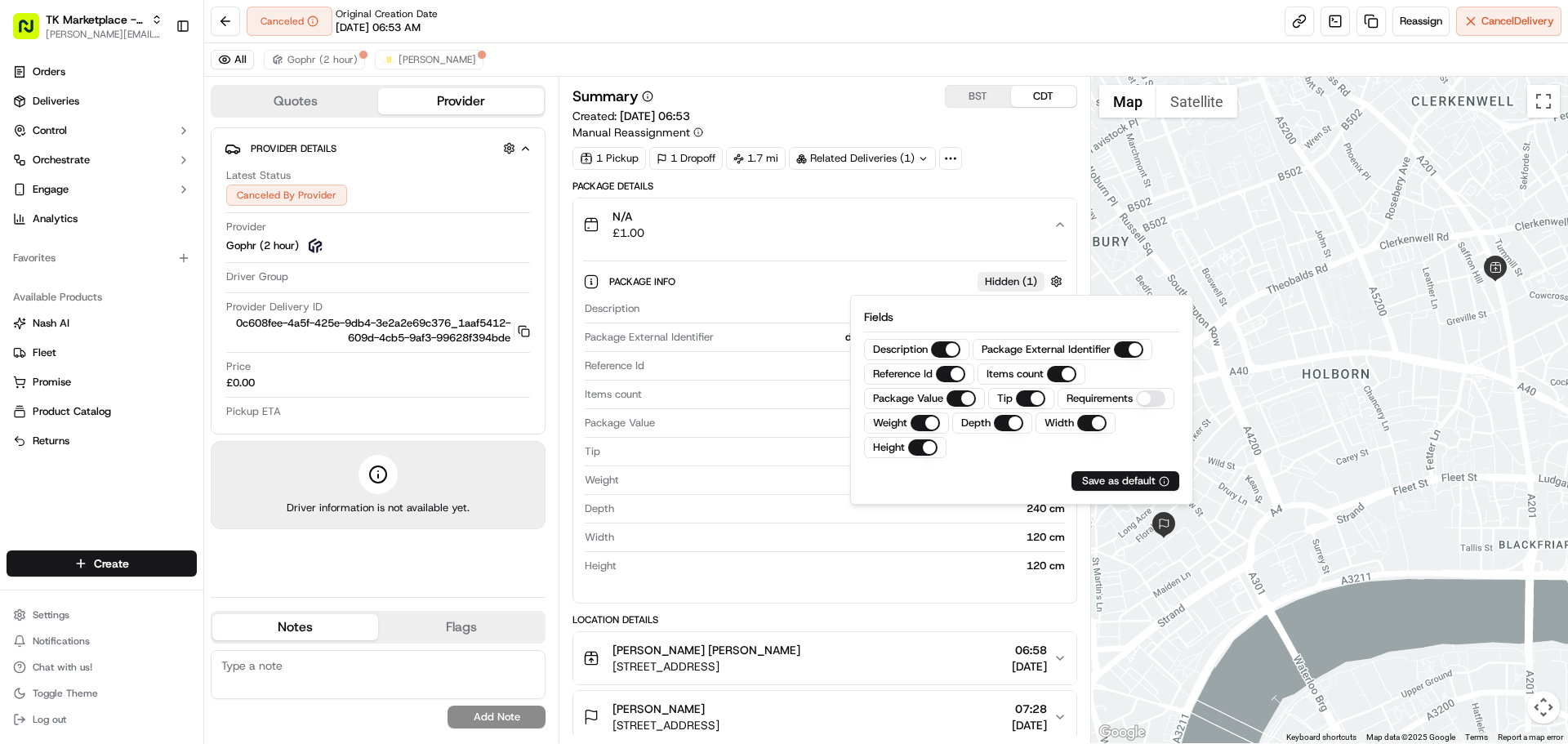
click at [1155, 397] on button "Requirements" at bounding box center [1150, 399] width 29 height 17
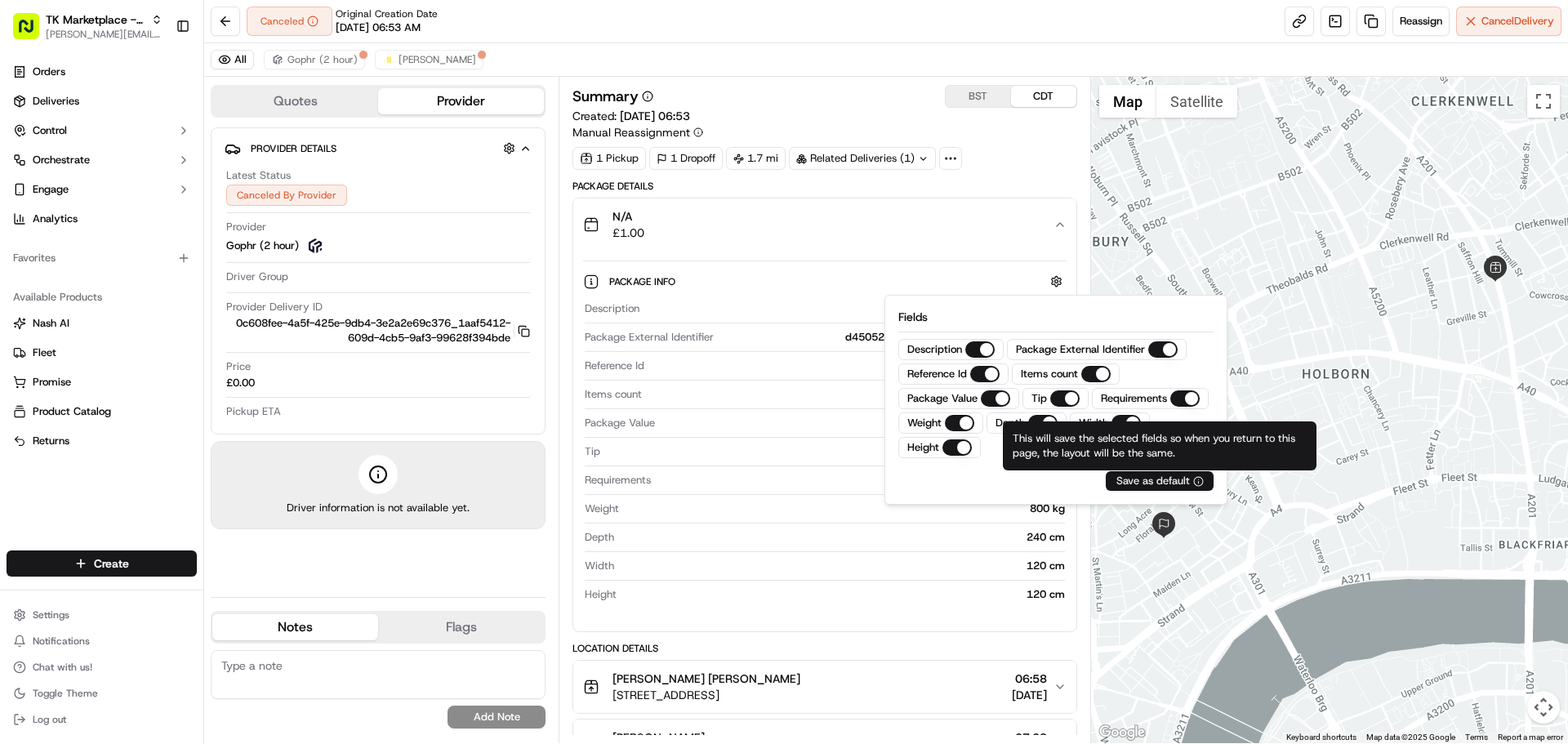
click at [1159, 477] on div "Save as default" at bounding box center [1159, 481] width 87 height 15
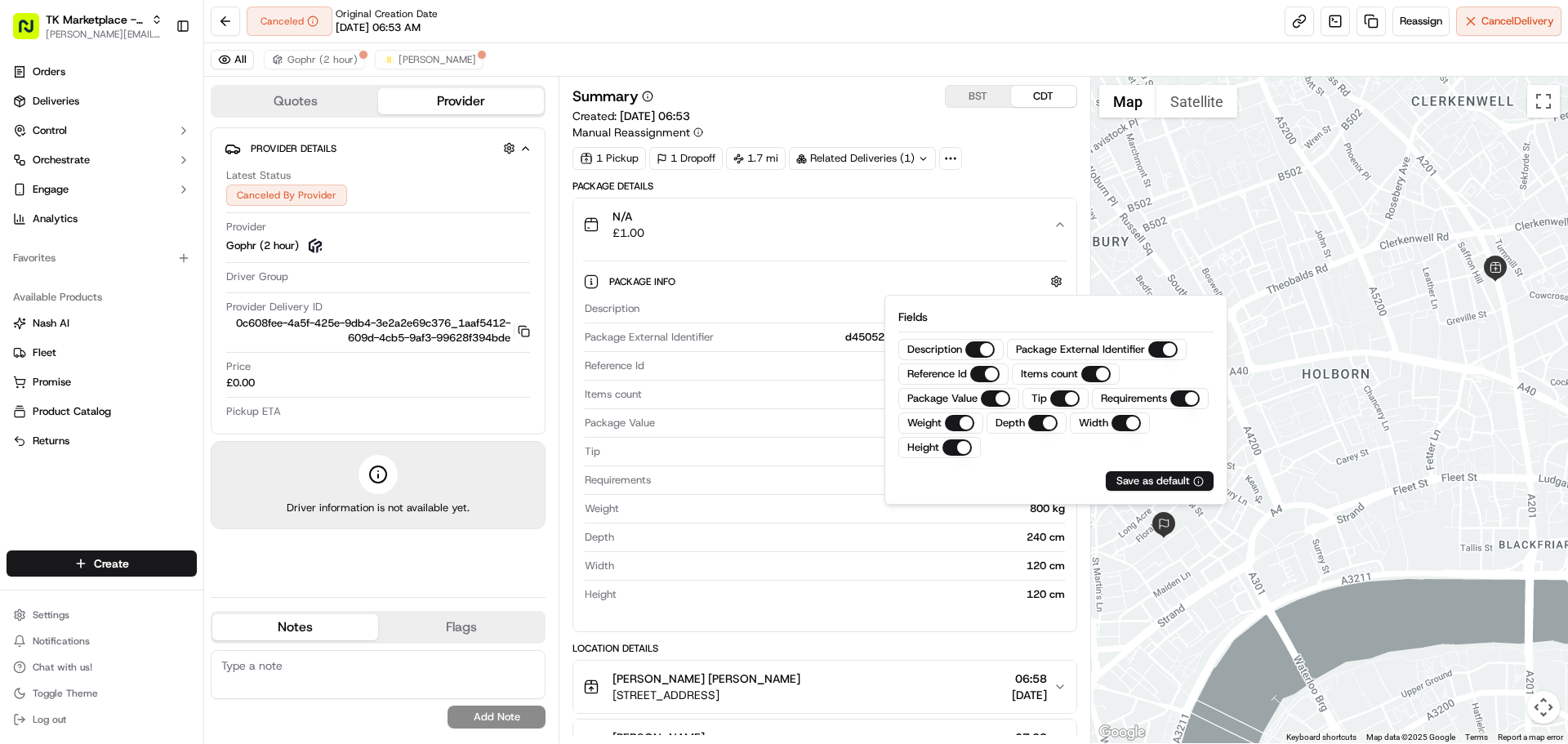
click at [935, 221] on div "N/A £1.00" at bounding box center [817, 224] width 469 height 32
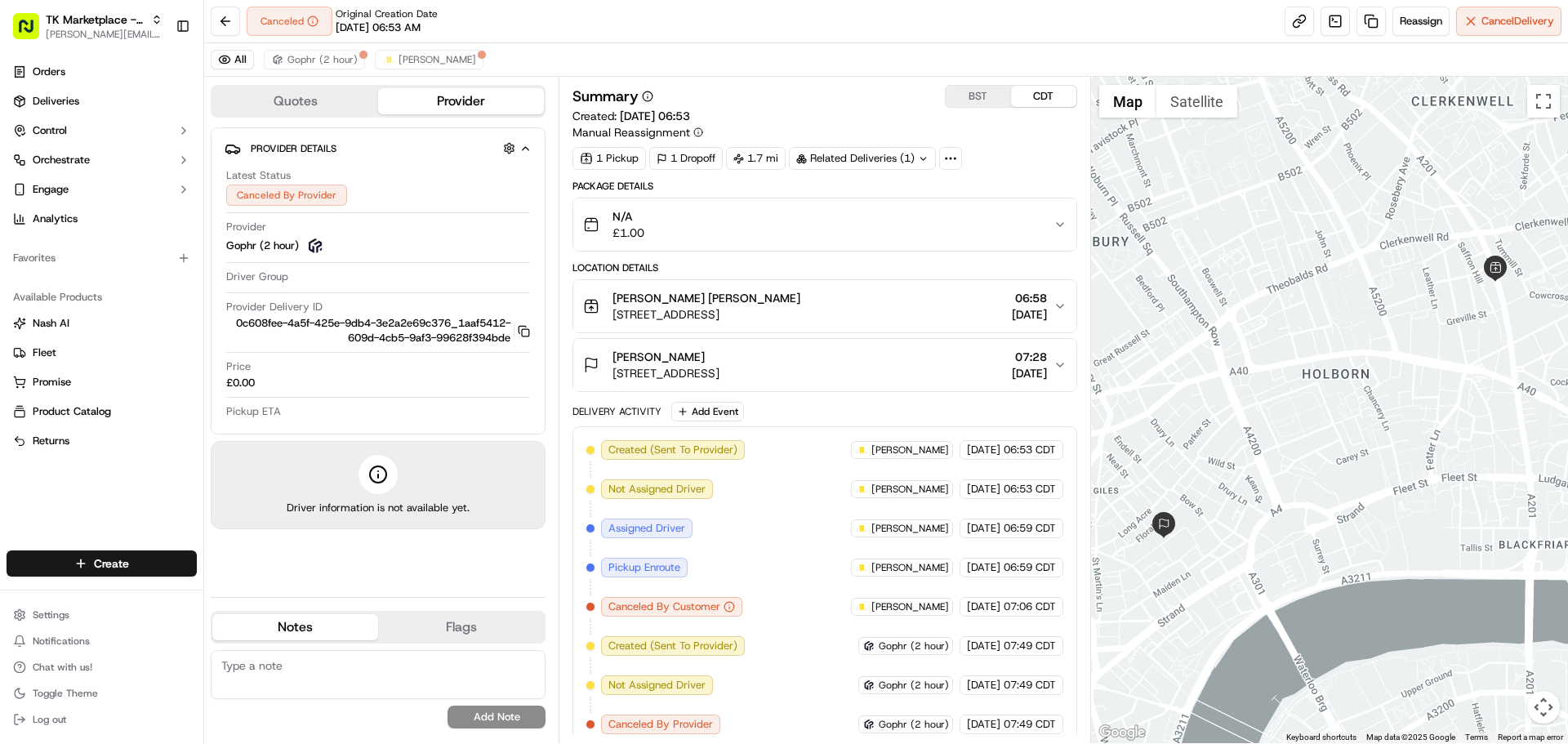
click at [1035, 233] on div "N/A £1.00" at bounding box center [817, 224] width 469 height 32
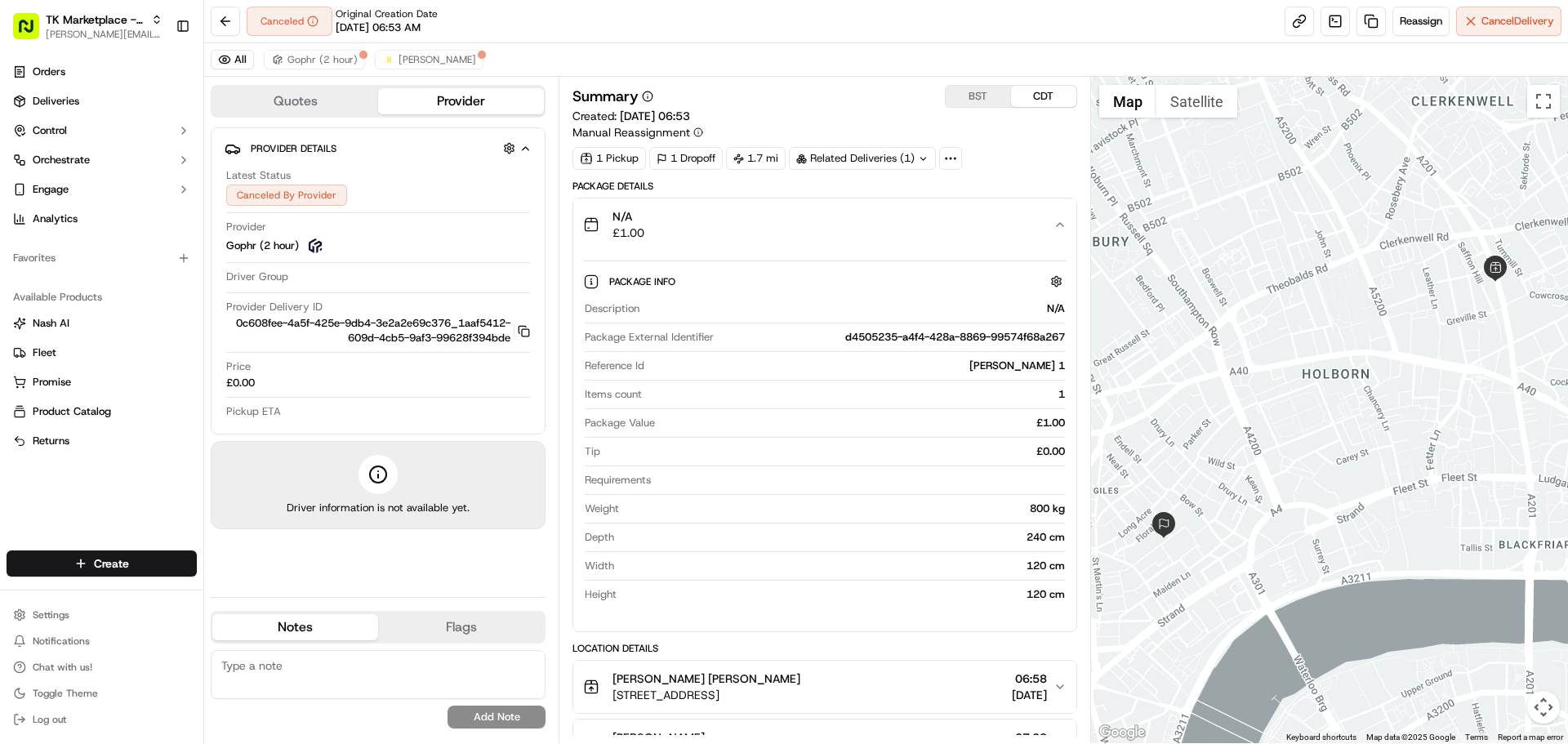
click at [819, 222] on div "N/A £1.00" at bounding box center [817, 224] width 469 height 32
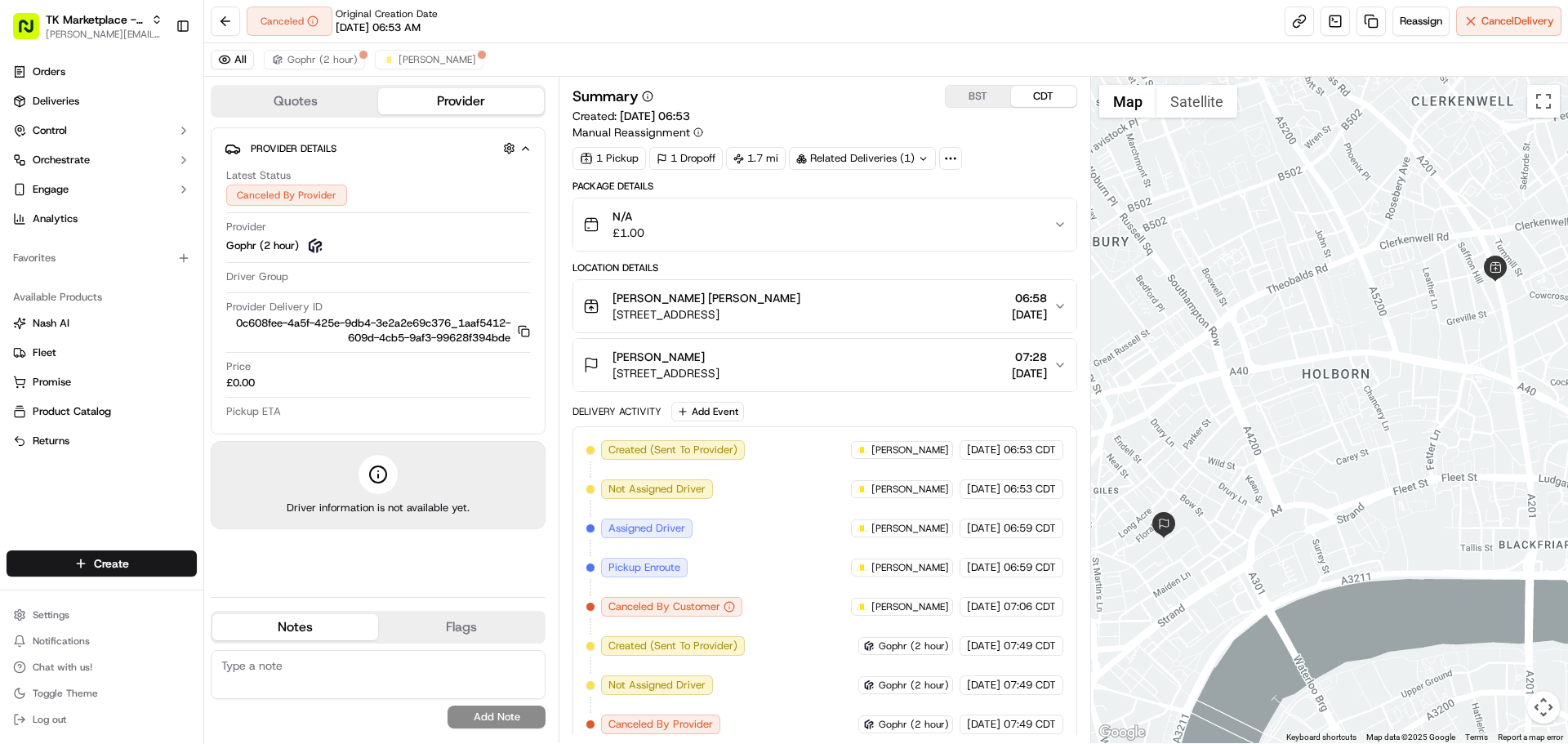
click at [950, 160] on icon at bounding box center [951, 159] width 15 height 15
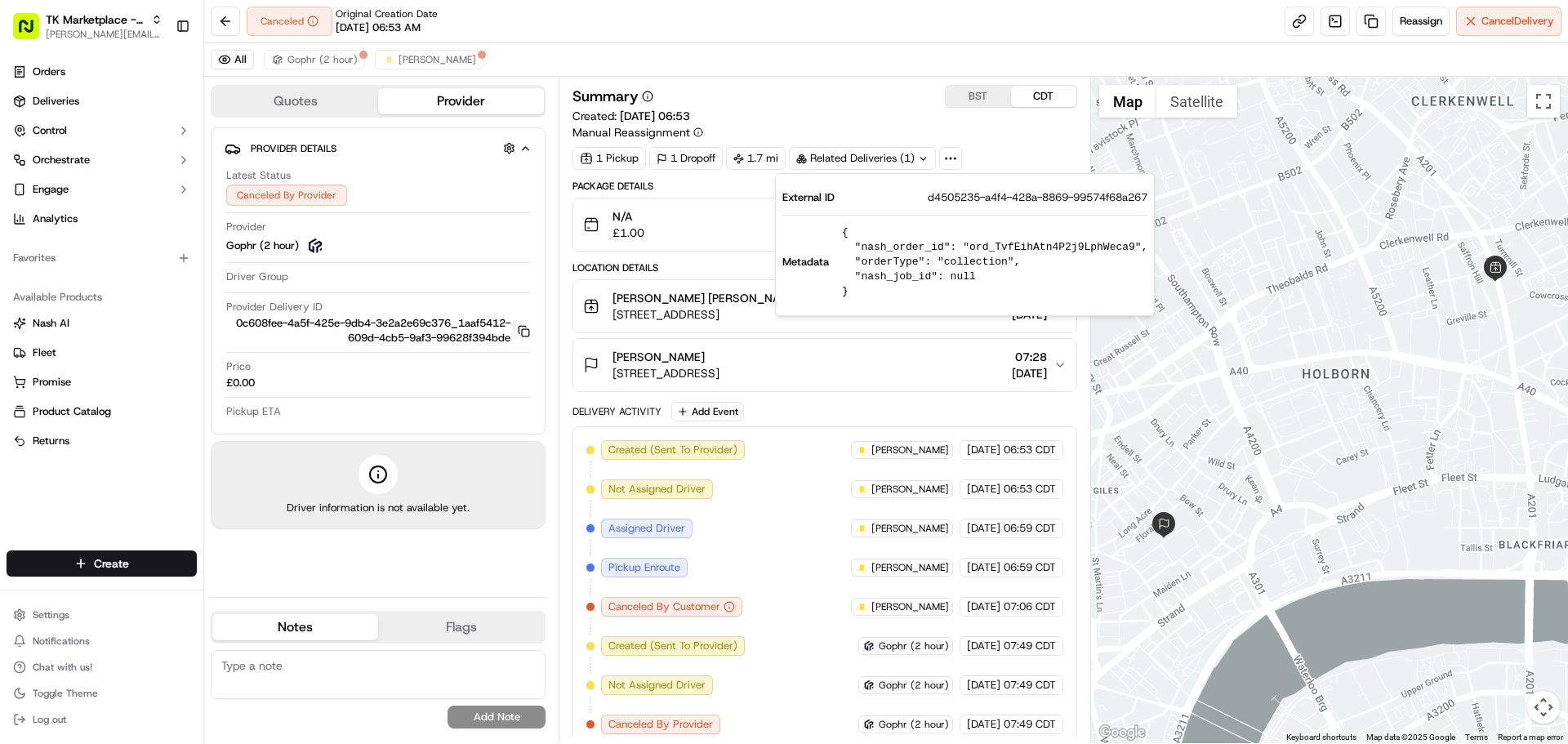
click at [950, 160] on icon at bounding box center [951, 159] width 15 height 15
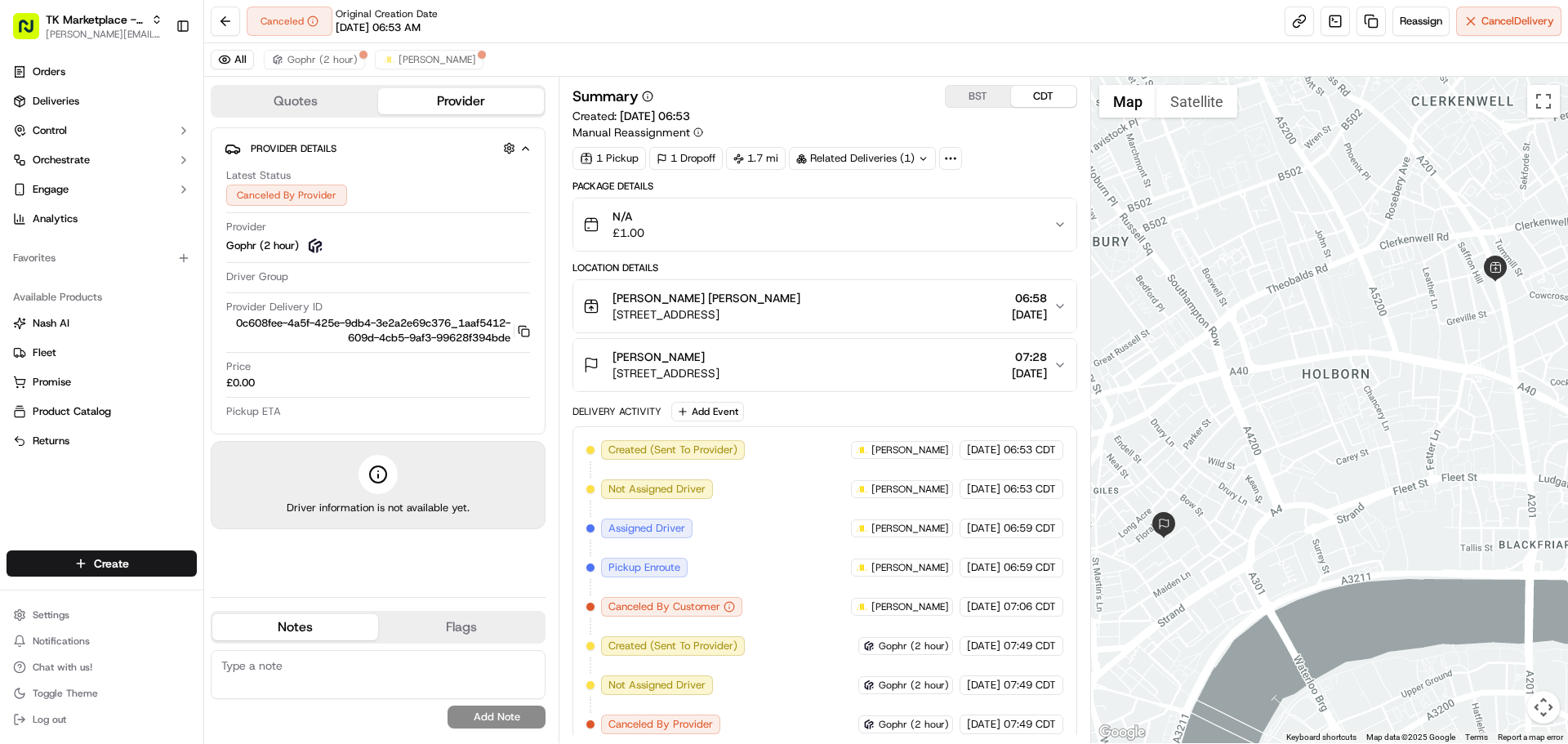
click at [952, 159] on circle at bounding box center [951, 159] width 2 height 2
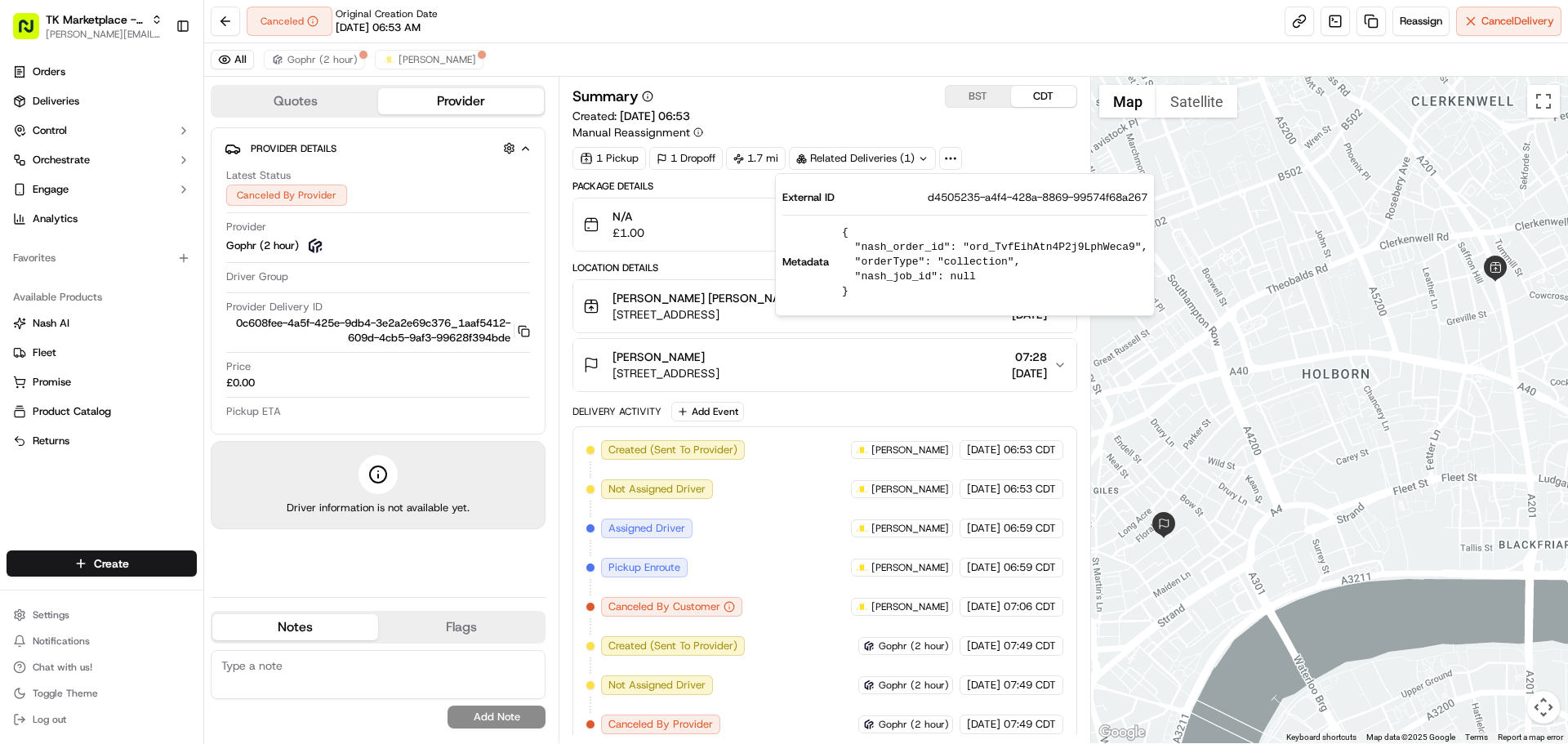
click at [952, 159] on circle at bounding box center [951, 159] width 2 height 2
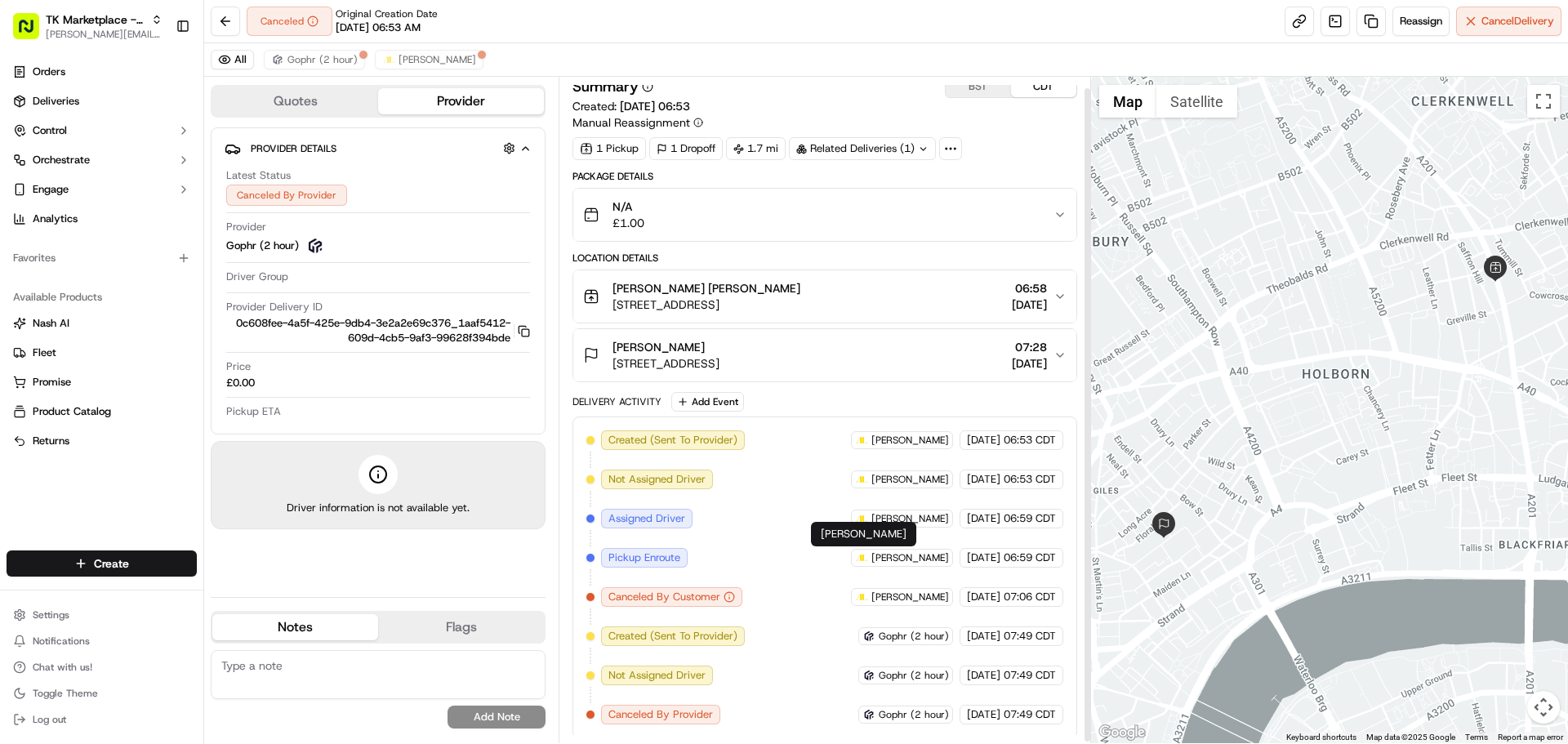
scroll to position [13, 0]
